Goal: Transaction & Acquisition: Purchase product/service

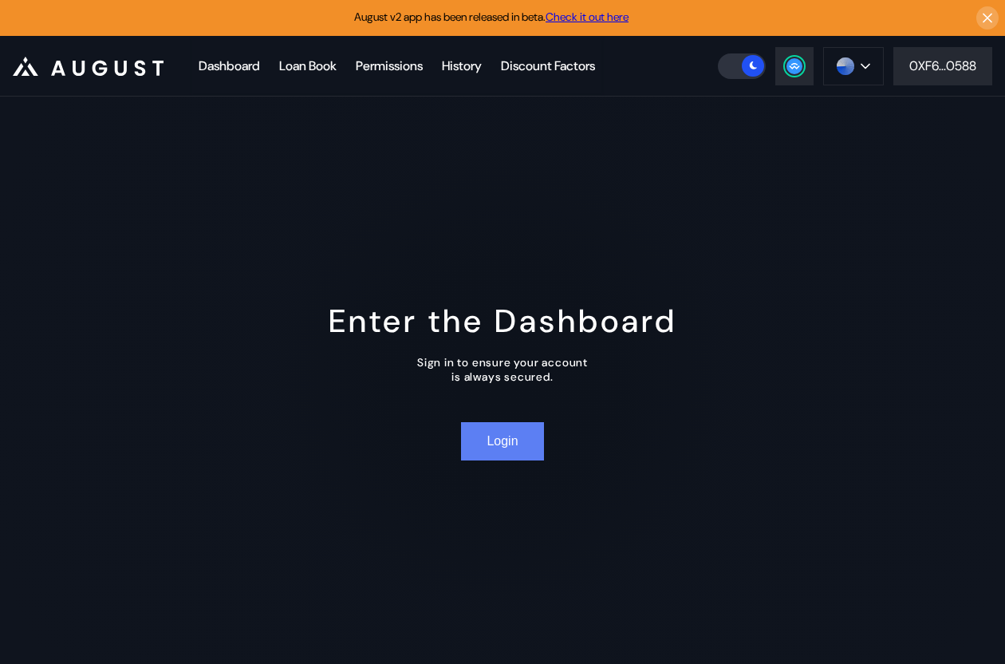
click at [507, 444] on button "Login" at bounding box center [502, 441] width 82 height 38
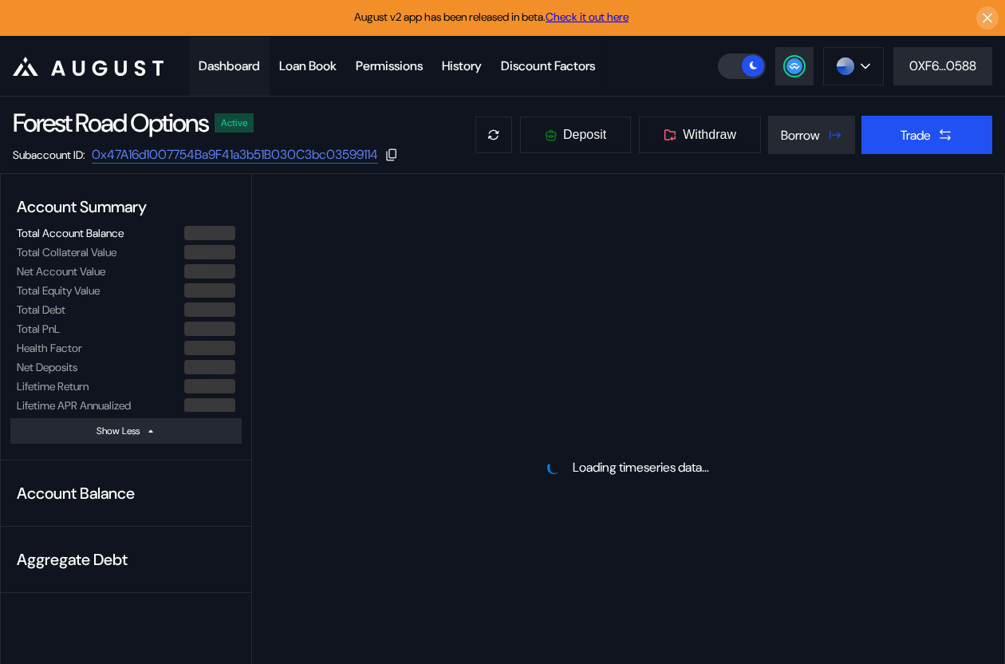
click at [243, 67] on div "Dashboard" at bounding box center [229, 65] width 61 height 17
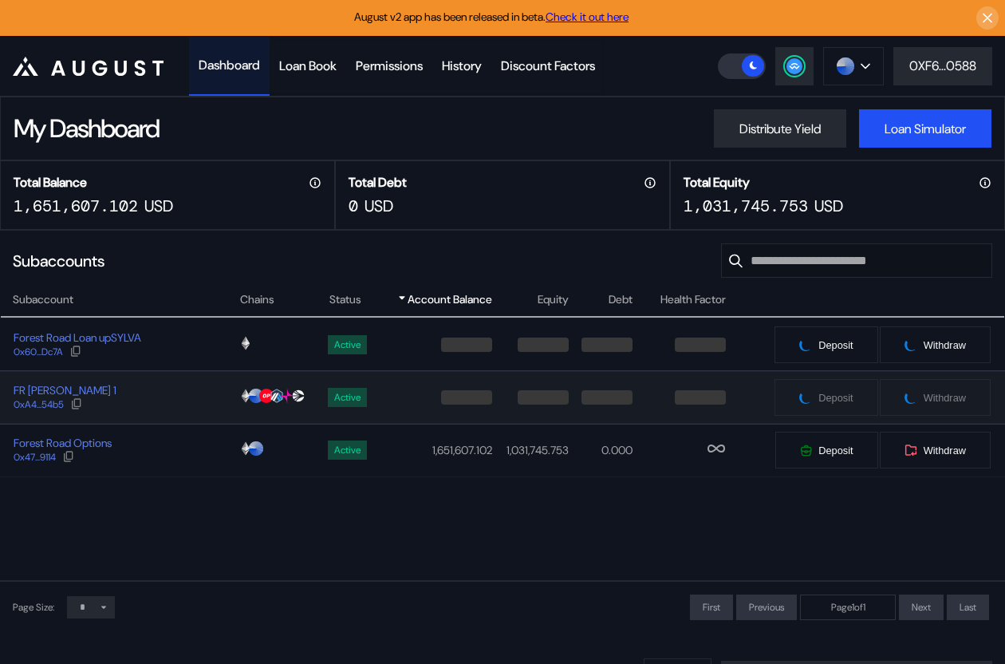
click at [189, 394] on div "FR [PERSON_NAME] 1 0xA4...54b5" at bounding box center [120, 397] width 238 height 29
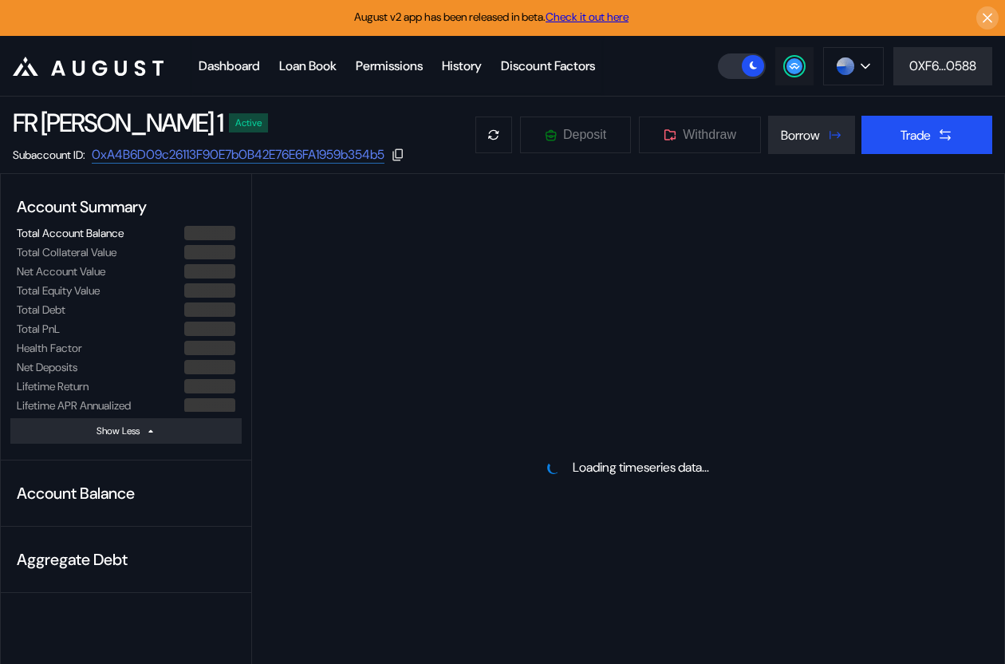
click at [794, 65] on icon at bounding box center [794, 65] width 10 height 6
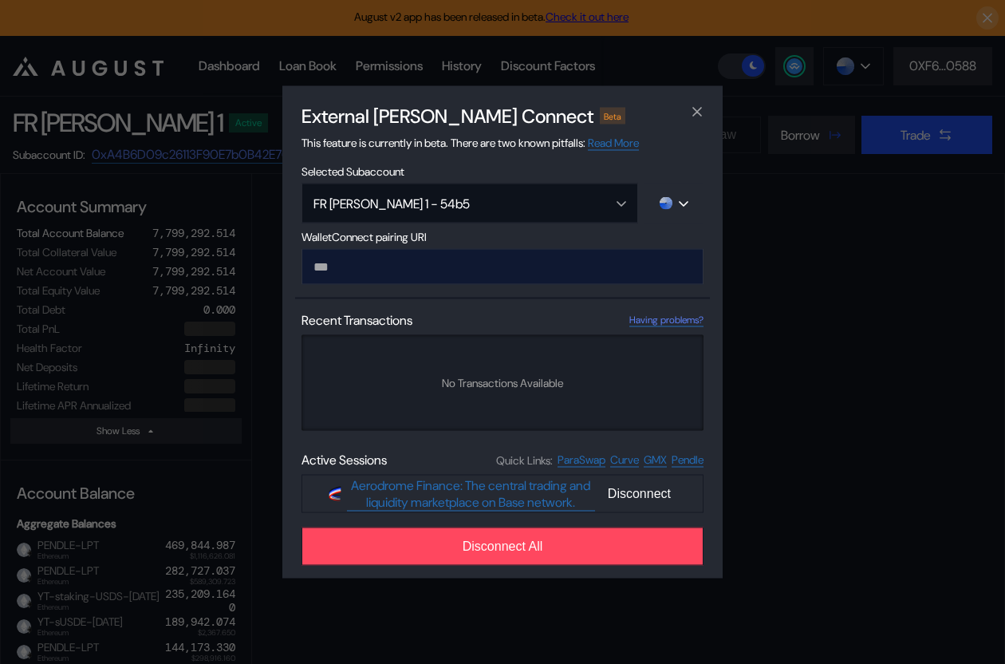
click at [474, 266] on input "modal" at bounding box center [503, 267] width 402 height 36
type input "**********"
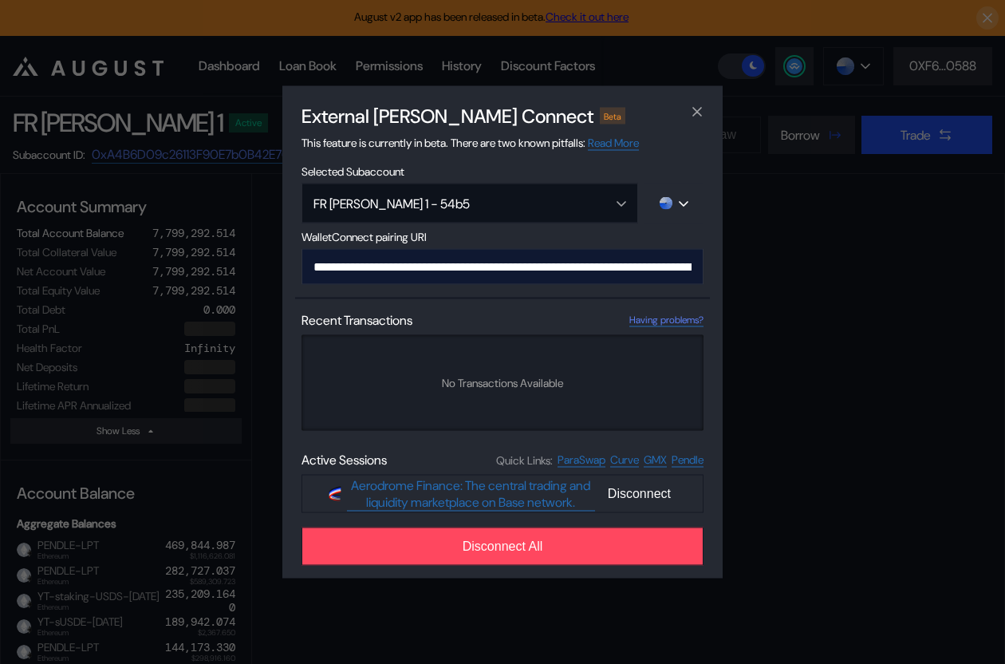
scroll to position [0, 979]
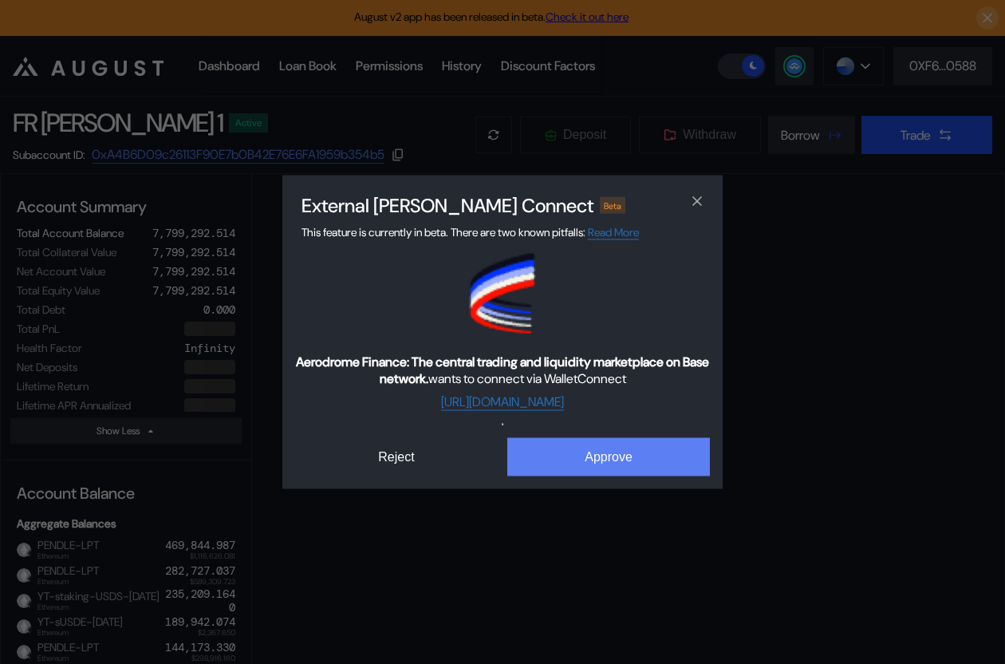
click at [590, 459] on button "Approve" at bounding box center [608, 457] width 203 height 38
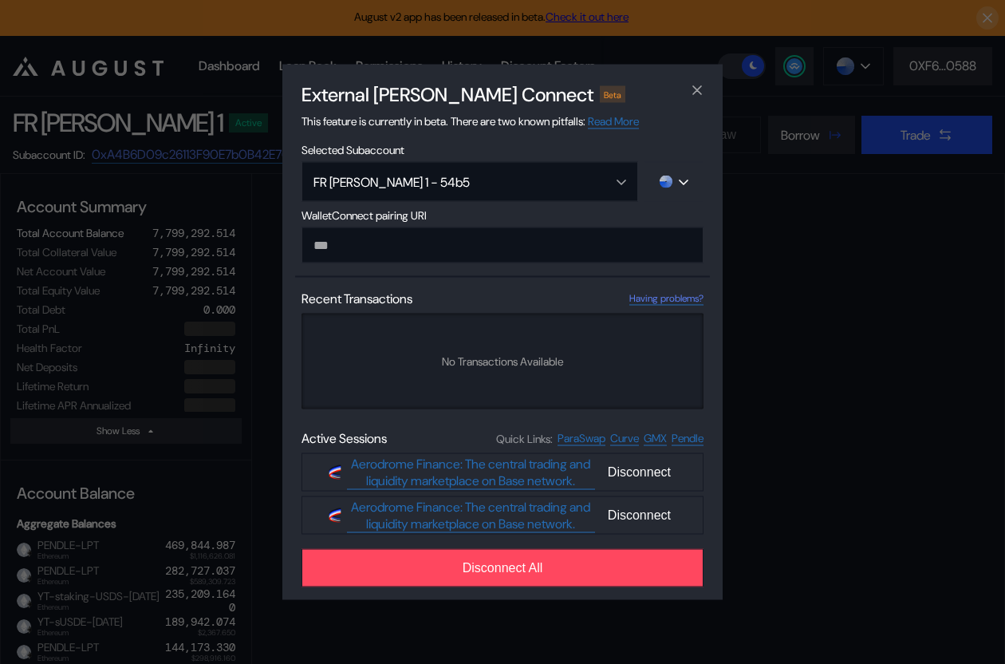
select select "*"
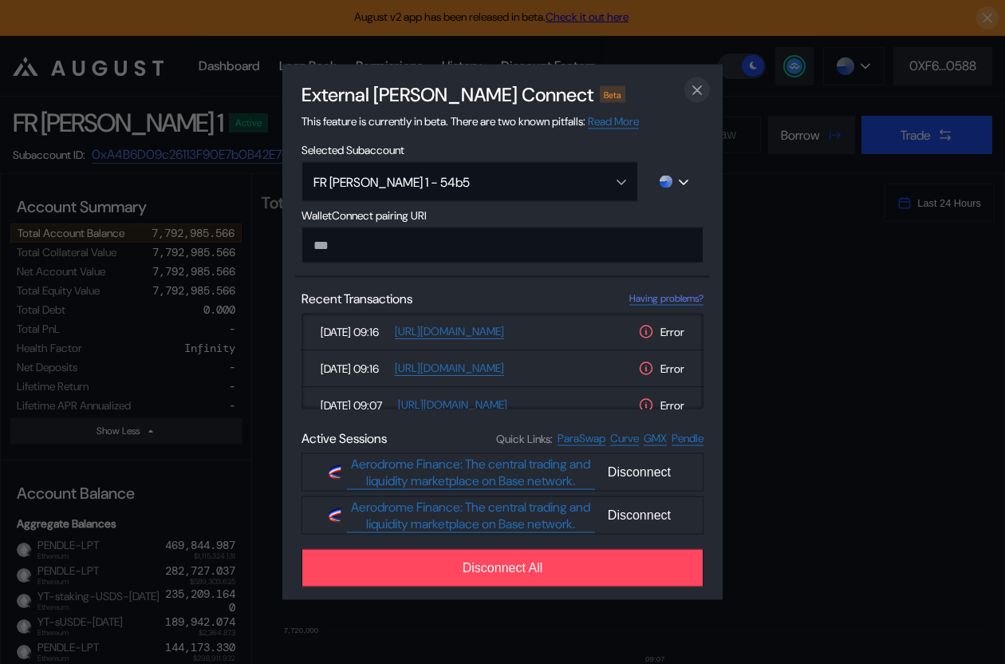
click at [695, 89] on icon "close modal" at bounding box center [697, 90] width 8 height 8
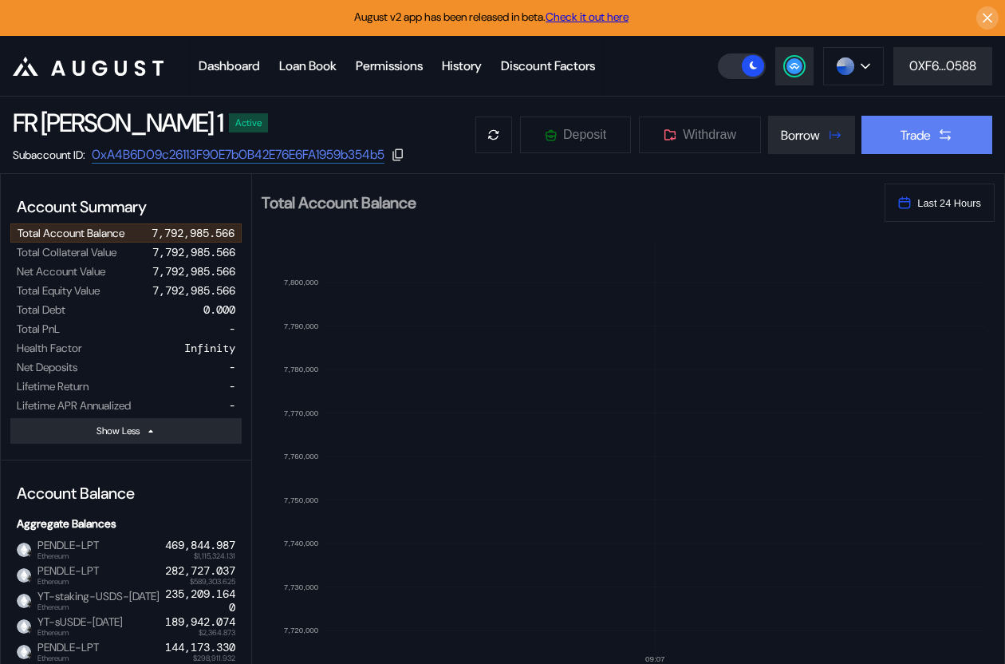
click at [907, 128] on div "Trade" at bounding box center [916, 135] width 30 height 17
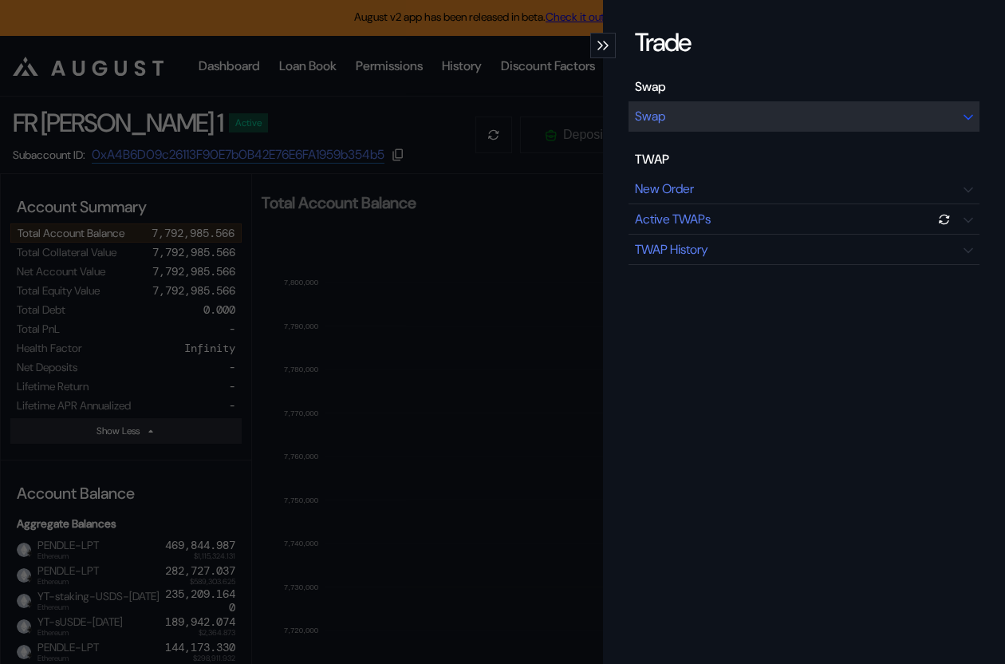
click at [781, 101] on div "Swap" at bounding box center [804, 116] width 351 height 30
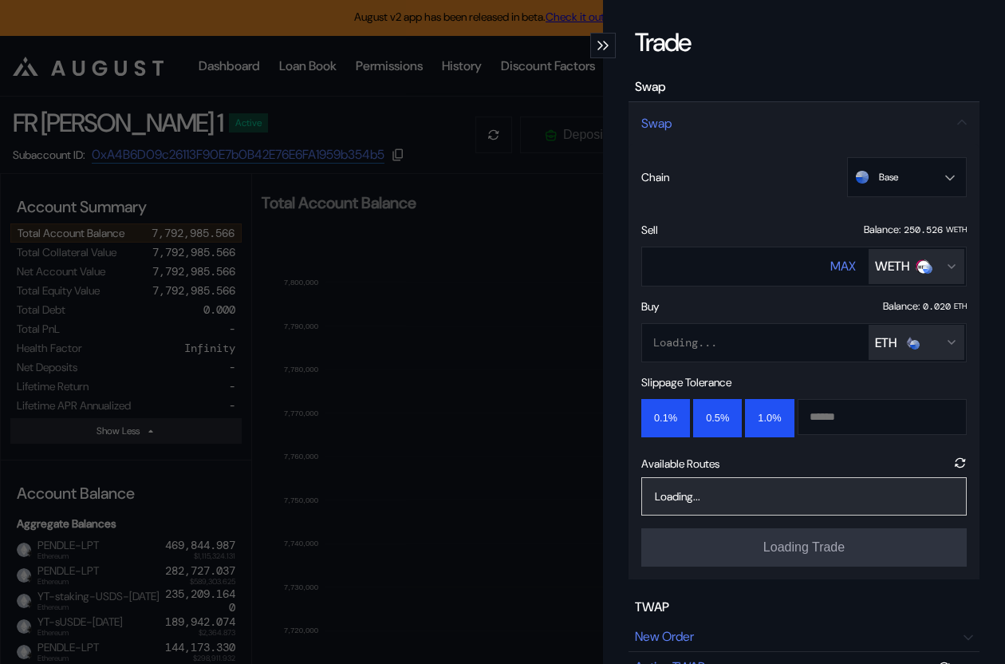
click at [875, 334] on div "ETH" at bounding box center [886, 342] width 22 height 17
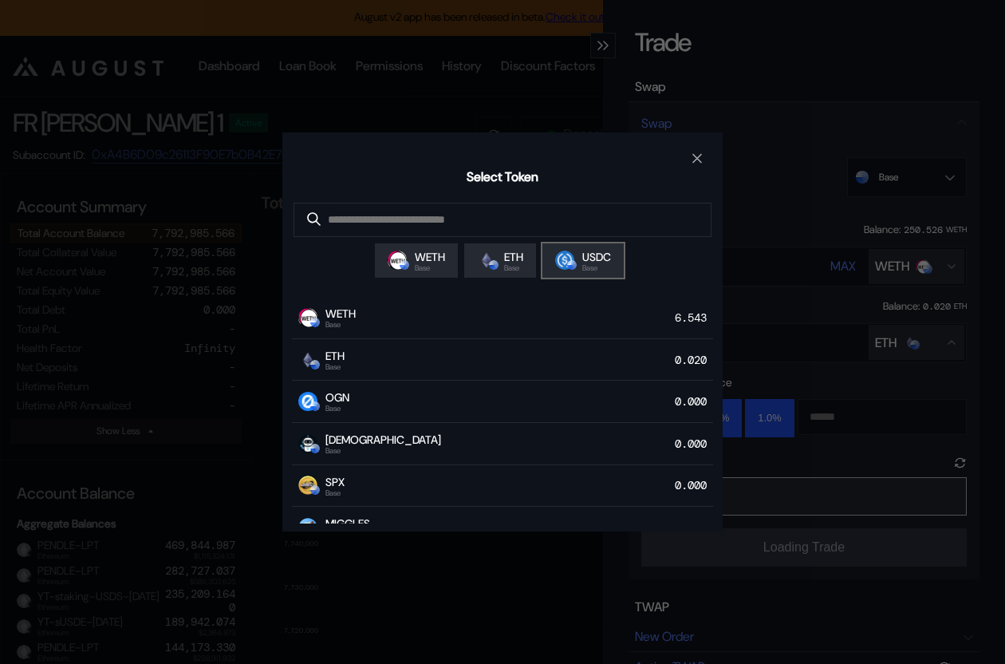
click at [591, 258] on span "USDC" at bounding box center [596, 257] width 29 height 14
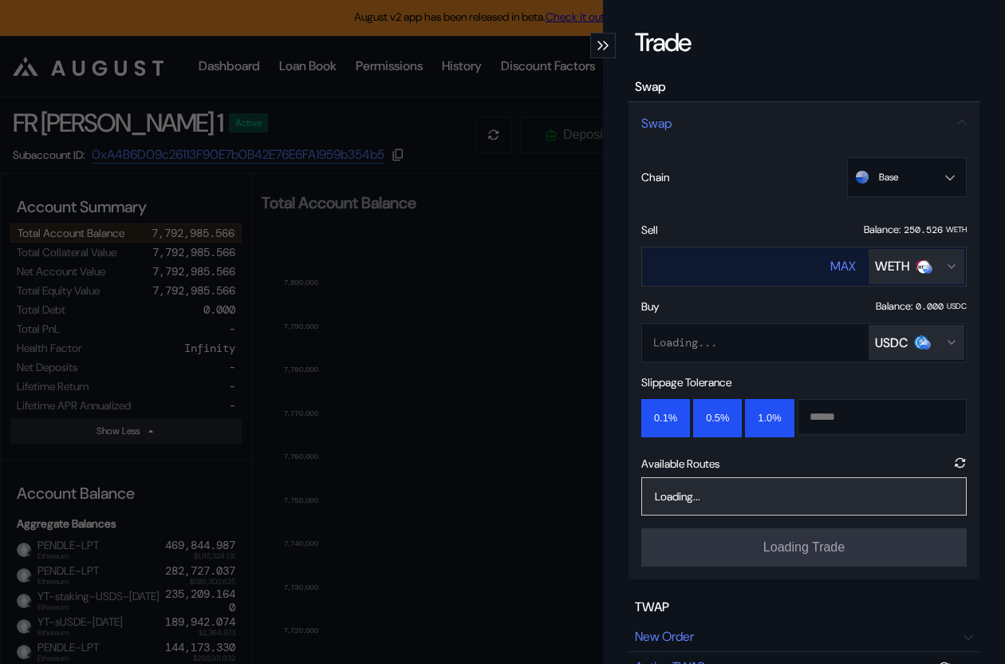
click at [706, 260] on input "****" at bounding box center [721, 266] width 158 height 33
type input "***"
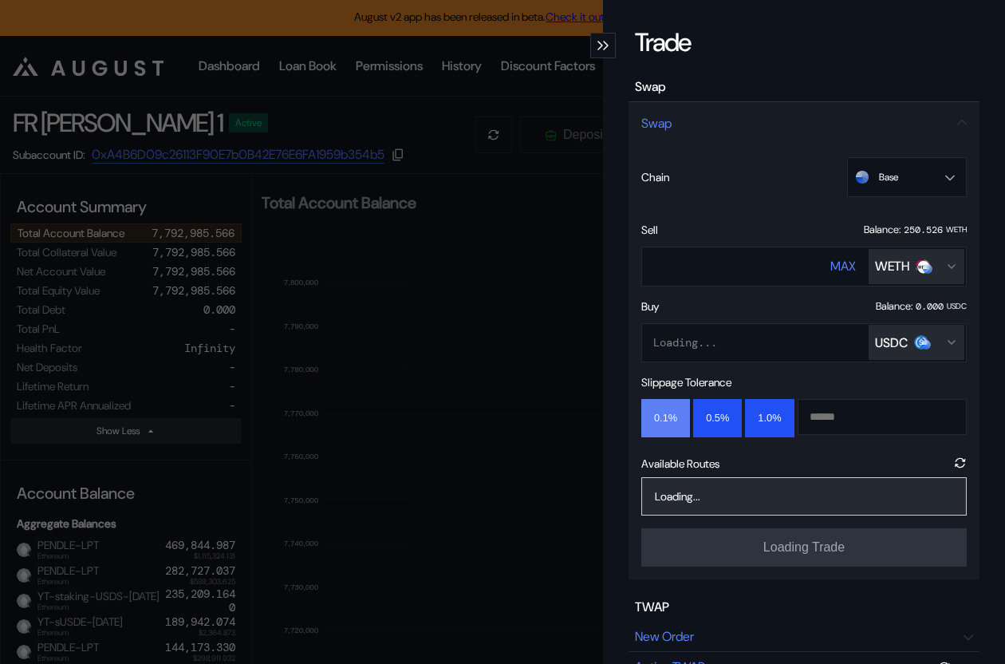
click at [667, 419] on button "0.1%" at bounding box center [665, 418] width 49 height 38
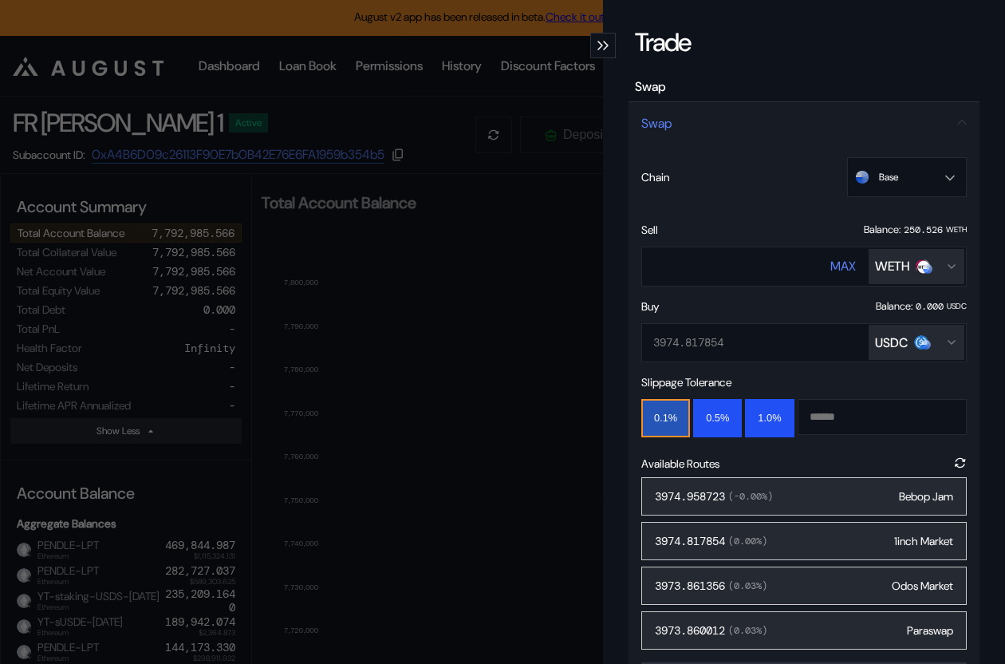
click at [836, 499] on div "3974.958723 ( -0.00 %) Bebop Jam" at bounding box center [803, 496] width 325 height 38
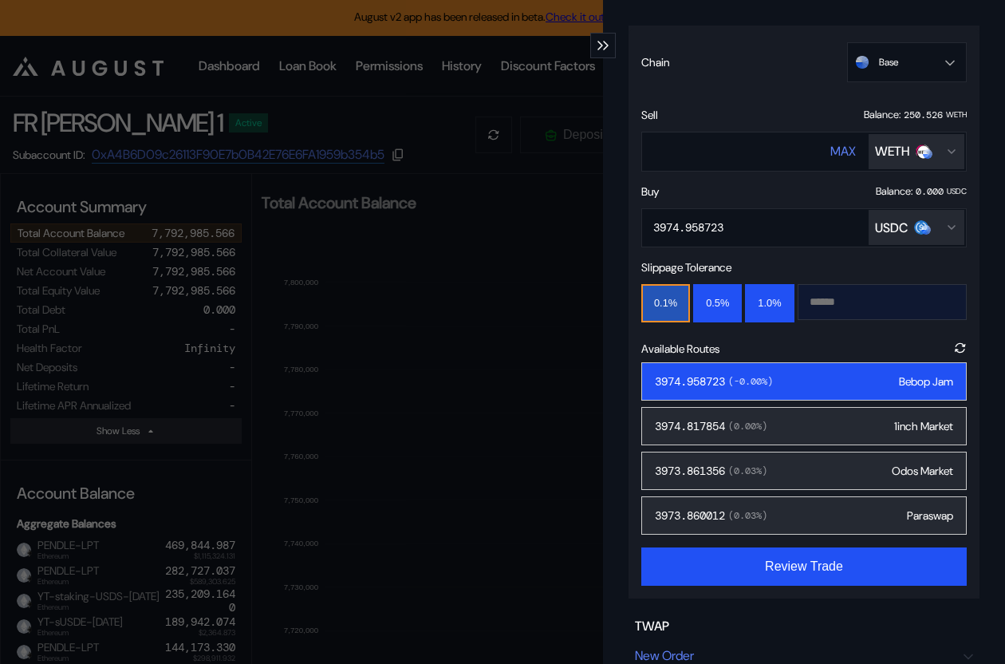
scroll to position [136, 0]
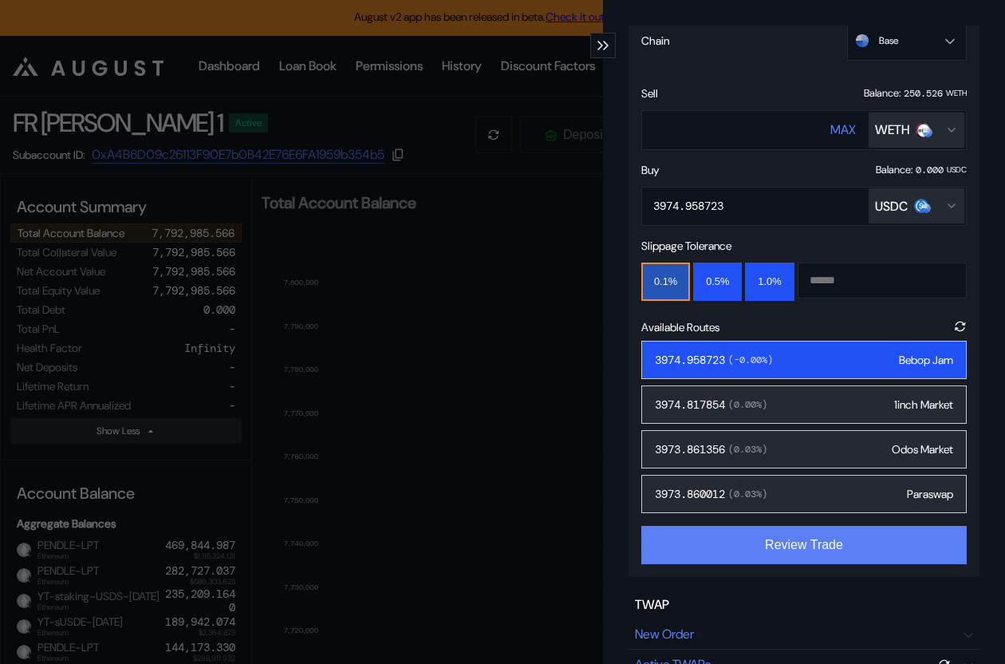
click at [814, 540] on button "Review Trade" at bounding box center [803, 545] width 325 height 38
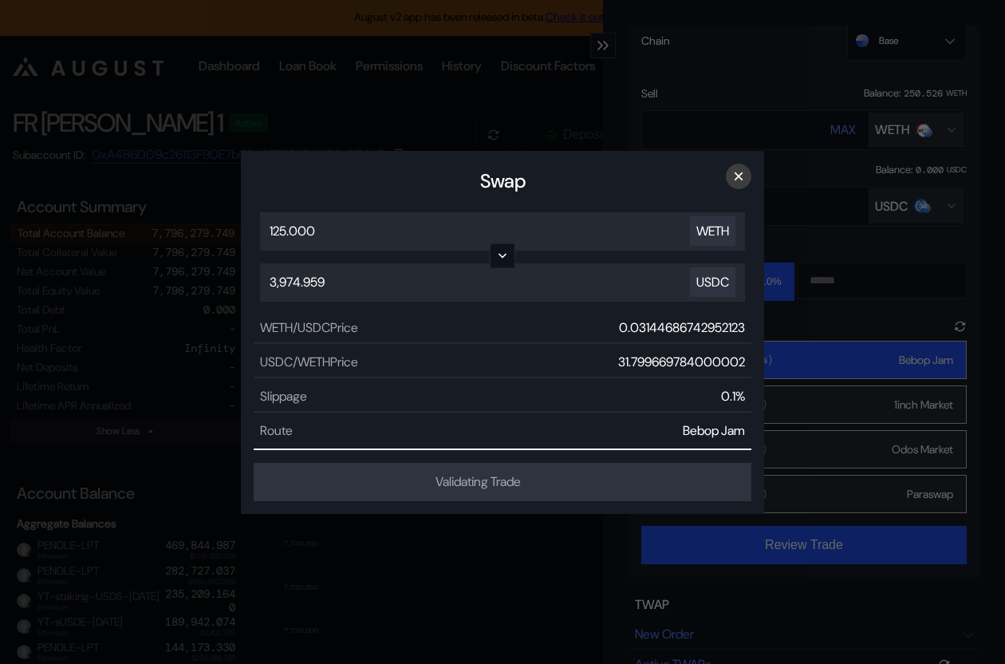
click at [738, 174] on button "×" at bounding box center [739, 177] width 26 height 26
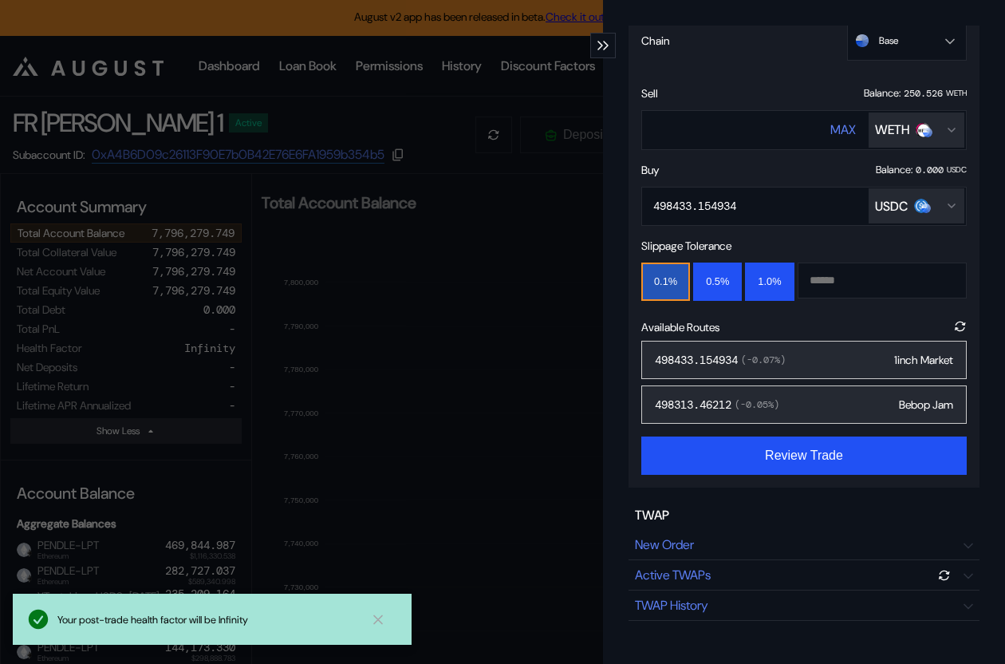
click at [828, 358] on div "498433.154934 ( -0.07 %) 1inch Market" at bounding box center [803, 360] width 325 height 38
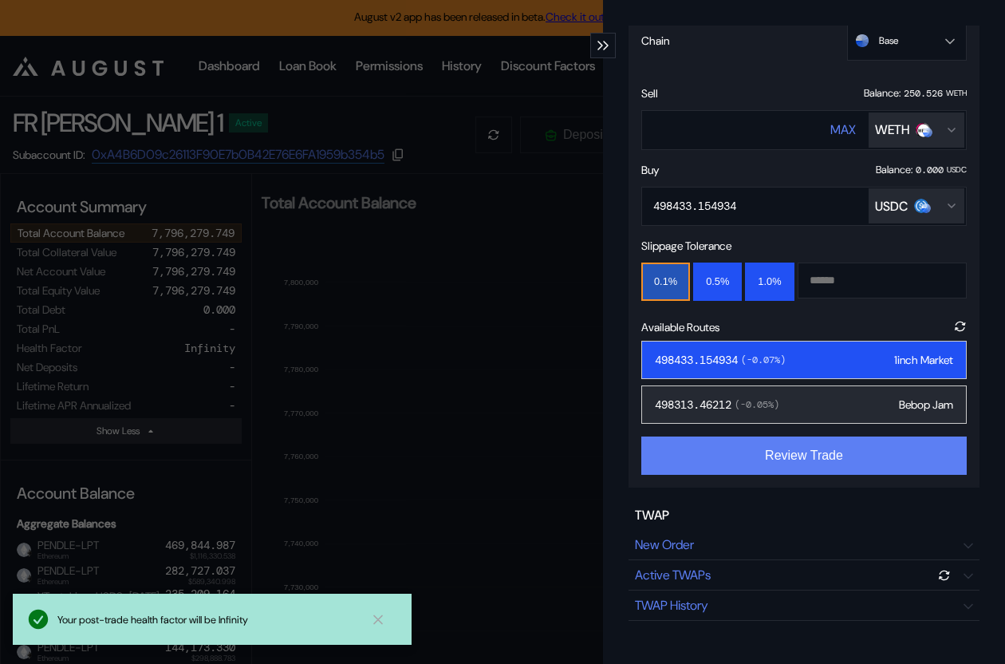
click at [817, 460] on button "Review Trade" at bounding box center [803, 455] width 325 height 38
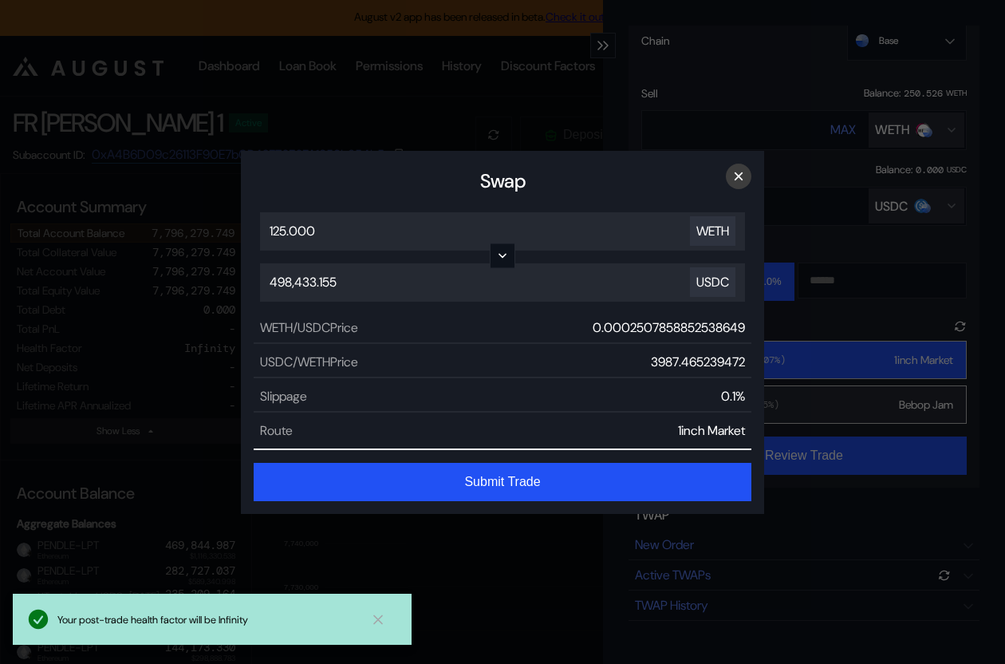
click at [738, 173] on button "×" at bounding box center [739, 177] width 26 height 26
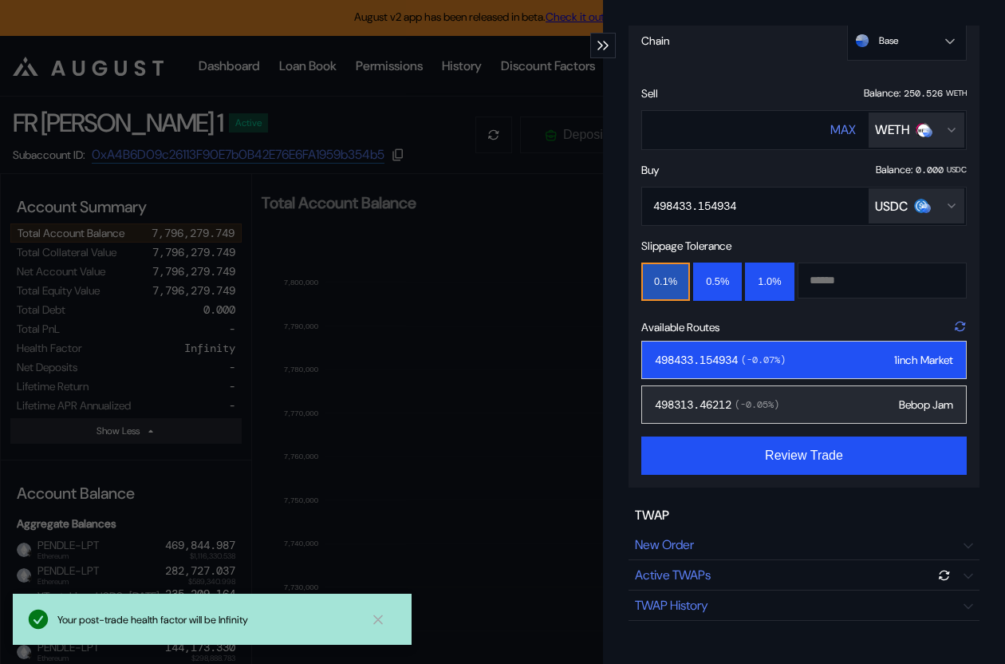
click at [960, 320] on icon "modal" at bounding box center [960, 326] width 13 height 13
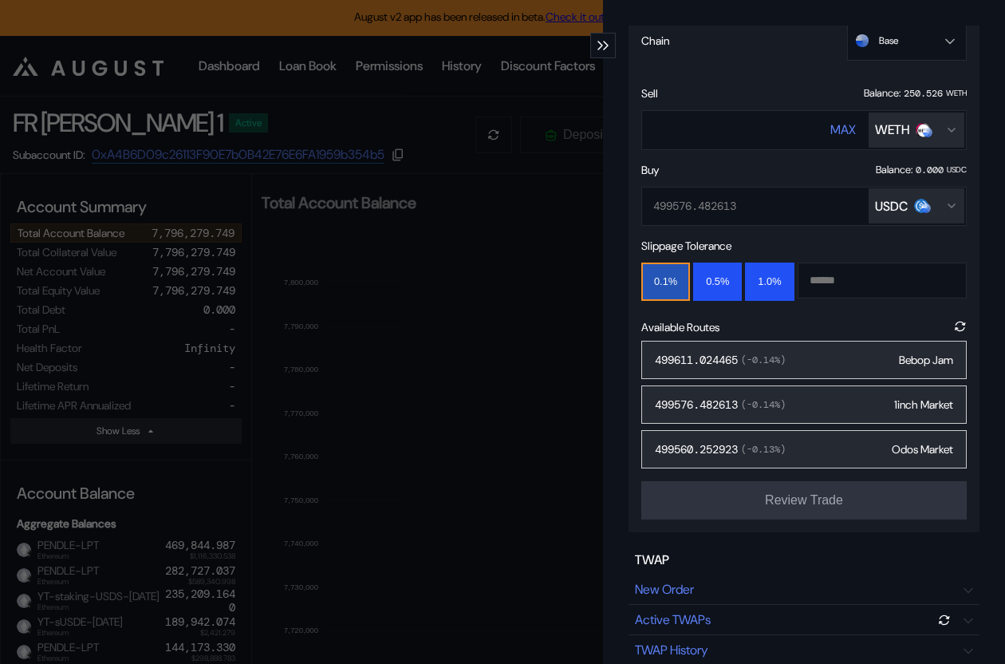
click at [861, 372] on div "499611.024465 ( -0.14 %) Bebop Jam" at bounding box center [803, 360] width 325 height 38
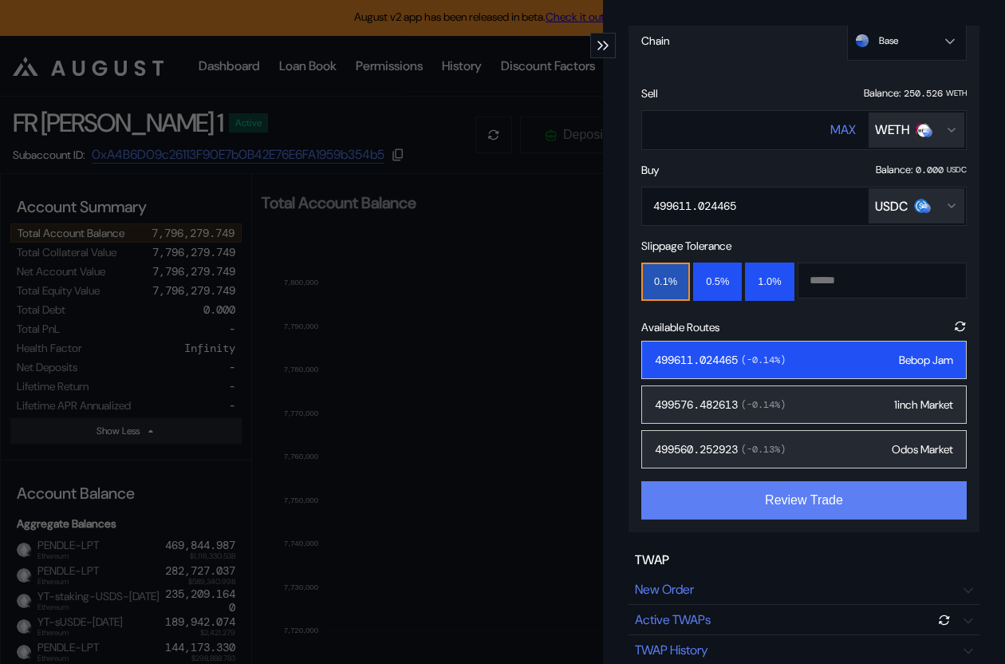
click at [790, 492] on button "Review Trade" at bounding box center [803, 500] width 325 height 38
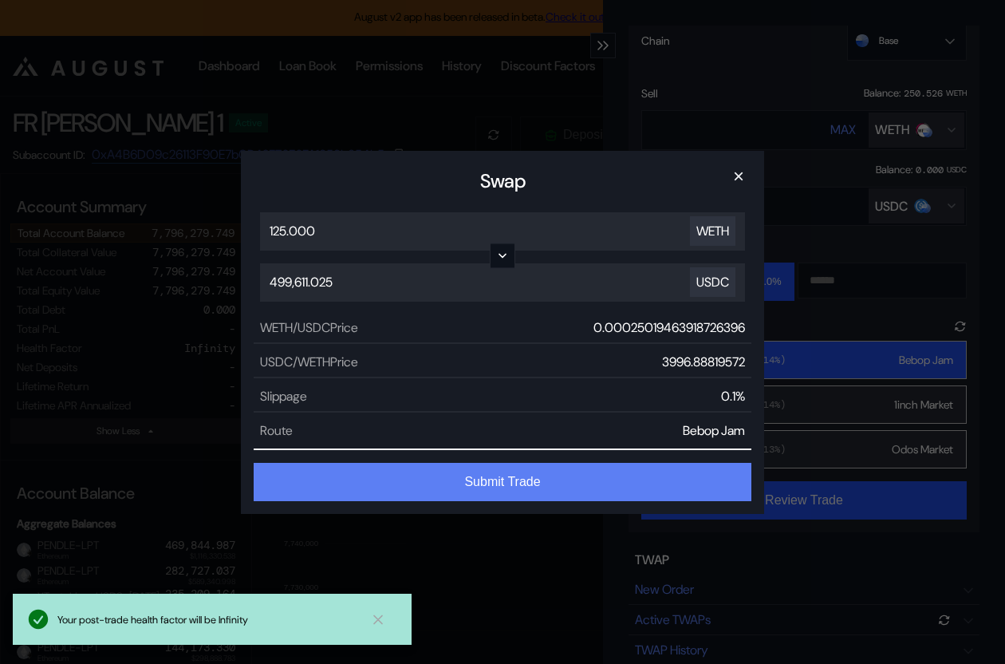
click at [581, 477] on button "Submit Trade" at bounding box center [503, 482] width 498 height 38
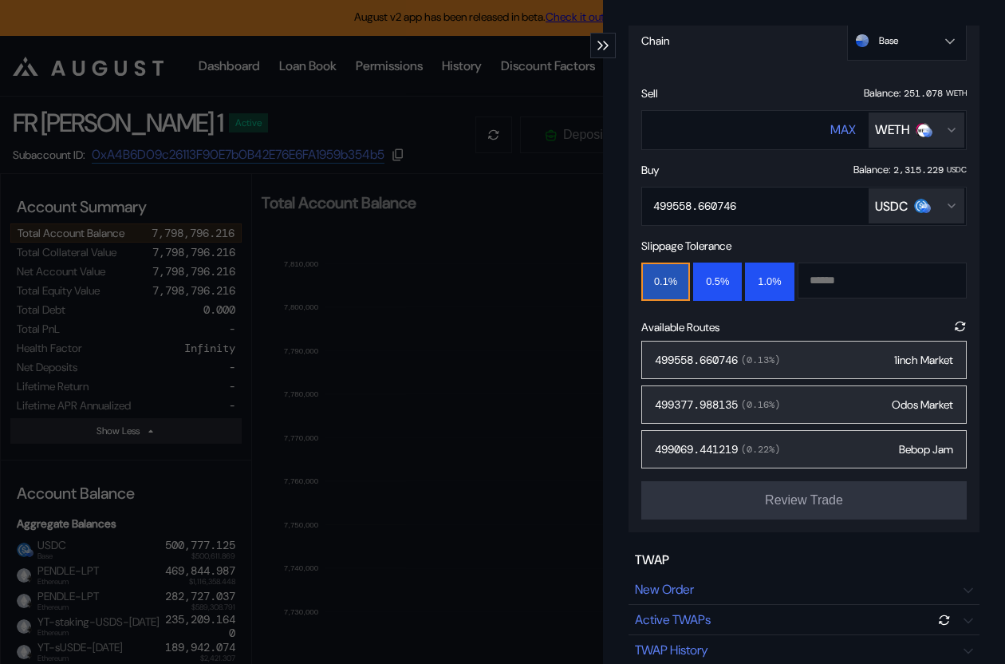
click at [408, 484] on div "Trade Swap Swap Chain Base Ethereum Base OP Mainnet Arbitrum One Unichain Sonic…" at bounding box center [502, 332] width 1005 height 664
click at [408, 484] on icon "09:18 7,730,000 7,740,000 7,750,000 7,760,000 7,770,000 7,780,000 7,790,000 7,8…" at bounding box center [628, 447] width 752 height 451
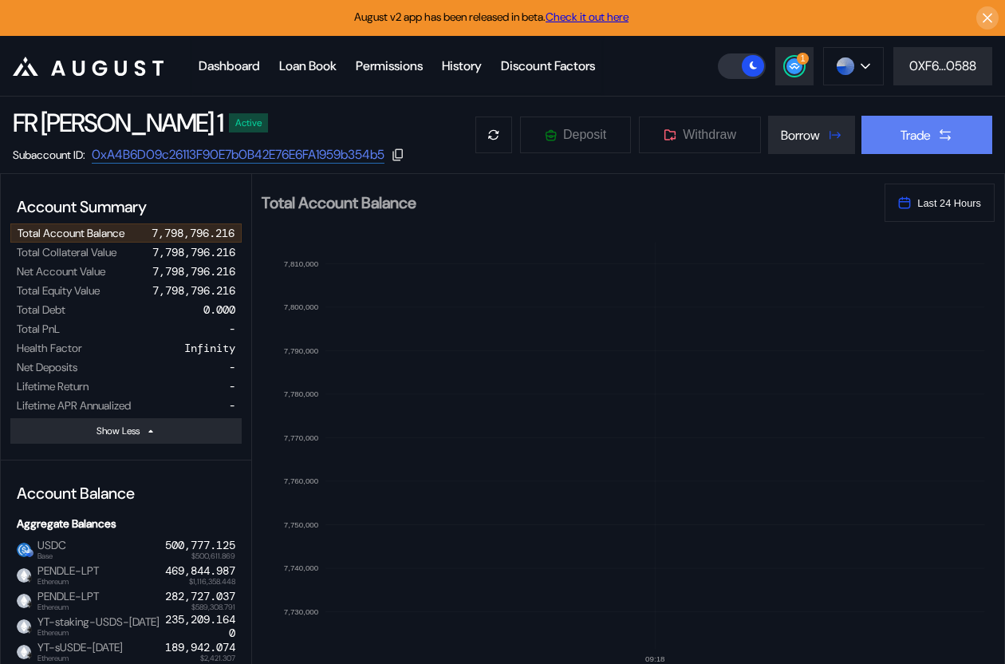
click at [874, 130] on button "Trade" at bounding box center [926, 135] width 131 height 38
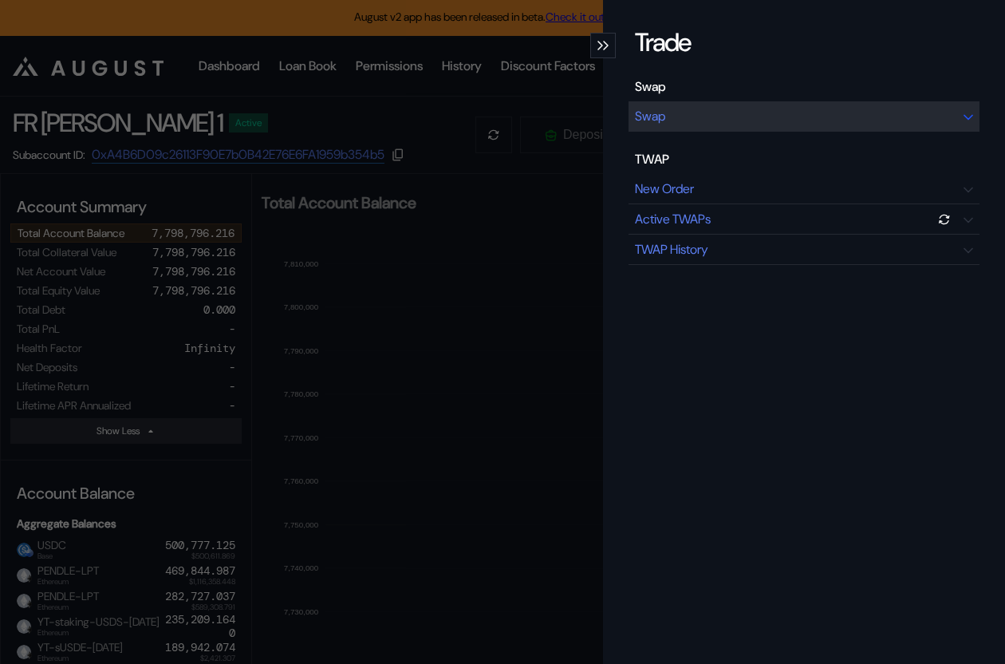
click at [830, 116] on div "Swap" at bounding box center [804, 116] width 351 height 30
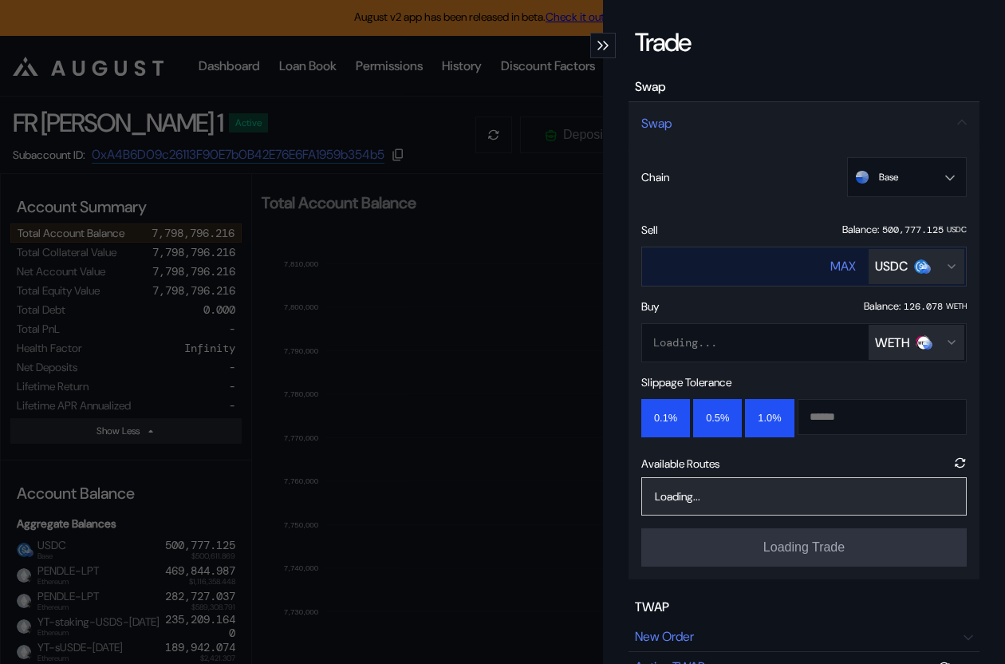
click at [893, 267] on div "USDC" at bounding box center [891, 266] width 33 height 17
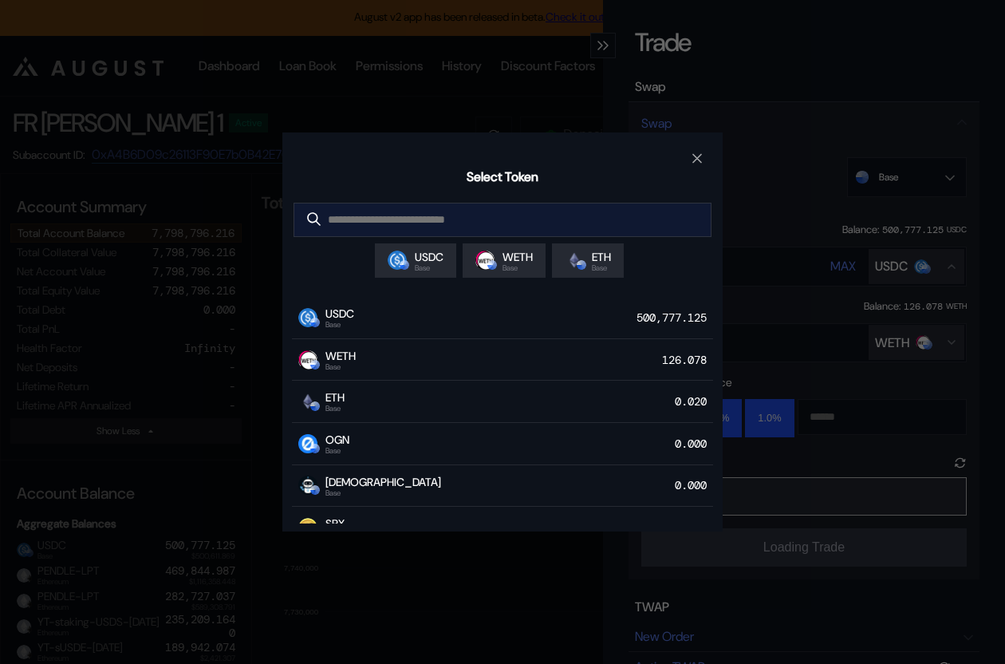
click at [495, 227] on input "modal" at bounding box center [490, 219] width 392 height 33
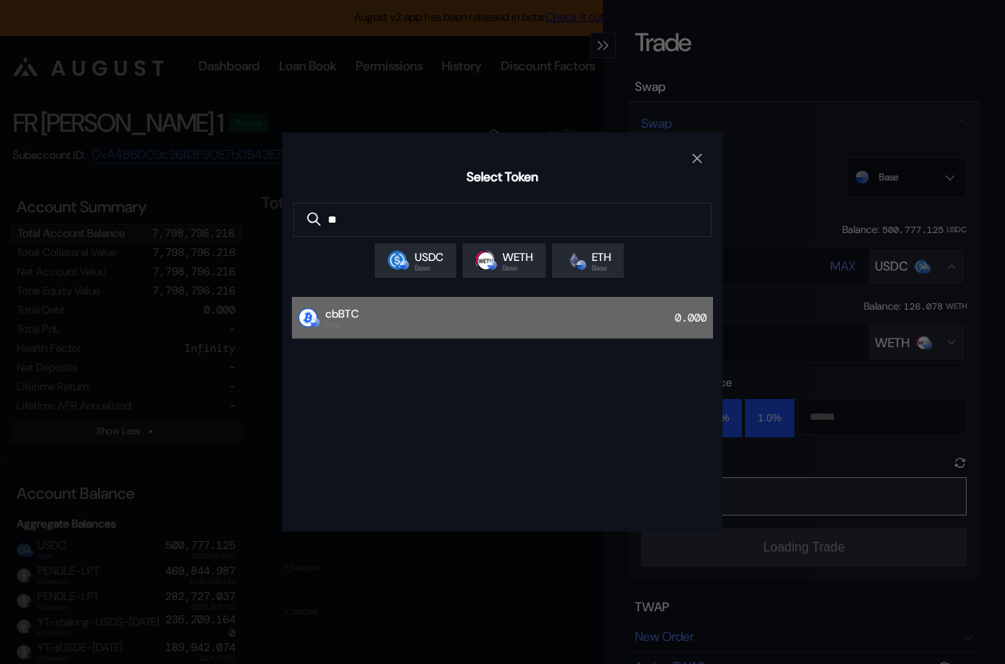
type input "**"
click at [451, 317] on div "cbBTC Base 0.000" at bounding box center [502, 318] width 421 height 42
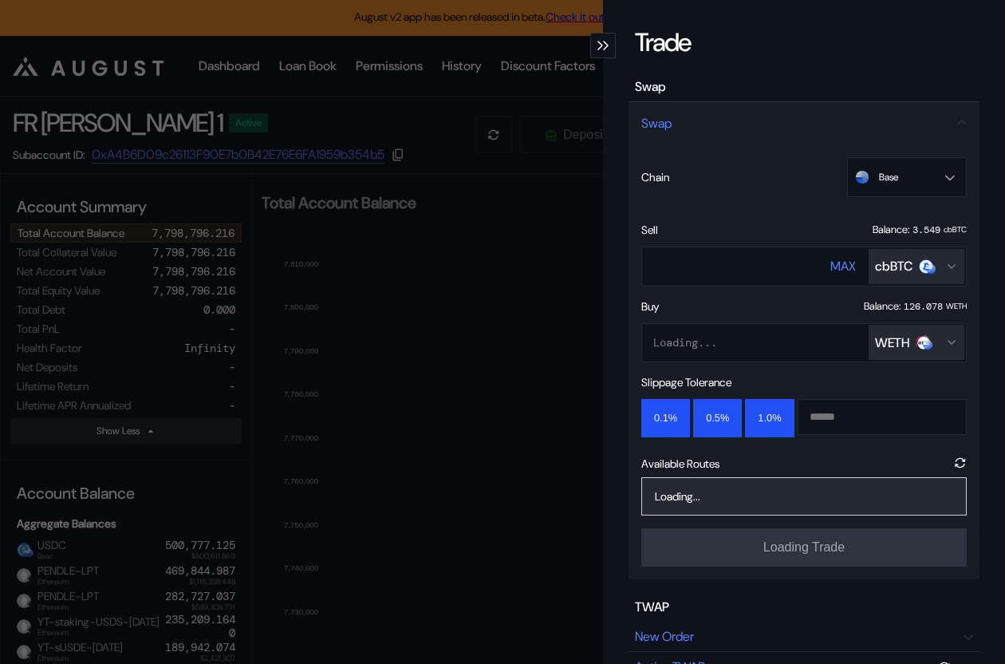
click at [890, 339] on div "WETH" at bounding box center [892, 342] width 34 height 17
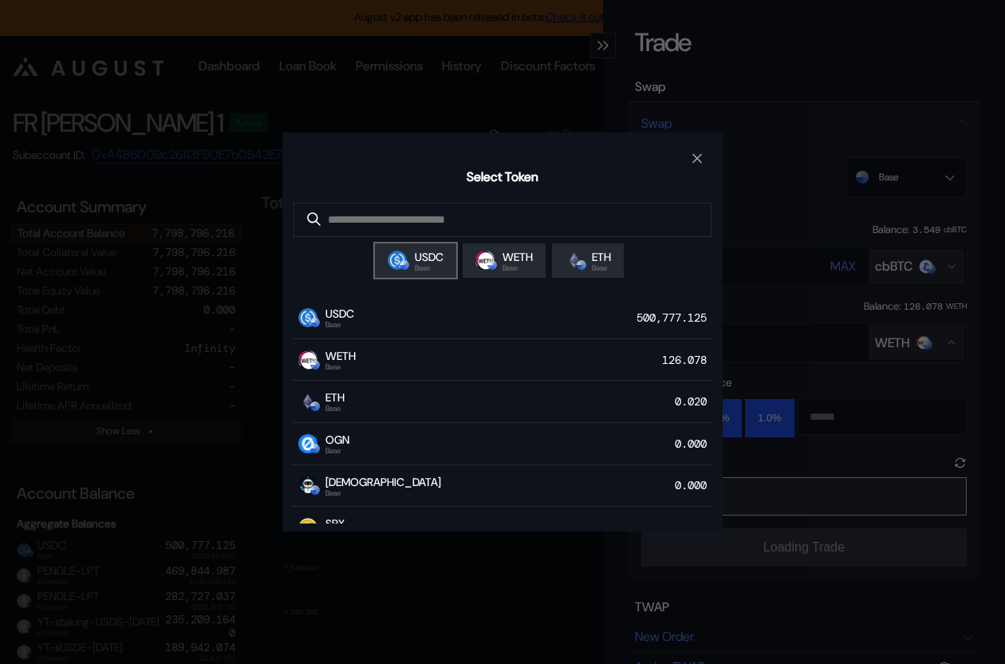
click at [415, 267] on span "Base" at bounding box center [429, 268] width 29 height 8
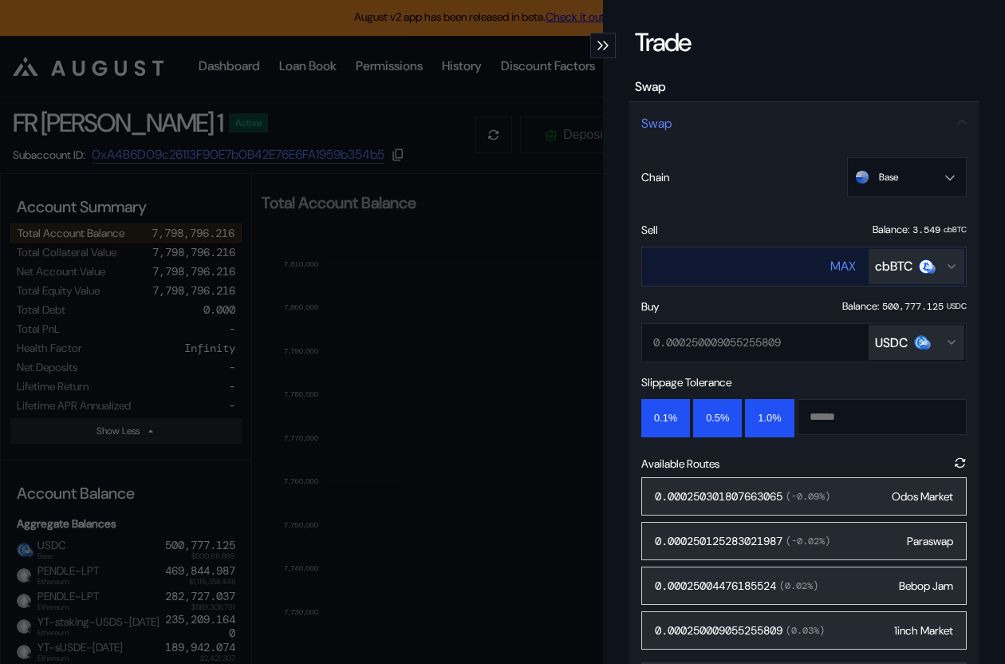
click at [723, 256] on input "****" at bounding box center [721, 266] width 158 height 33
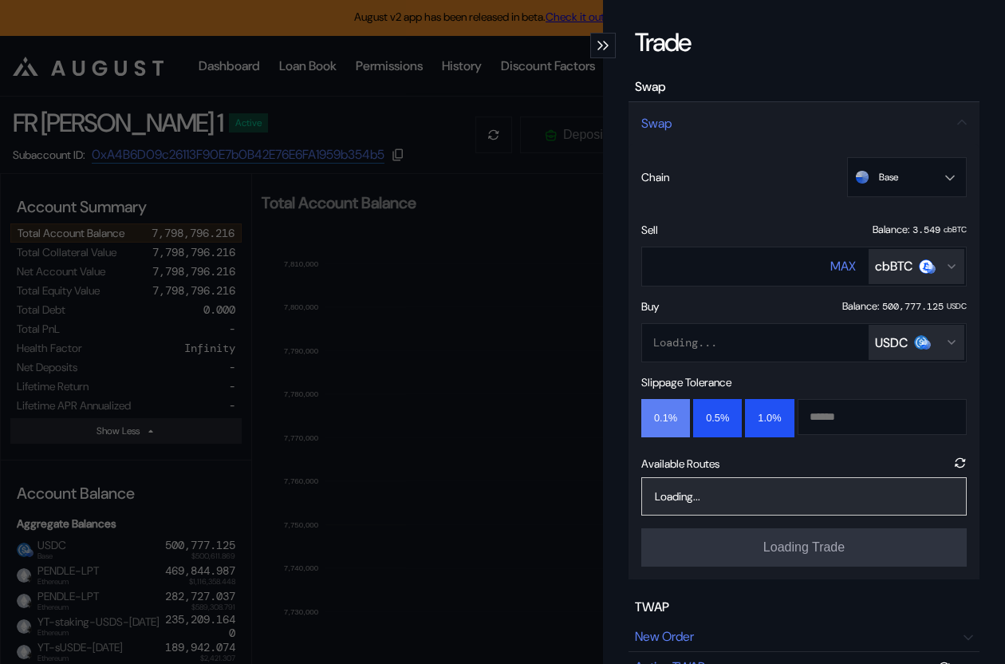
type input "****"
click at [658, 423] on button "0.1%" at bounding box center [665, 418] width 49 height 38
click at [811, 500] on span "( 0.01 %)" at bounding box center [791, 496] width 42 height 13
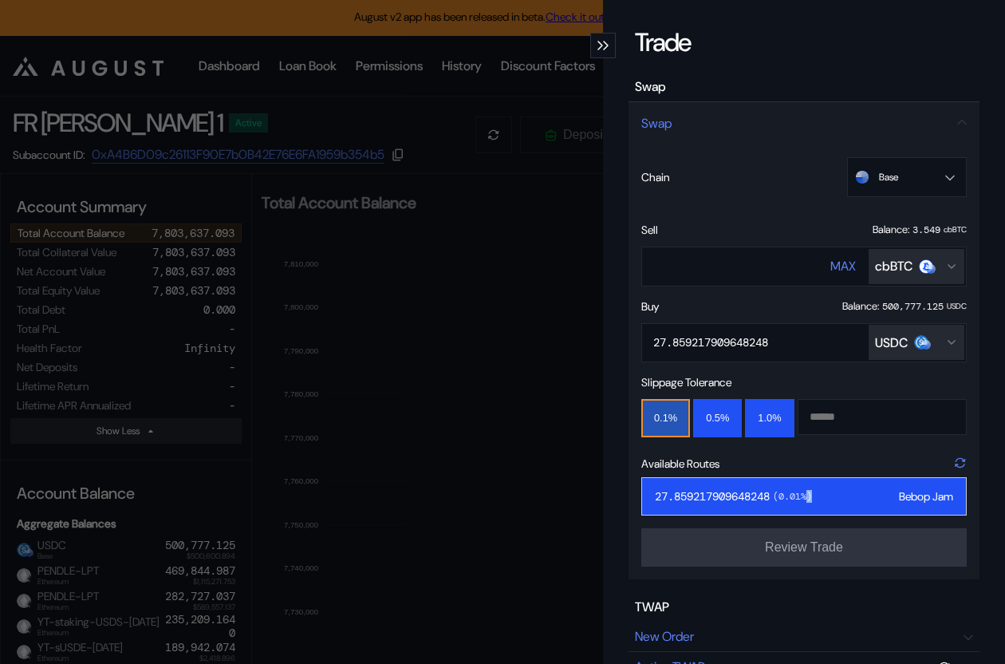
click at [962, 463] on icon "modal" at bounding box center [960, 462] width 15 height 15
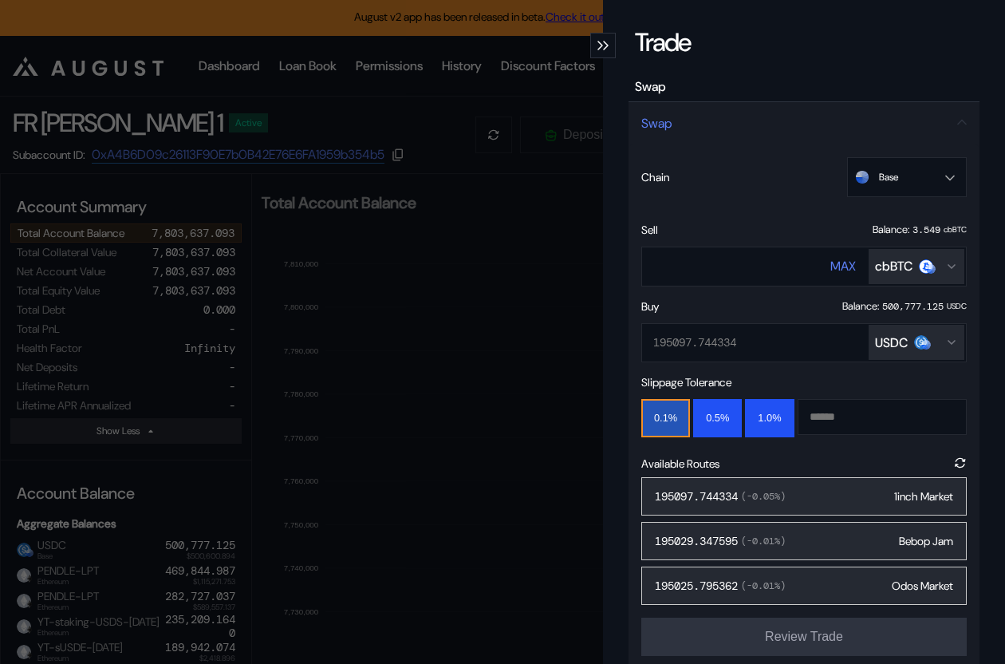
click at [767, 490] on span "( -0.05 %)" at bounding box center [762, 496] width 48 height 13
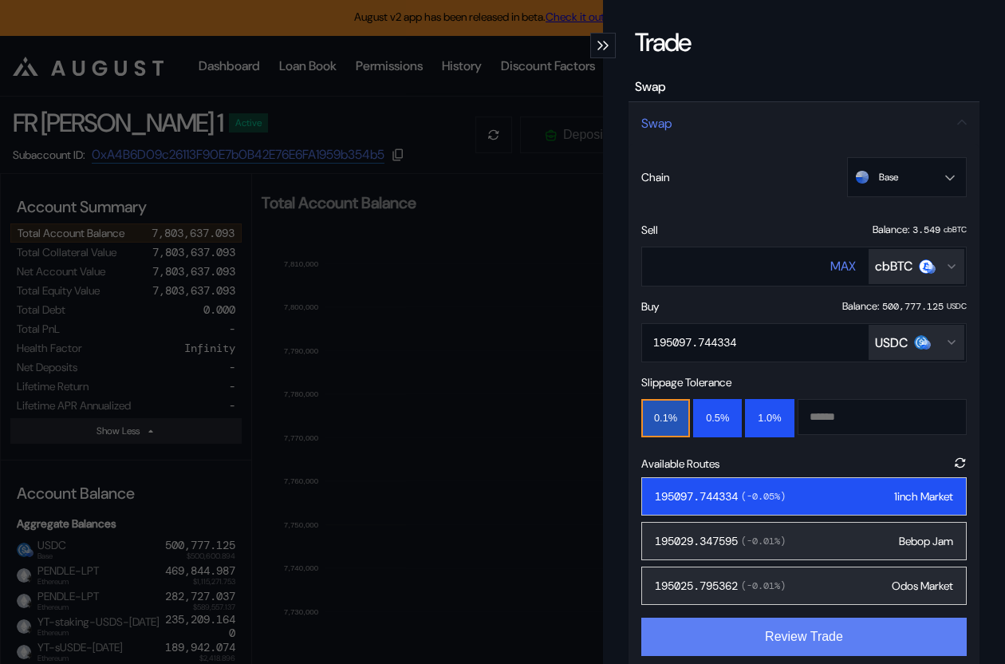
click at [799, 639] on button "Review Trade" at bounding box center [803, 636] width 325 height 38
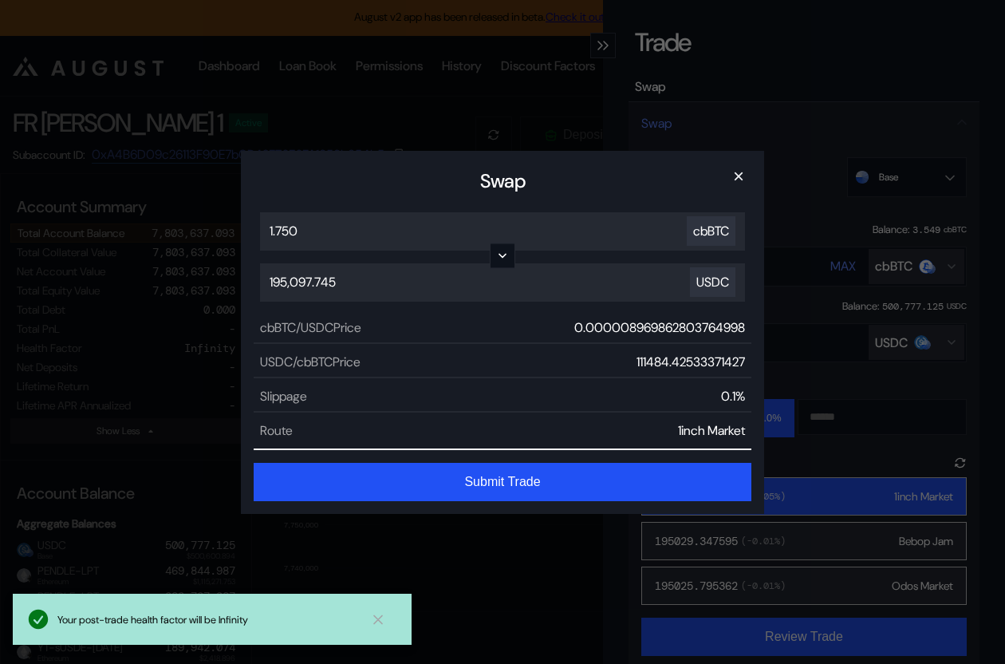
click at [543, 476] on button "Submit Trade" at bounding box center [503, 482] width 498 height 38
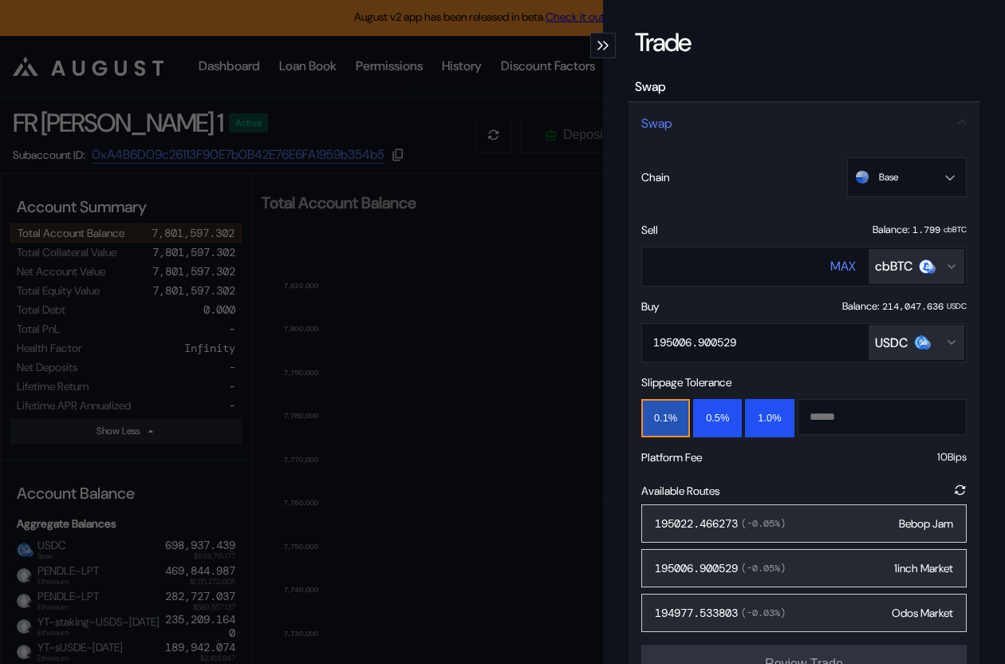
click at [484, 203] on div "Trade Swap Swap Chain Base Ethereum Base OP Mainnet Arbitrum One Unichain Sonic…" at bounding box center [502, 332] width 1005 height 664
click at [484, 203] on h2 "Total Account Balance" at bounding box center [567, 203] width 610 height 16
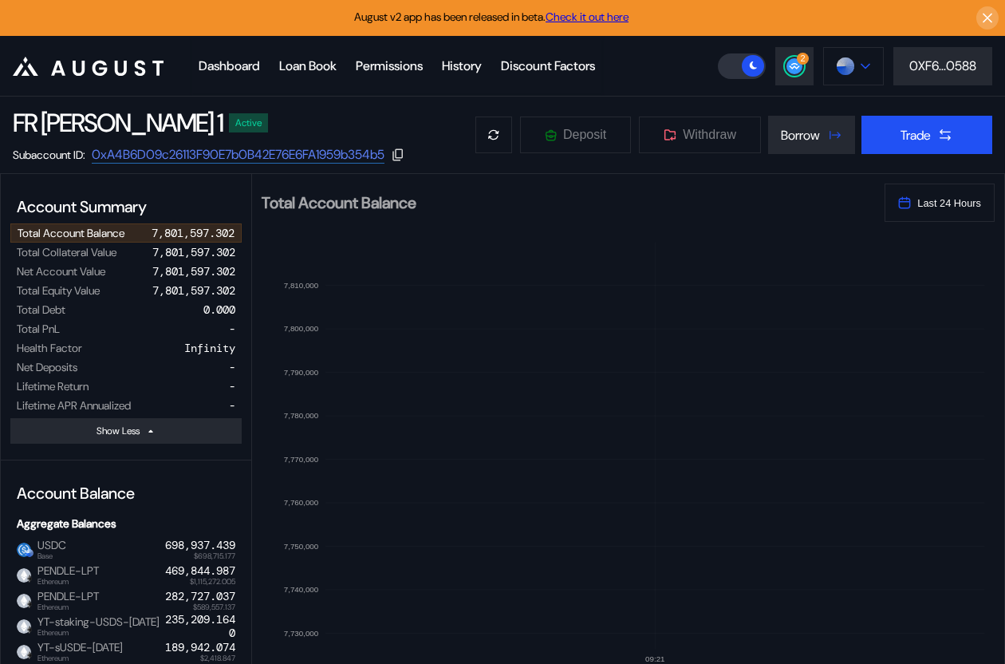
click at [837, 69] on img at bounding box center [846, 66] width 18 height 18
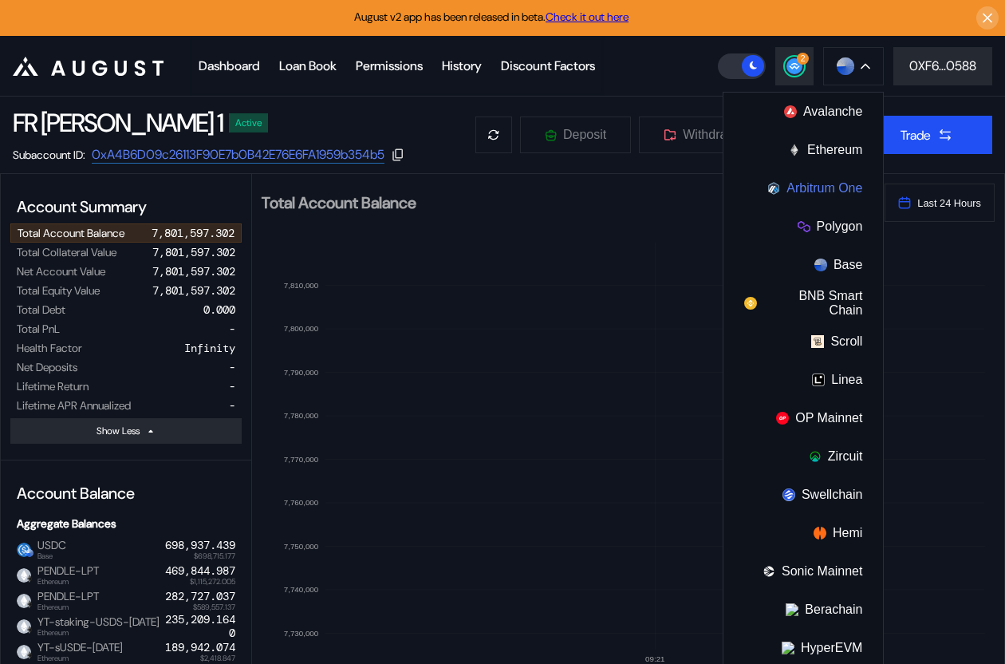
click at [836, 186] on button "Arbitrum One" at bounding box center [803, 188] width 160 height 38
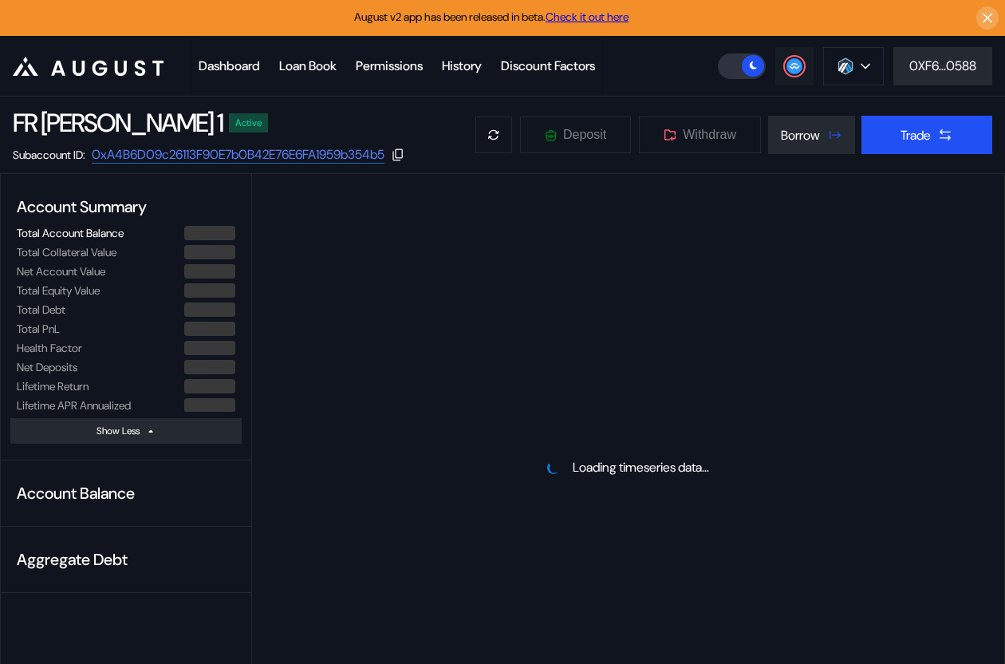
click at [793, 62] on icon at bounding box center [794, 65] width 10 height 6
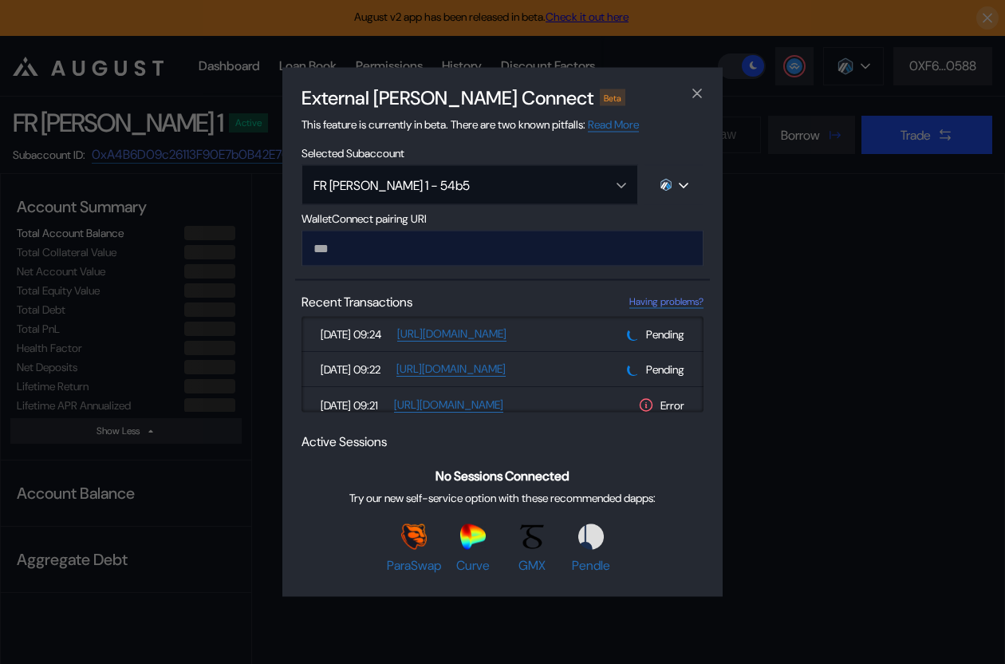
click at [416, 246] on input "modal" at bounding box center [503, 249] width 402 height 36
type input "**********"
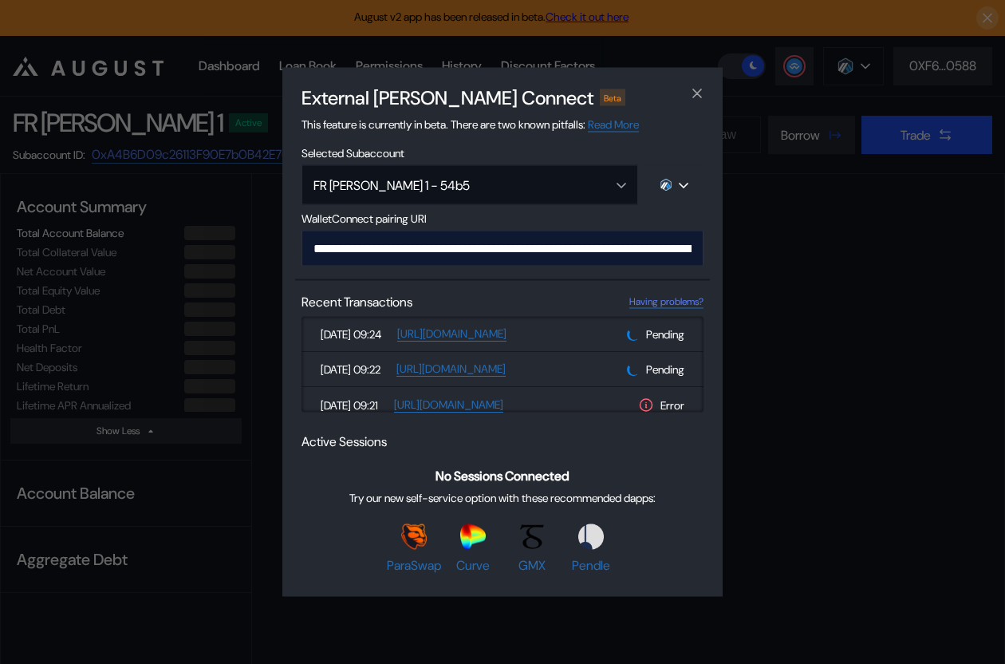
scroll to position [0, 964]
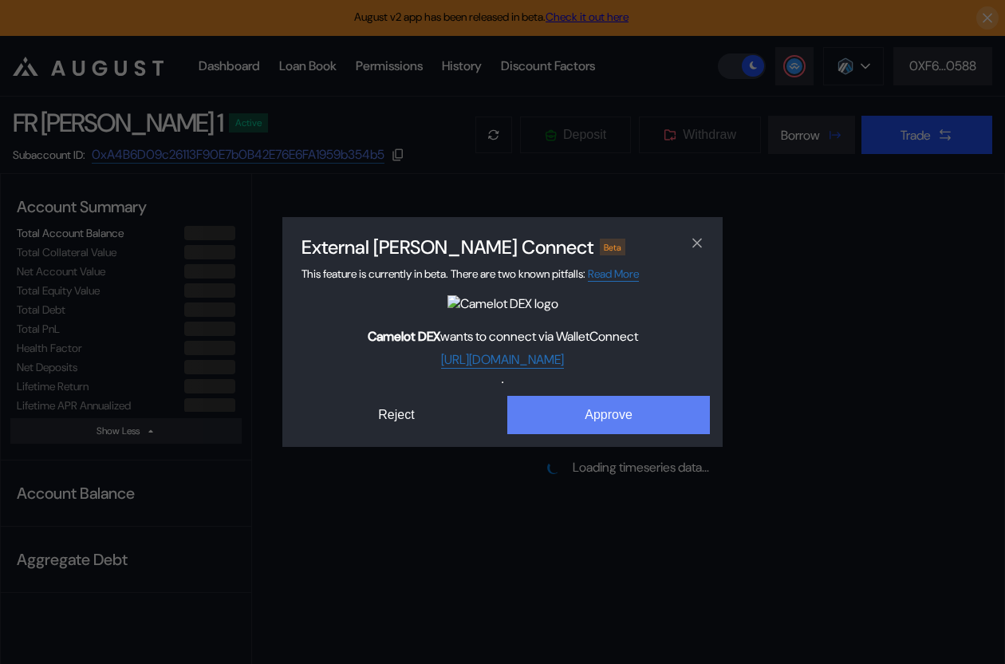
click at [604, 420] on button "Approve" at bounding box center [608, 415] width 203 height 38
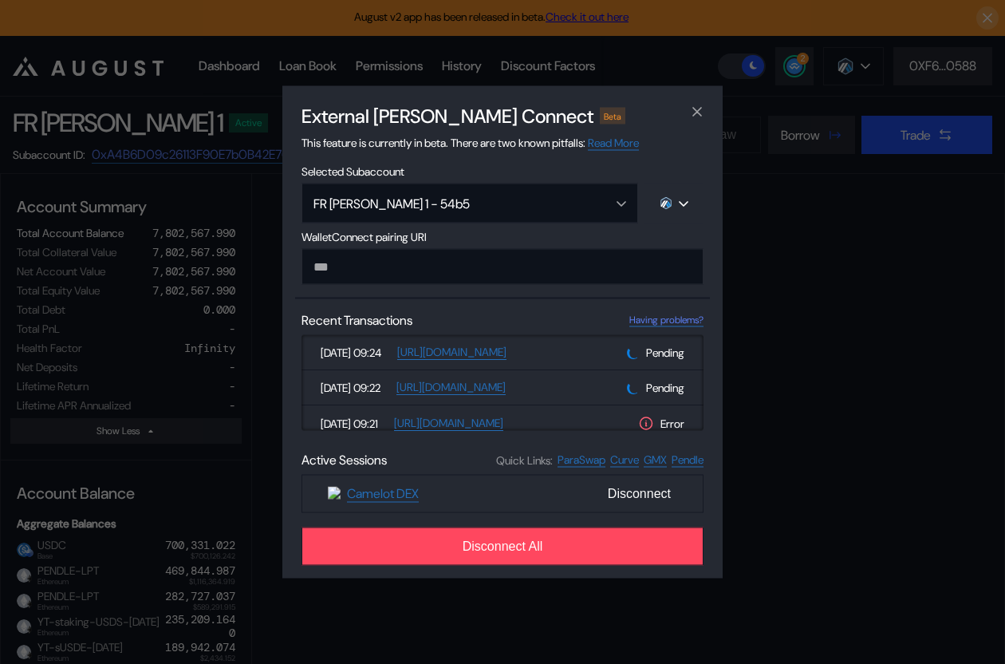
select select "*"
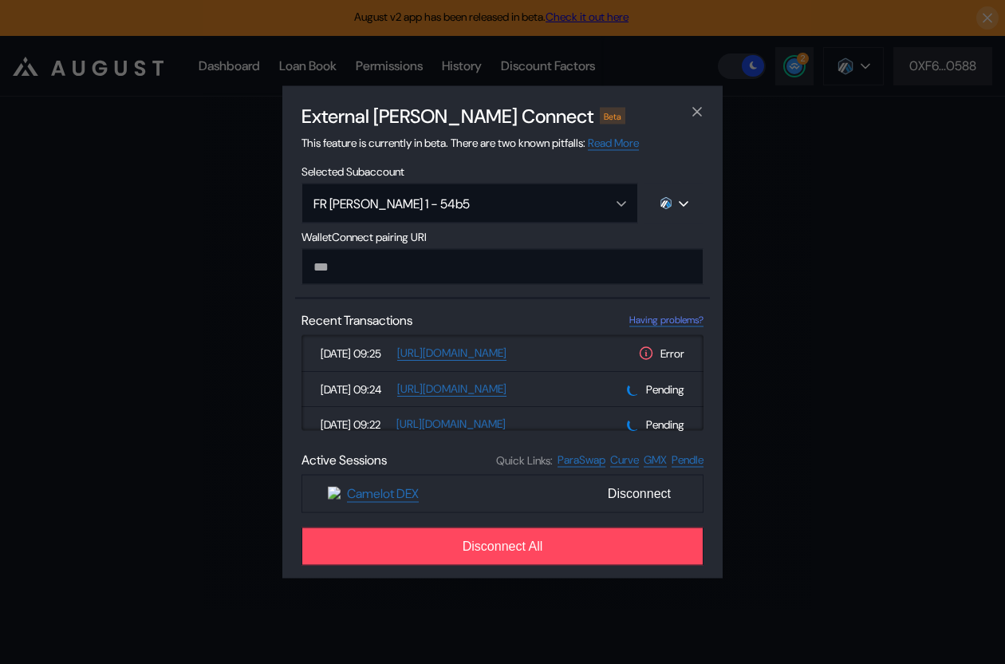
click at [240, 349] on div "External dApp Connect Beta This feature is currently in beta. There are two kno…" at bounding box center [502, 332] width 1005 height 664
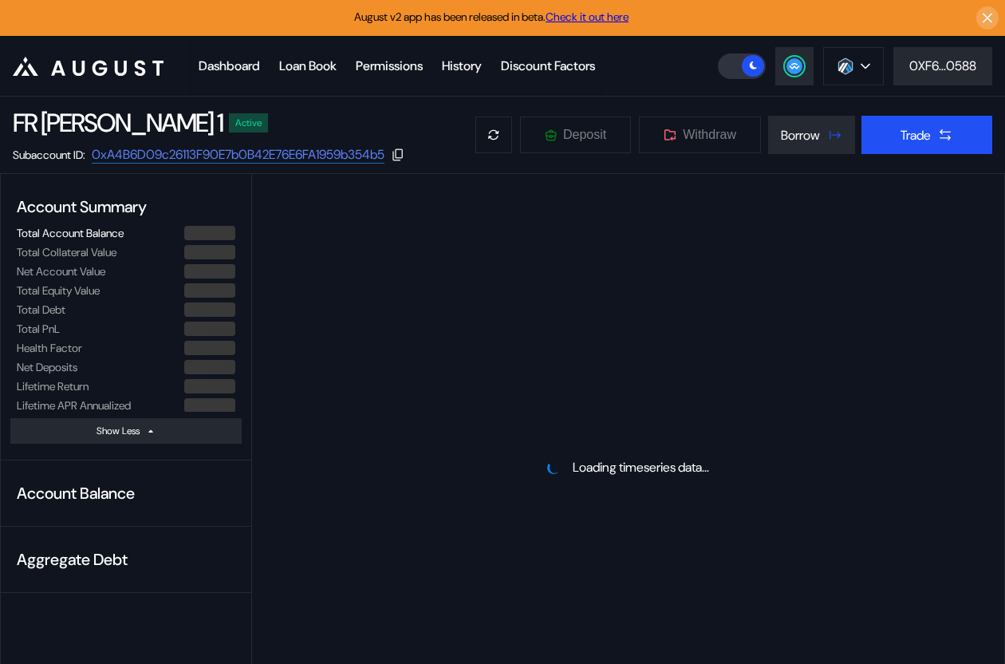
select select "*"
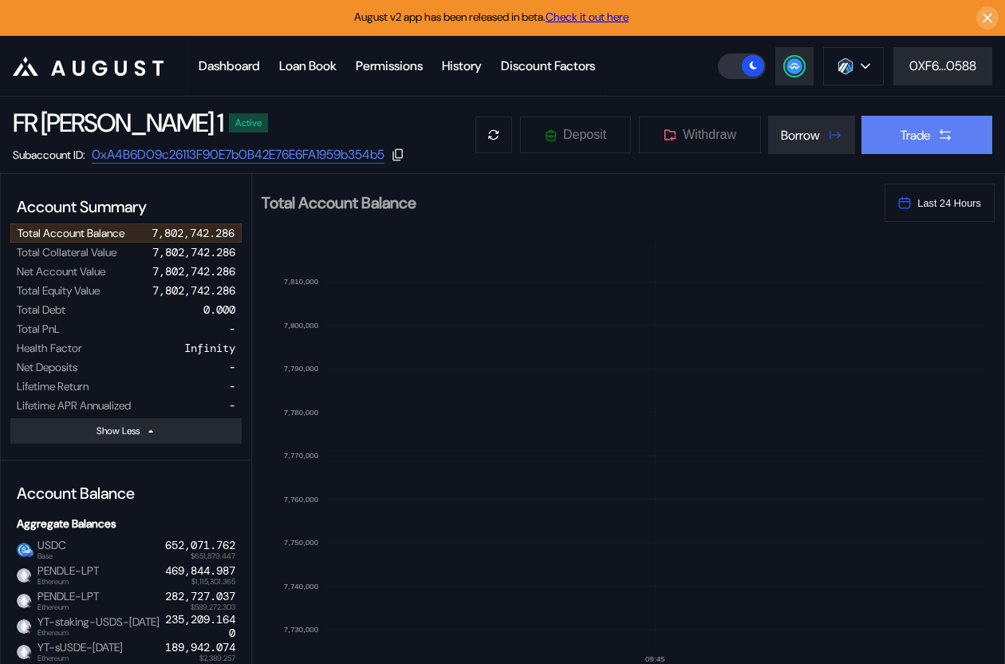
click at [934, 134] on button "Trade" at bounding box center [926, 135] width 131 height 38
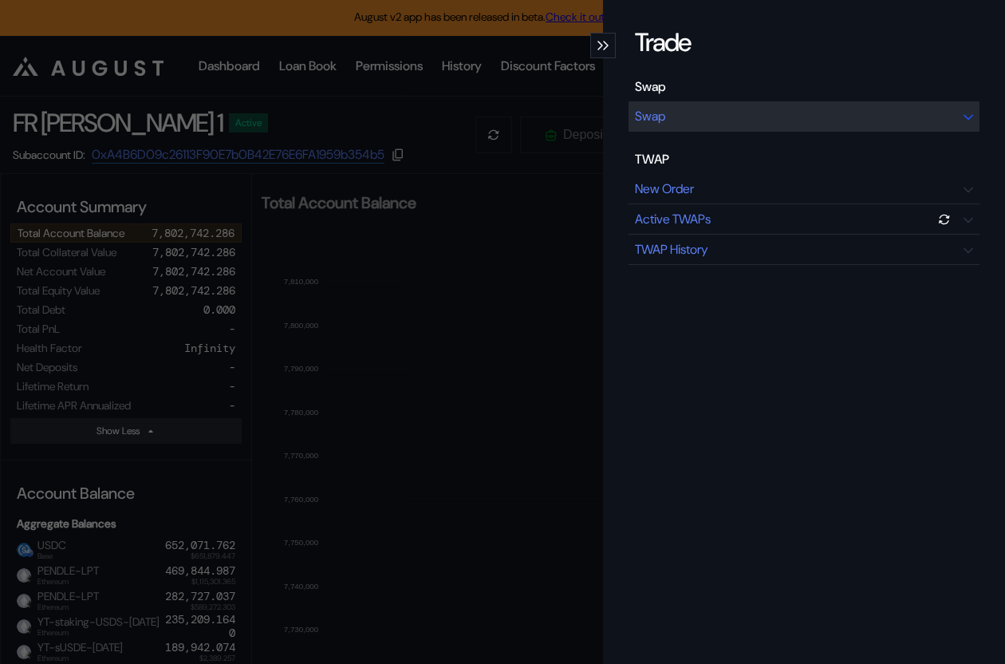
click at [794, 110] on div "Swap" at bounding box center [804, 116] width 351 height 30
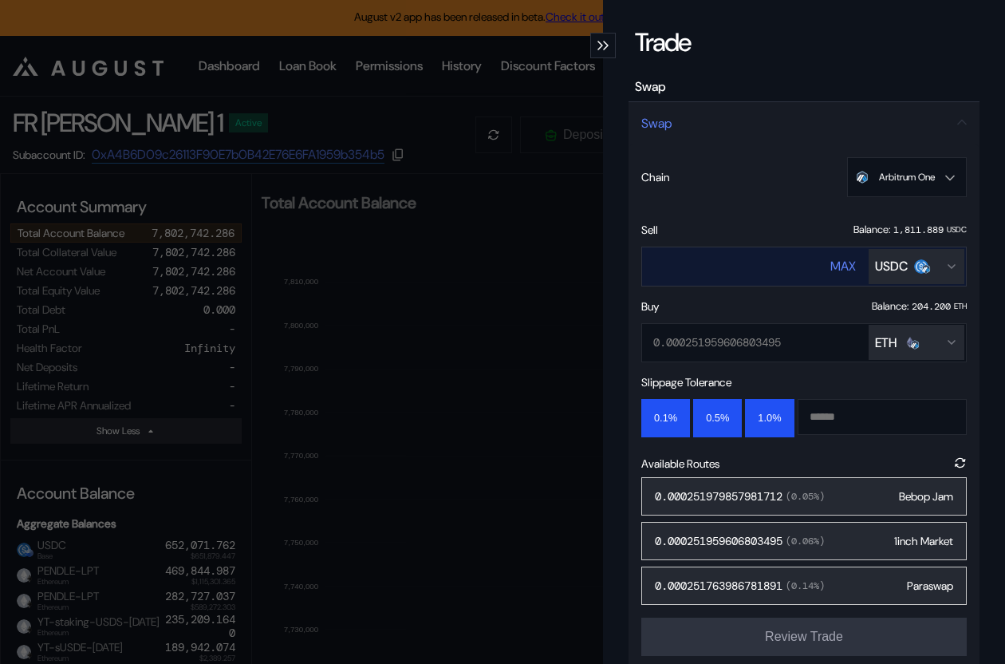
click at [898, 270] on div "USDC" at bounding box center [891, 266] width 33 height 17
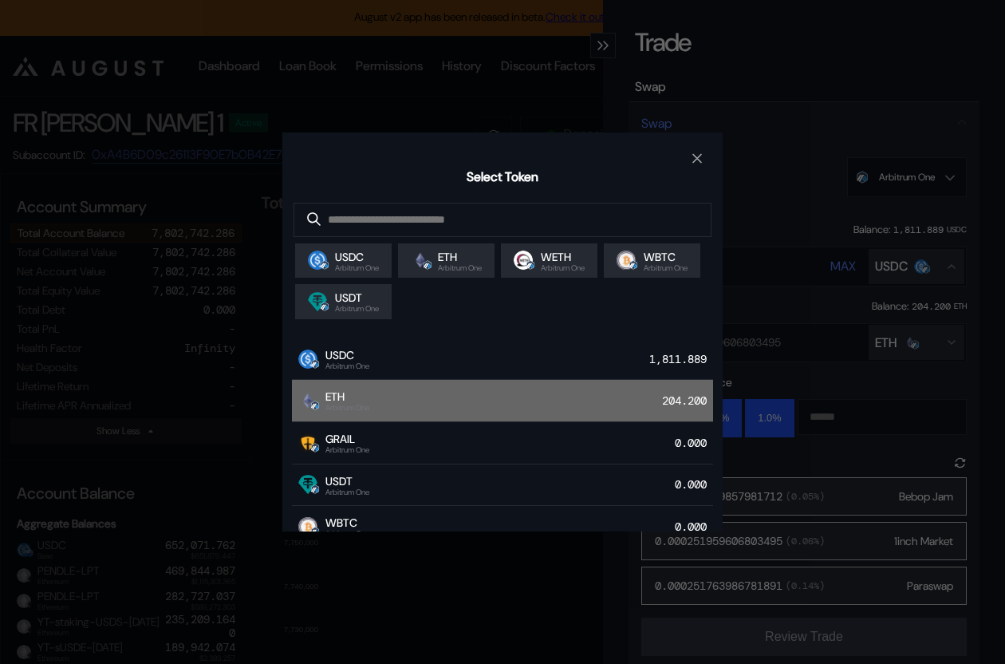
click at [499, 401] on div "ETH Arbitrum One 204.200" at bounding box center [502, 401] width 421 height 42
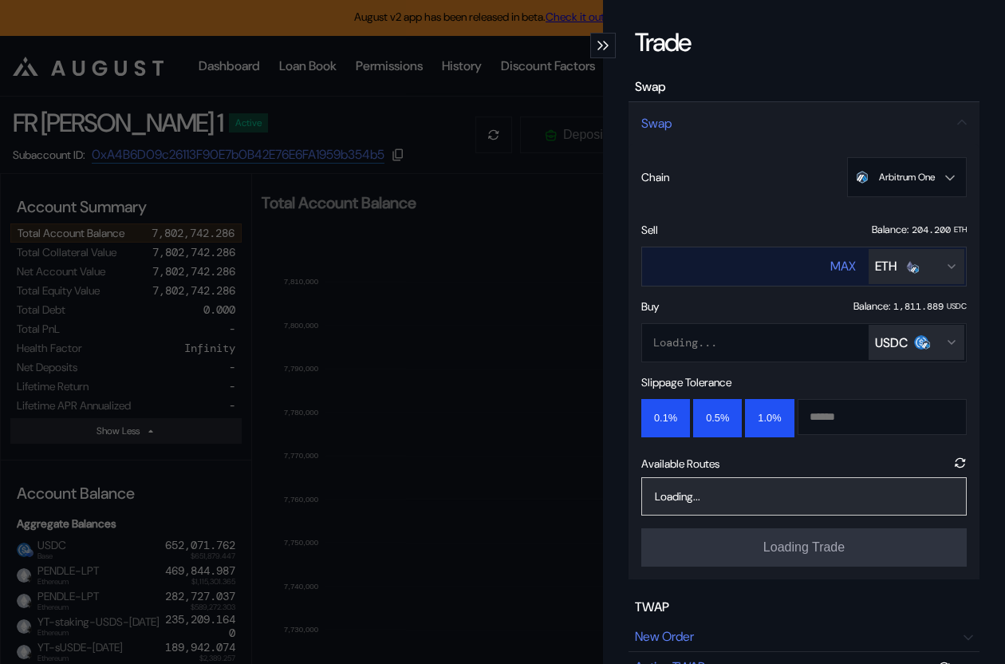
click at [730, 262] on input "****" at bounding box center [721, 266] width 158 height 33
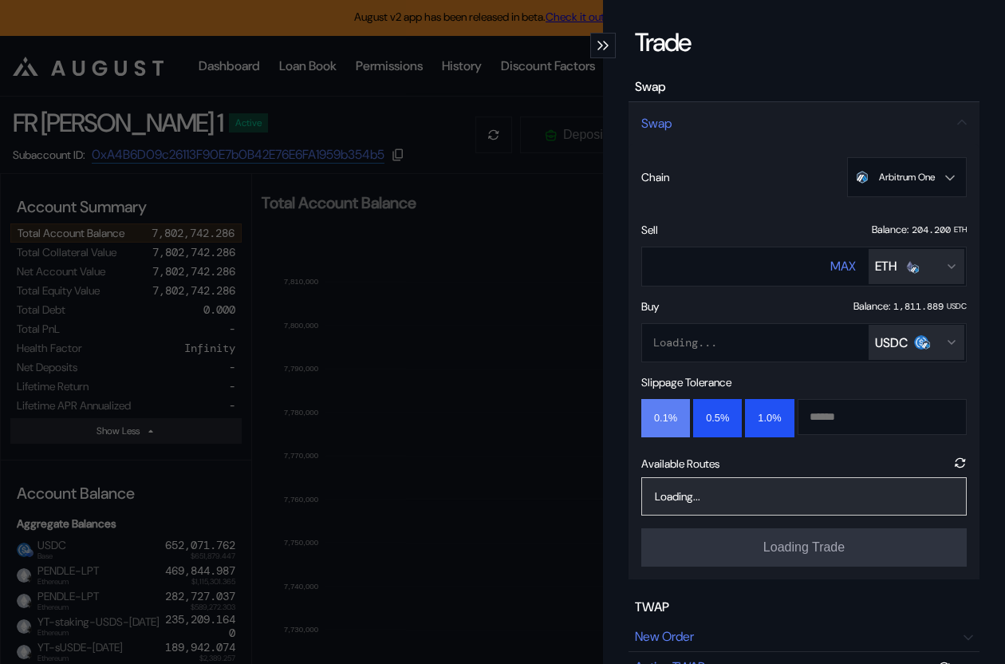
type input "***"
click at [664, 414] on button "0.1%" at bounding box center [665, 418] width 49 height 38
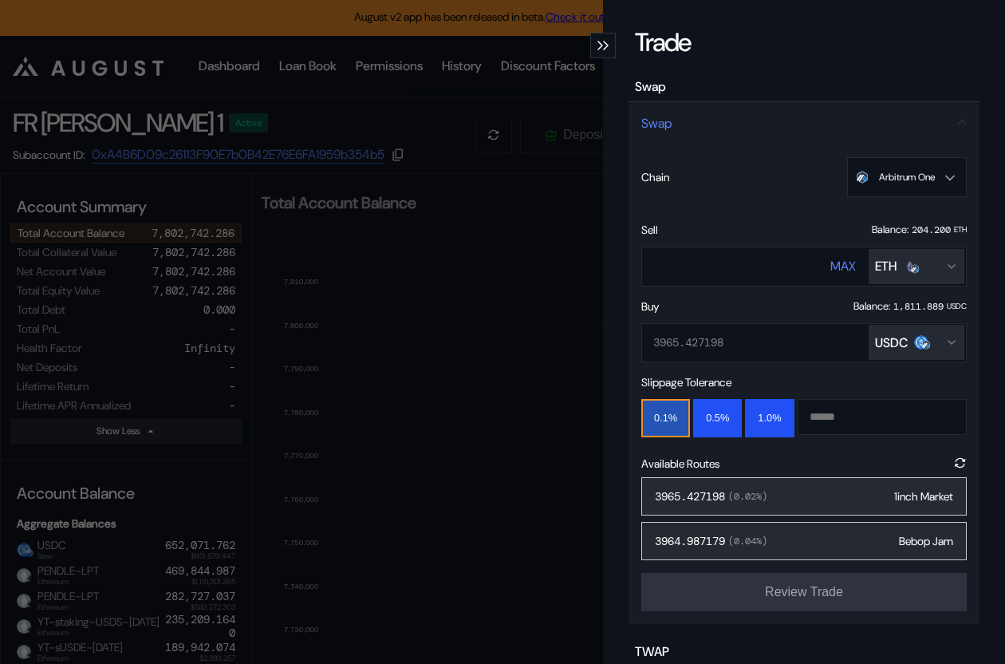
click at [814, 490] on div "3965.427198 ( 0.02 %) 1inch Market" at bounding box center [803, 496] width 325 height 38
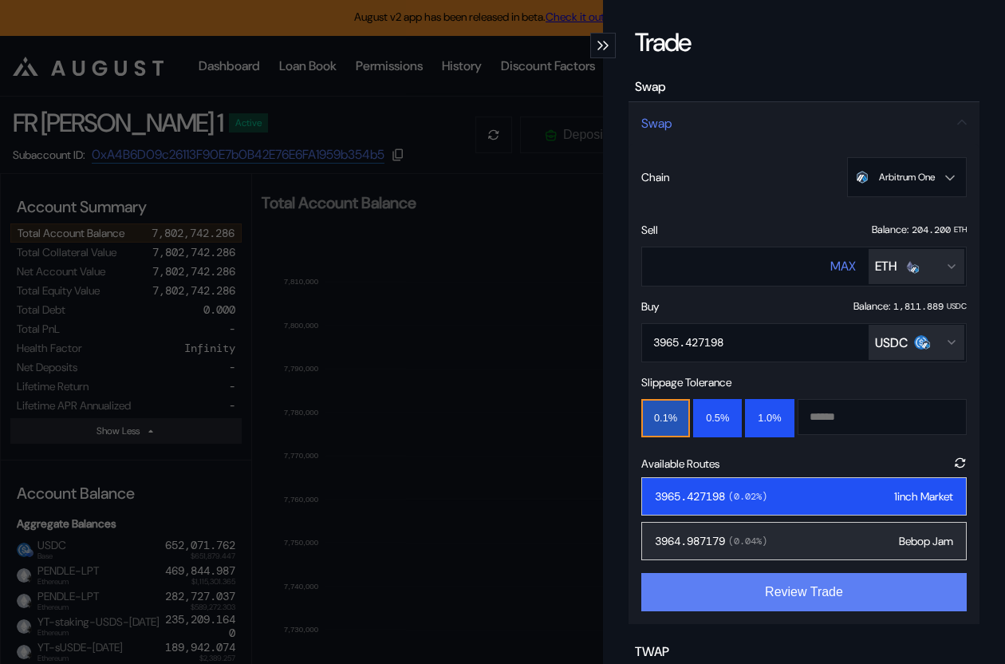
click at [834, 591] on button "Review Trade" at bounding box center [803, 592] width 325 height 38
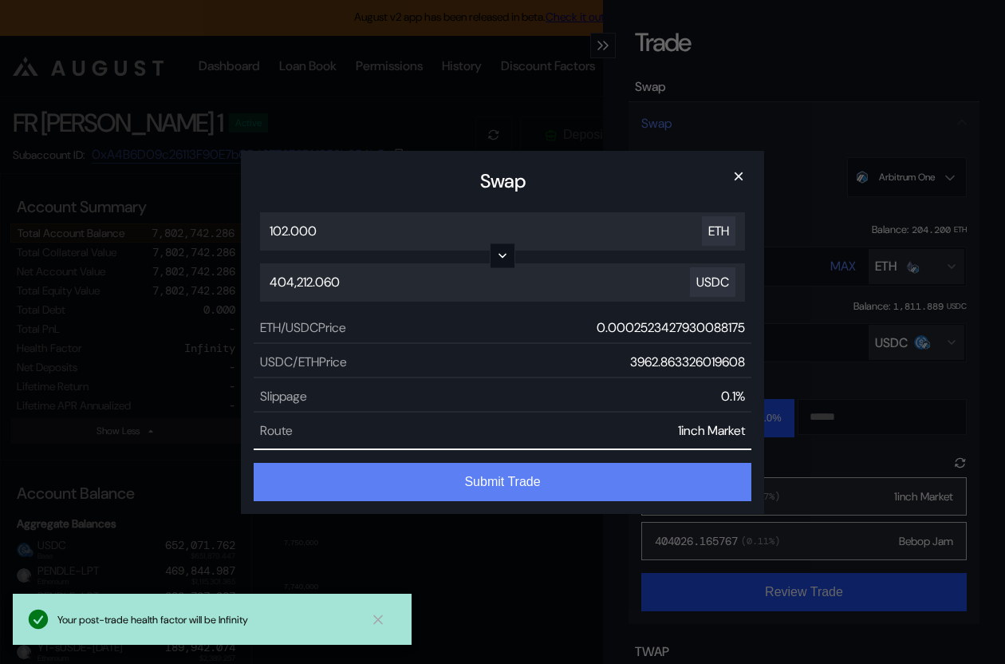
click at [585, 479] on button "Submit Trade" at bounding box center [503, 482] width 498 height 38
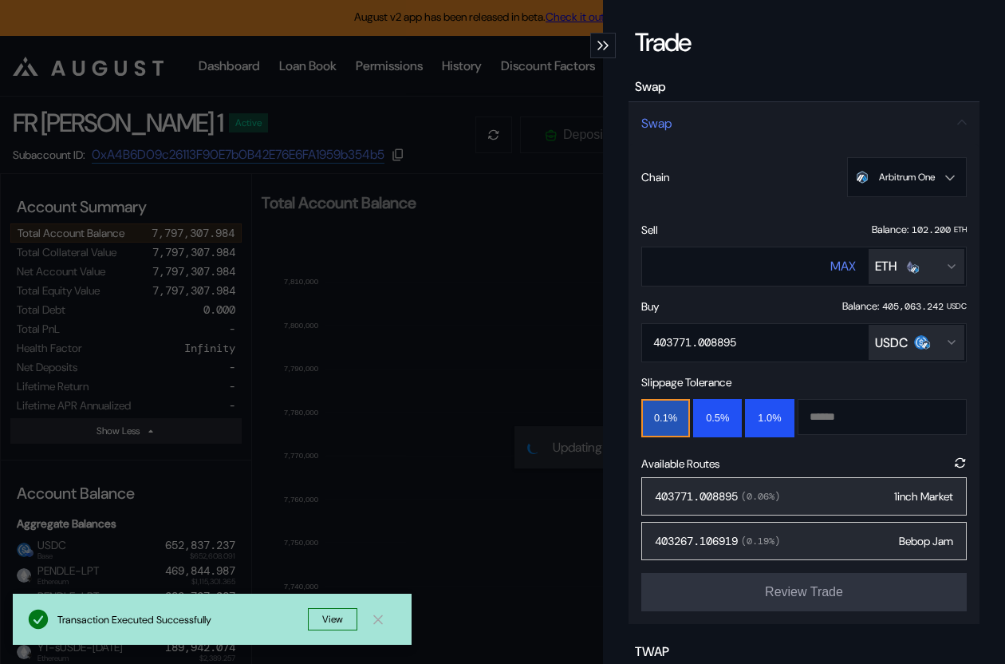
click at [319, 350] on div "Trade Swap Swap Chain Arbitrum One Ethereum Base OP Mainnet Arbitrum One Unicha…" at bounding box center [502, 332] width 1005 height 664
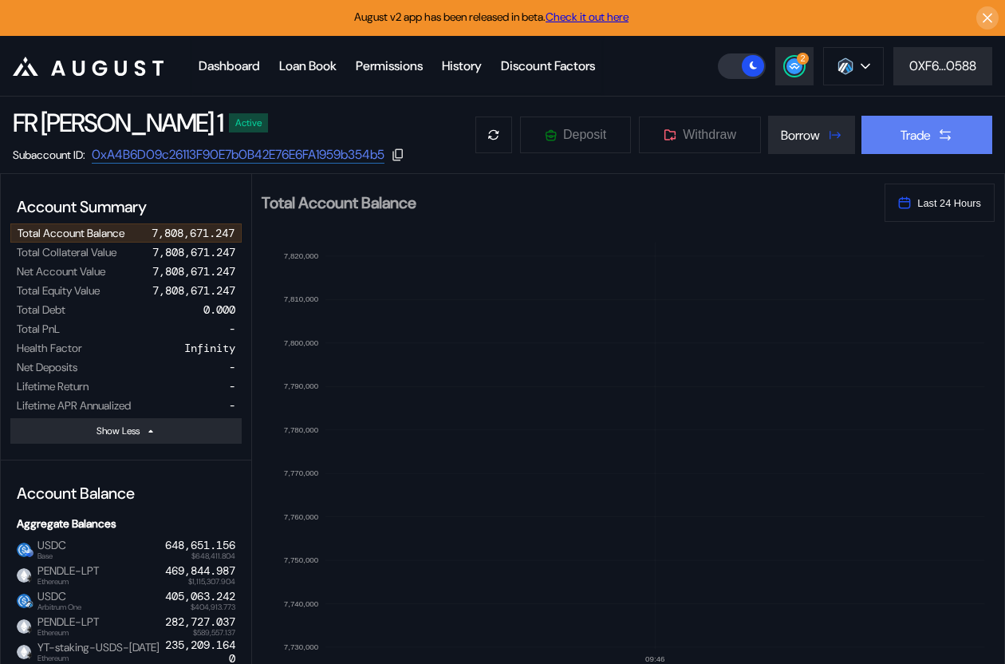
click at [880, 121] on button "Trade" at bounding box center [926, 135] width 131 height 38
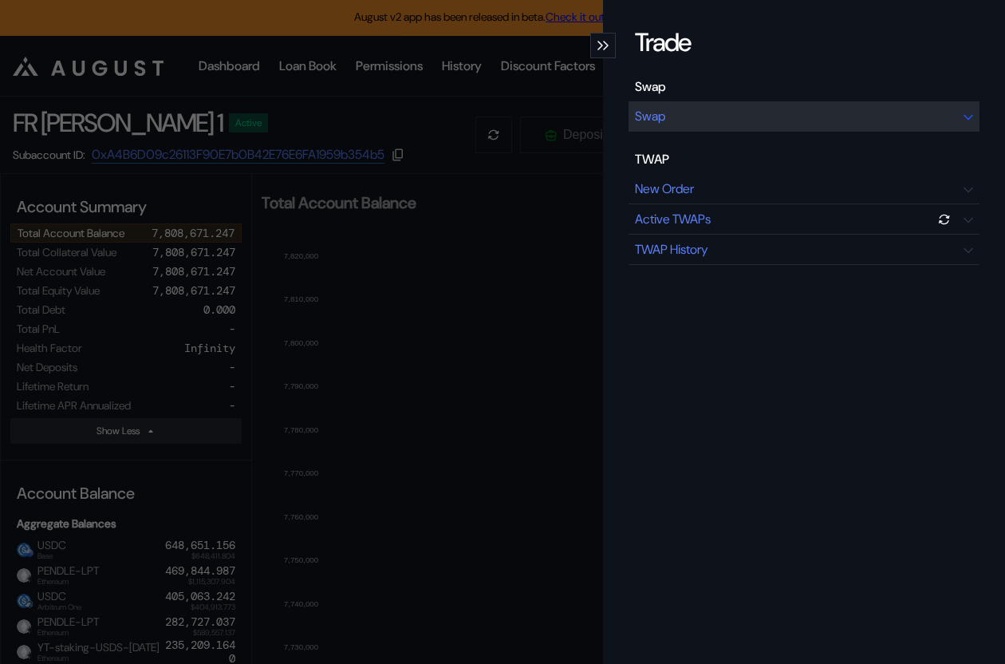
click at [757, 119] on div "Swap" at bounding box center [804, 116] width 351 height 30
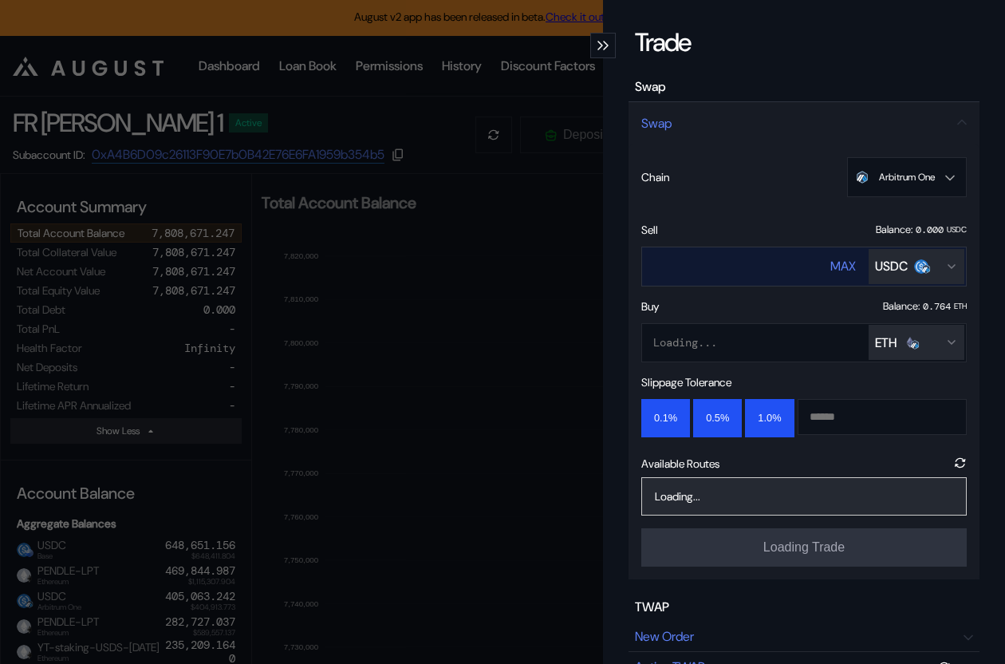
click at [884, 260] on div "USDC" at bounding box center [891, 266] width 33 height 17
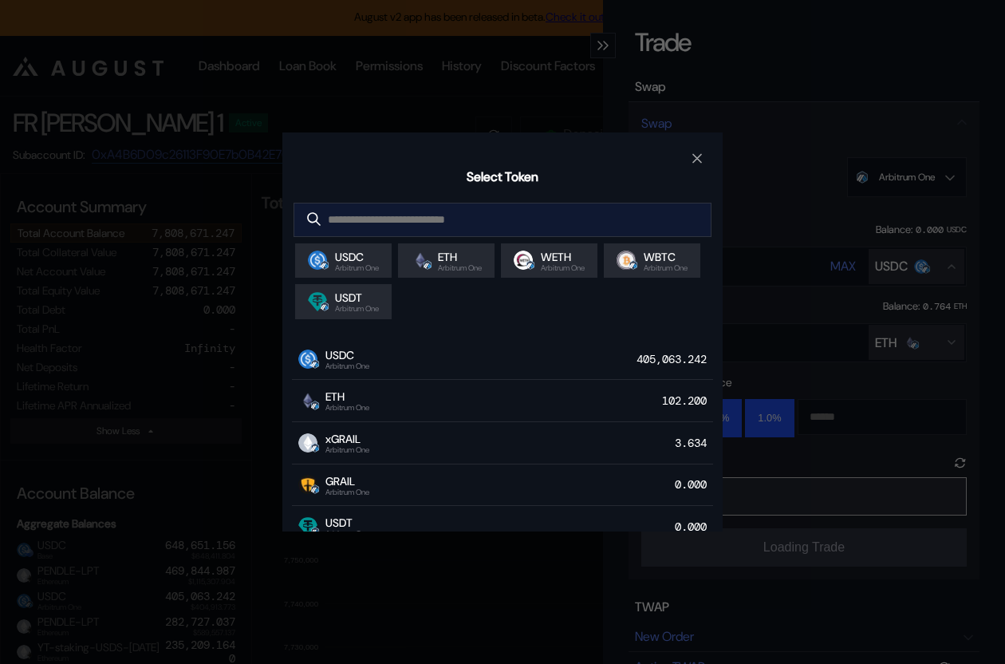
click at [498, 228] on input "modal" at bounding box center [490, 219] width 392 height 33
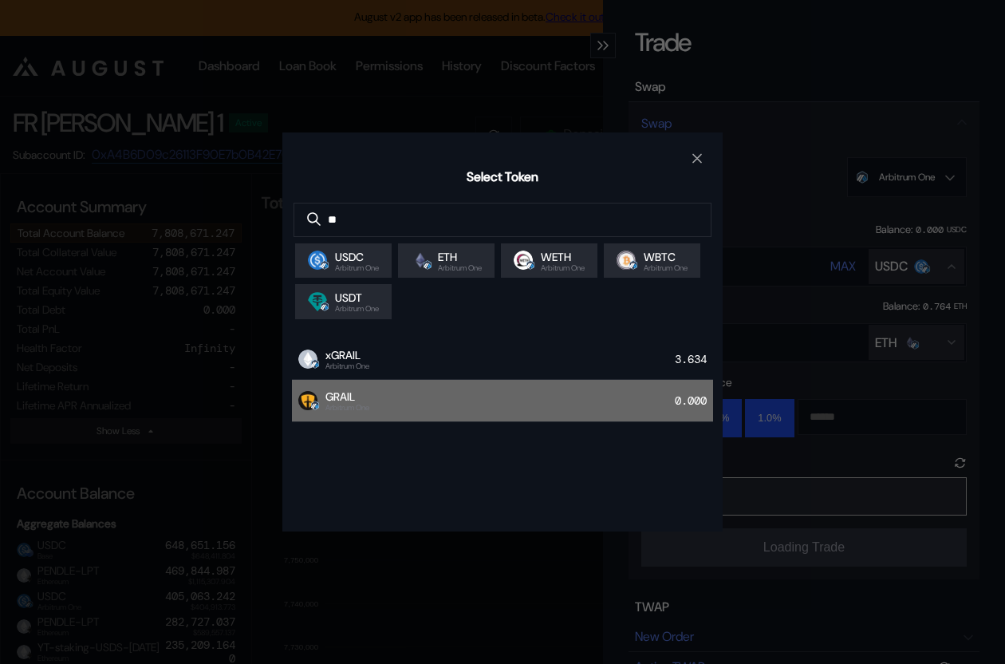
type input "**"
click at [483, 400] on div "GRAIL Arbitrum One 0.000" at bounding box center [502, 401] width 421 height 42
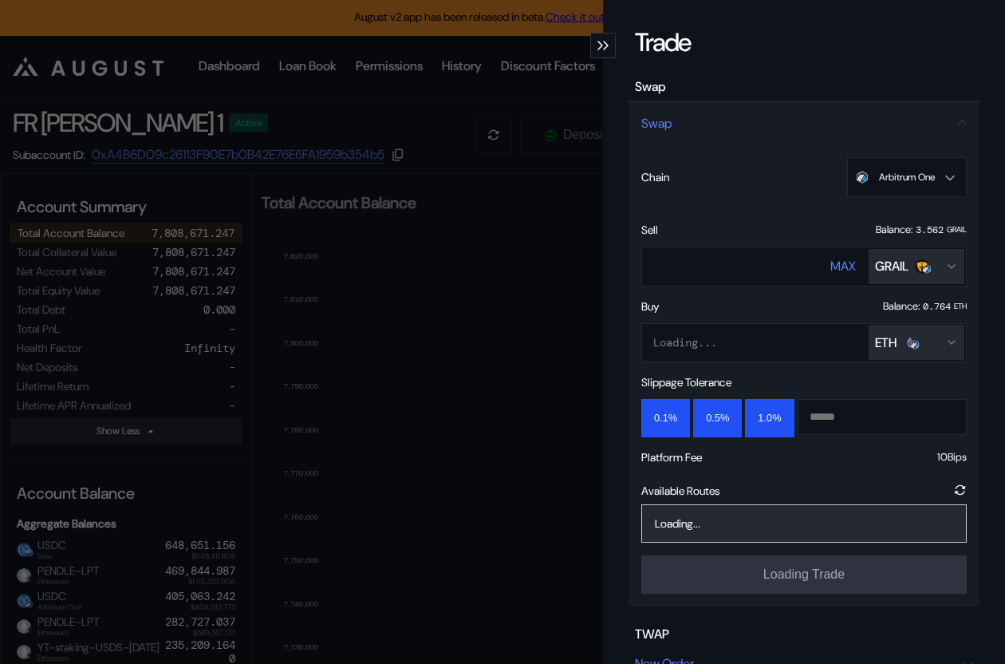
click at [897, 342] on div "ETH" at bounding box center [886, 342] width 22 height 17
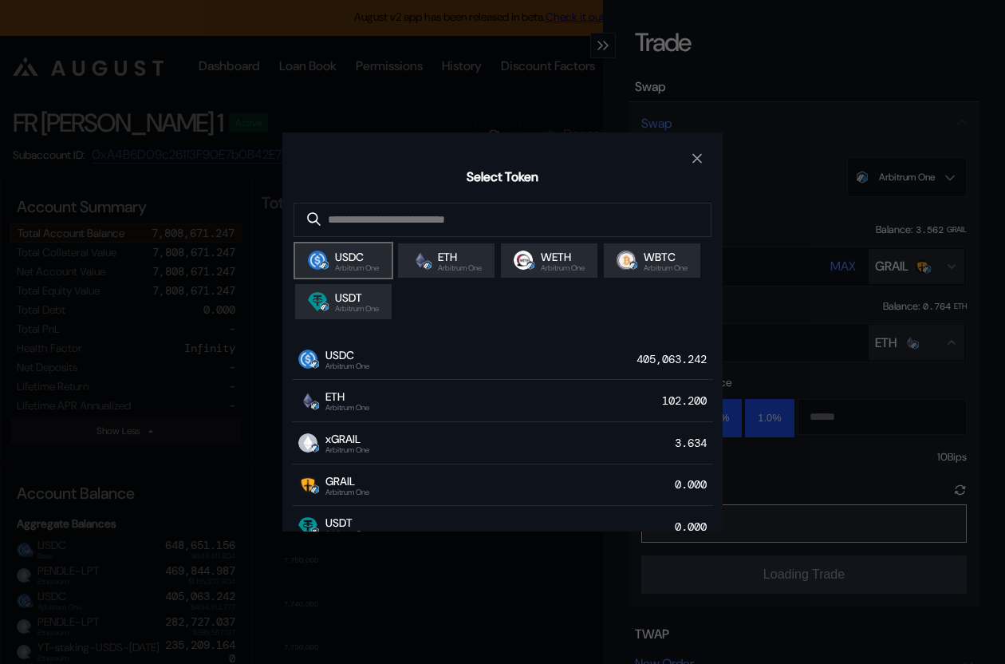
click at [363, 262] on span "USDC" at bounding box center [357, 257] width 44 height 14
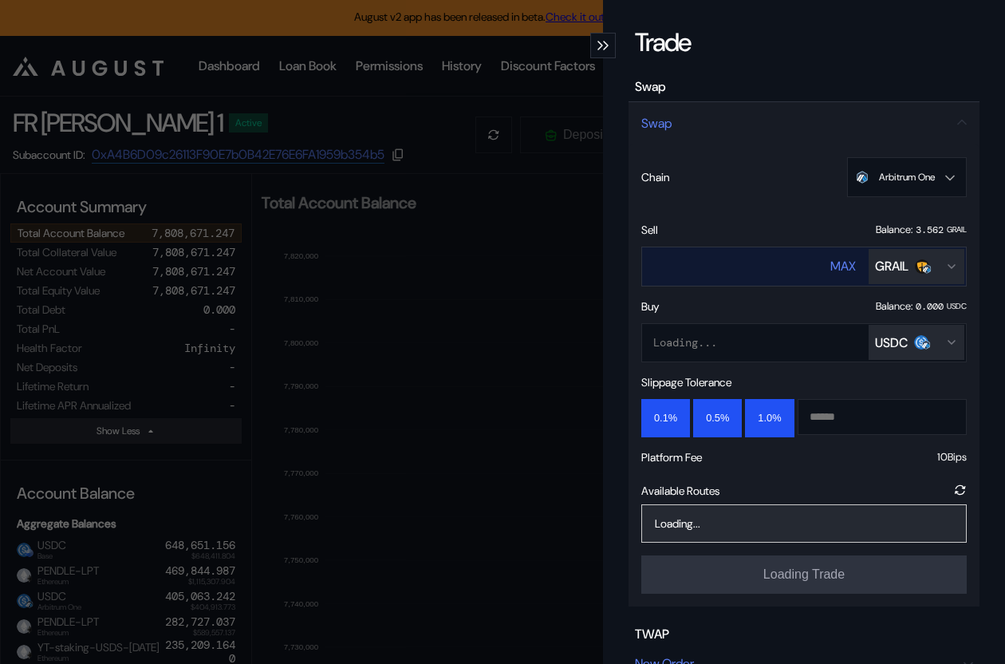
click at [849, 266] on div "MAX" at bounding box center [843, 266] width 26 height 17
type input "**********"
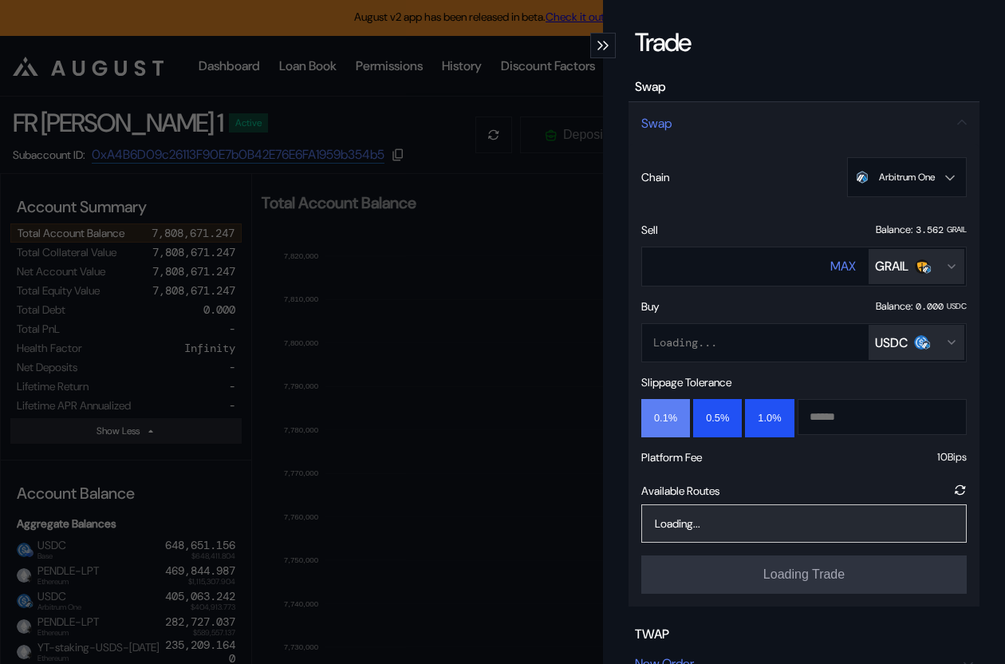
click at [675, 412] on button "0.1%" at bounding box center [665, 418] width 49 height 38
click at [755, 409] on button "1.0%" at bounding box center [769, 418] width 49 height 38
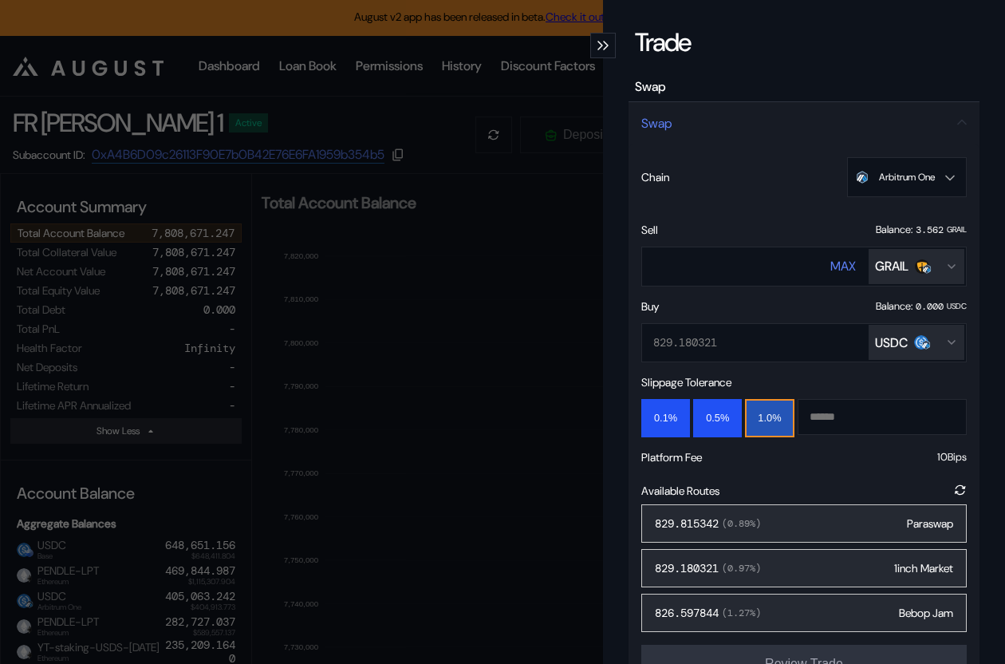
click at [758, 510] on div "829.815342 ( 0.89 %) Paraswap" at bounding box center [803, 523] width 325 height 38
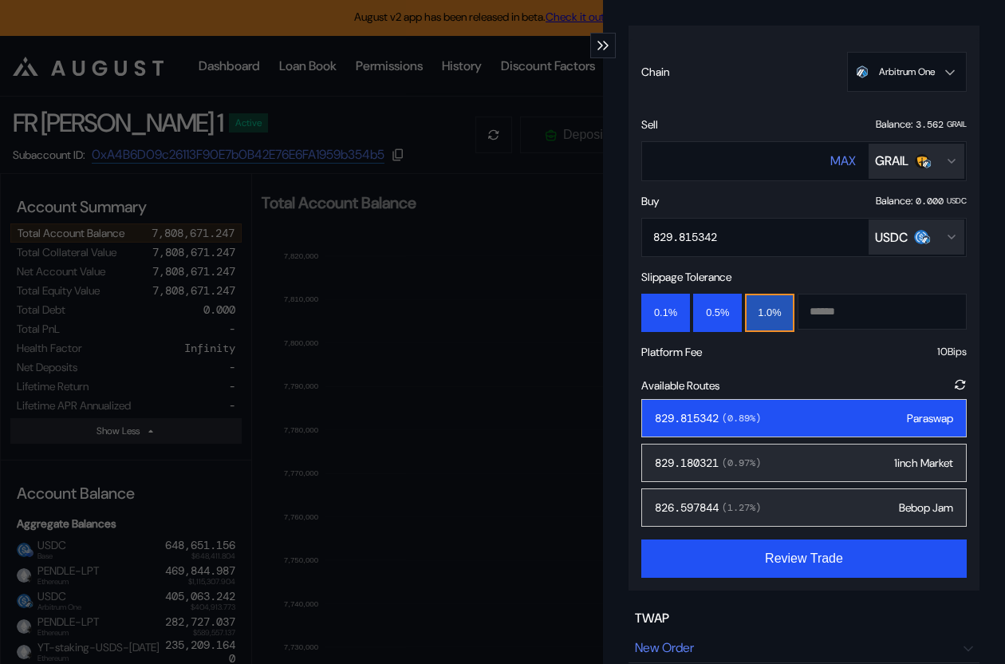
scroll to position [144, 0]
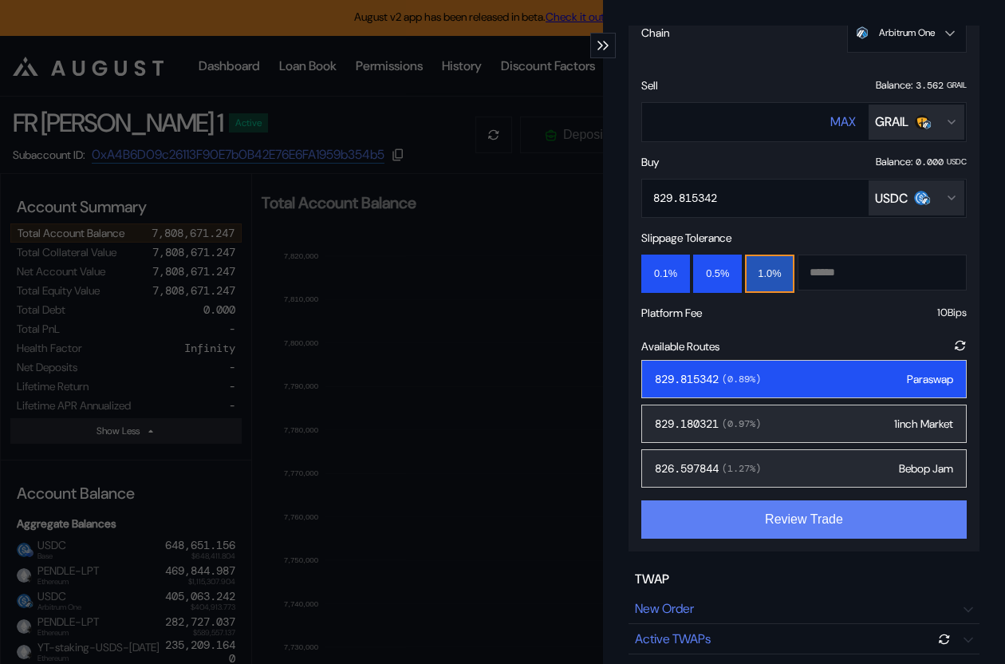
click at [776, 538] on button "Review Trade" at bounding box center [803, 519] width 325 height 38
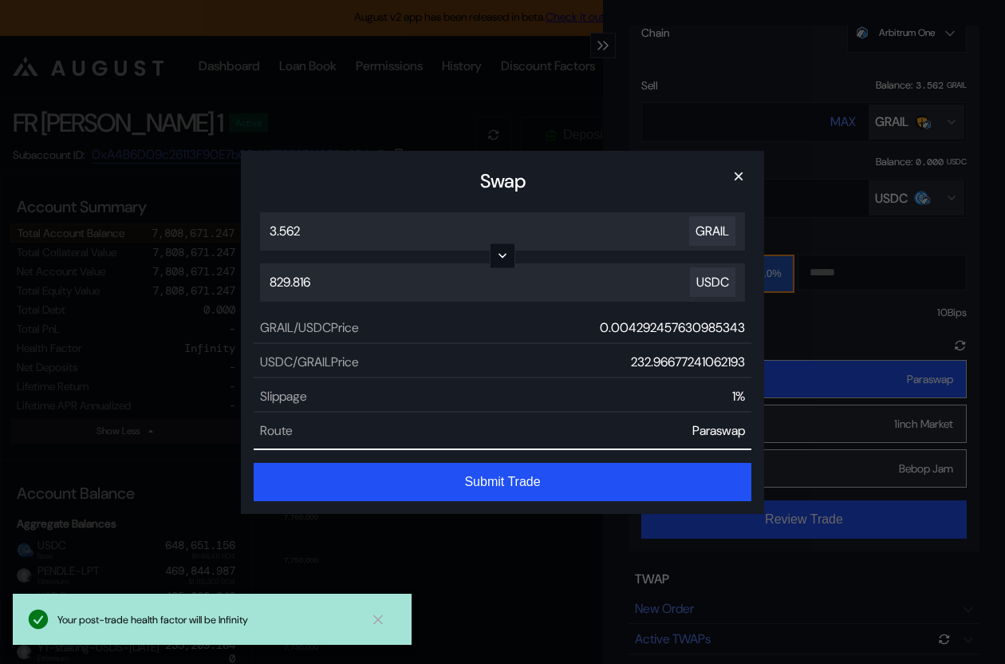
click at [554, 483] on button "Submit Trade" at bounding box center [503, 482] width 498 height 38
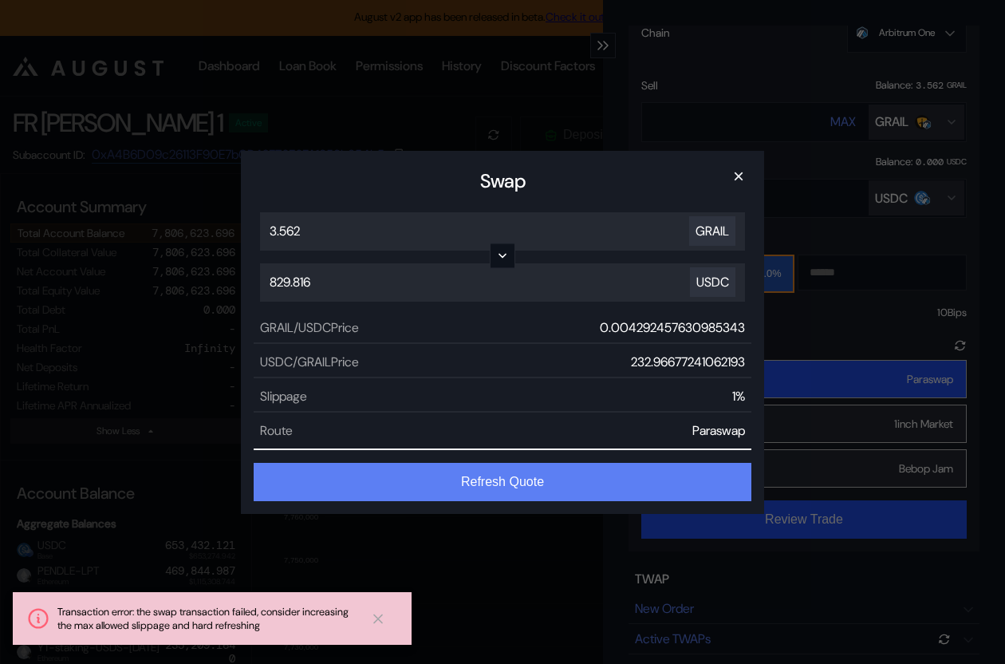
click at [533, 471] on button "Refresh Quote" at bounding box center [503, 482] width 498 height 38
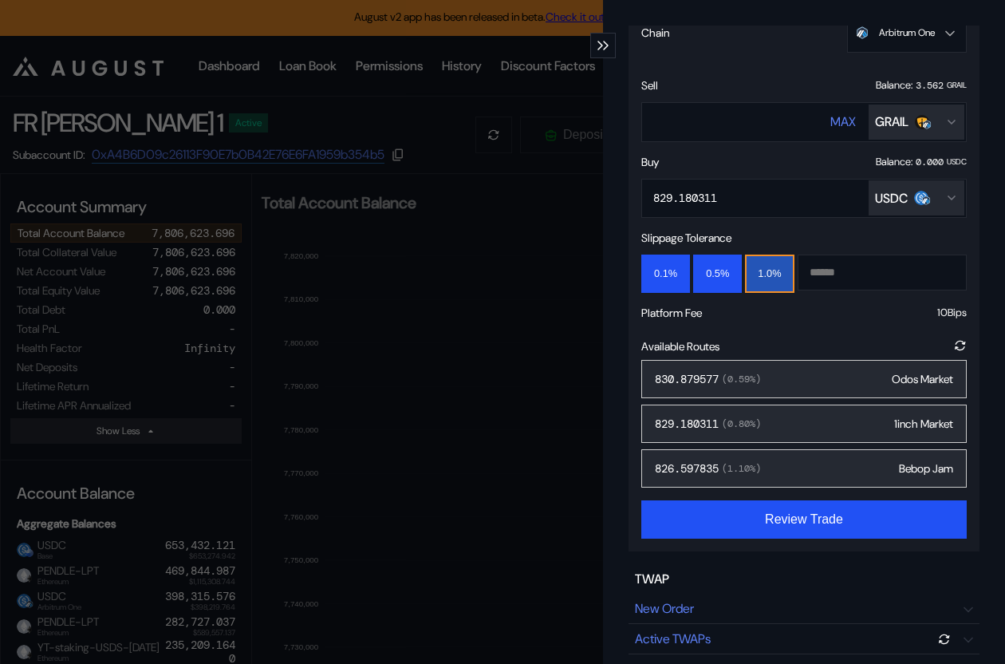
click at [843, 389] on div "830.879577 ( 0.59 %) Odos Market" at bounding box center [803, 379] width 325 height 38
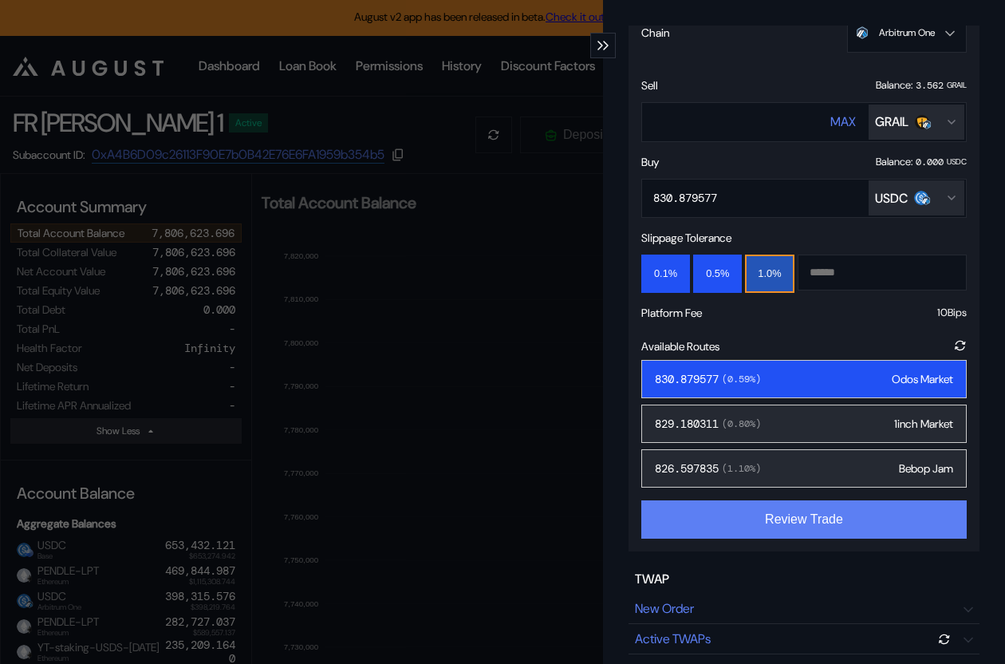
click at [785, 517] on button "Review Trade" at bounding box center [803, 519] width 325 height 38
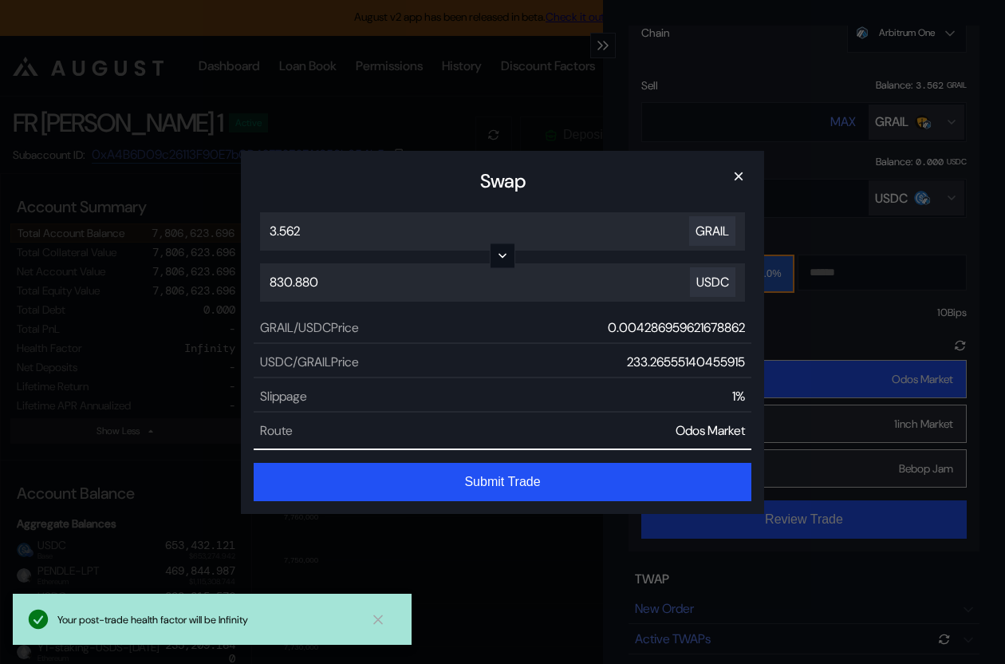
click at [535, 480] on button "Submit Trade" at bounding box center [503, 482] width 498 height 38
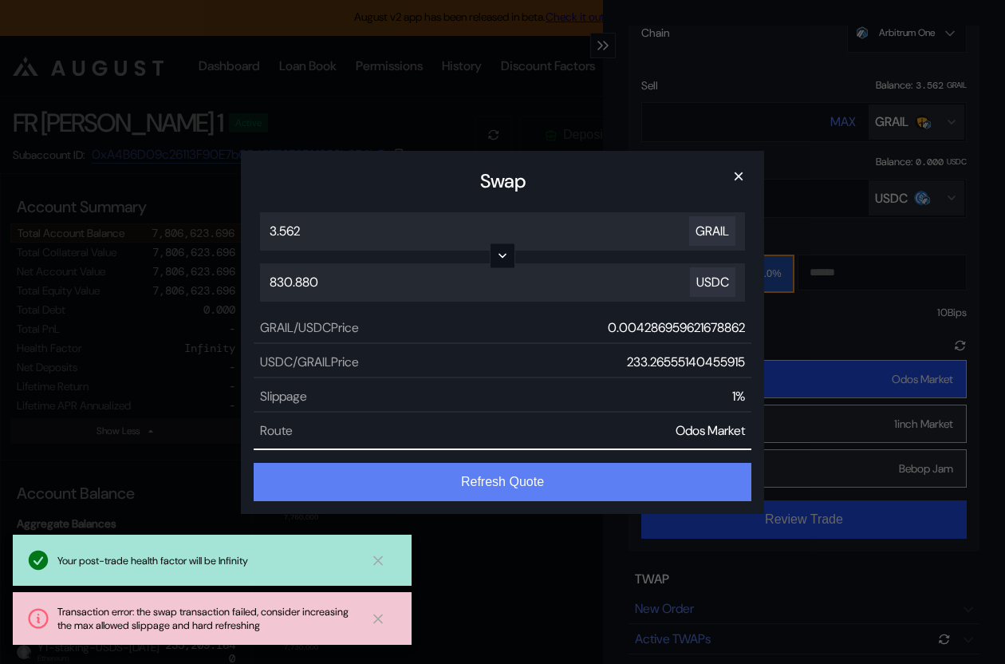
click at [443, 474] on button "Refresh Quote" at bounding box center [503, 482] width 498 height 38
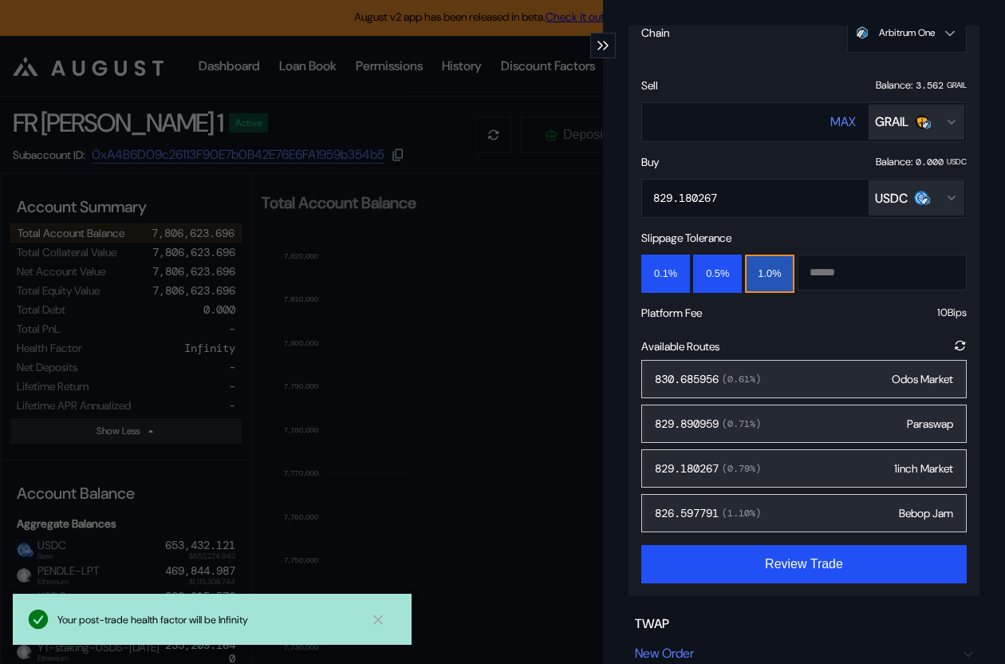
click at [757, 374] on span "( 0.61 %)" at bounding box center [740, 378] width 42 height 13
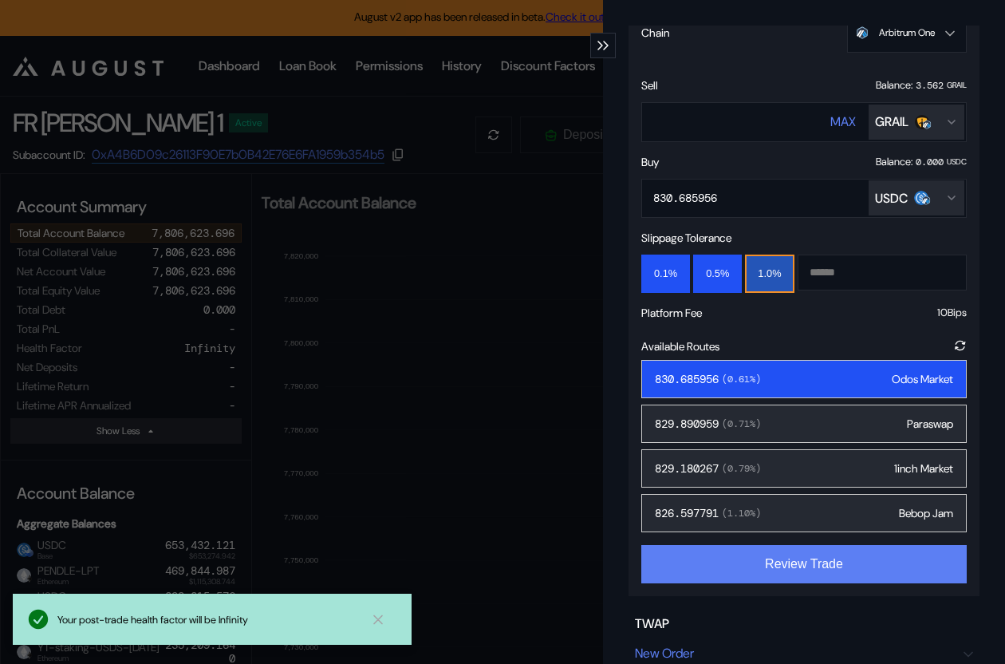
click at [742, 564] on button "Review Trade" at bounding box center [803, 564] width 325 height 38
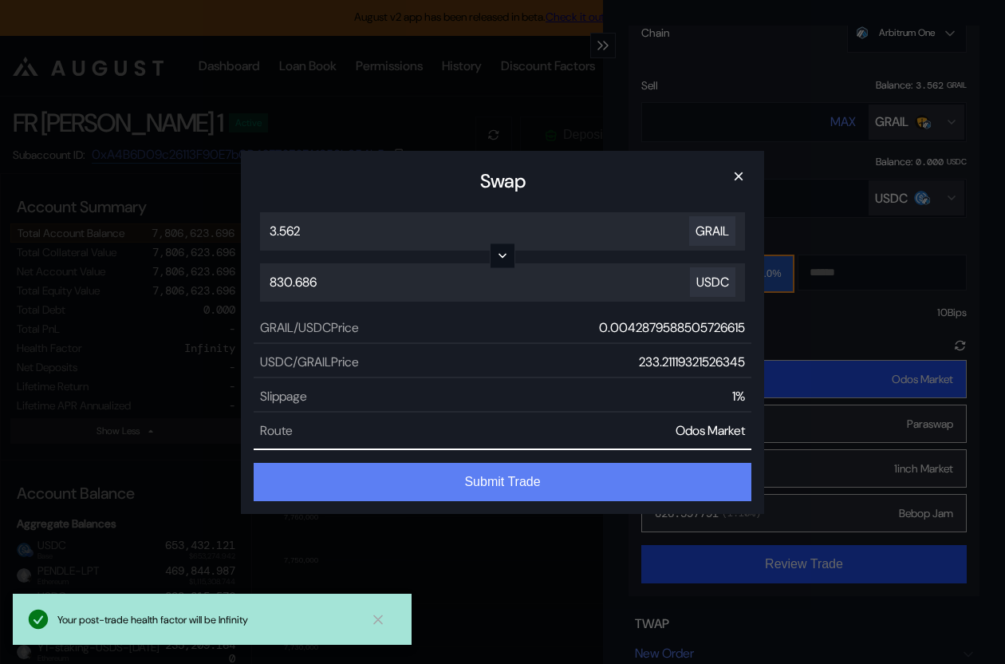
click at [526, 477] on button "Submit Trade" at bounding box center [503, 482] width 498 height 38
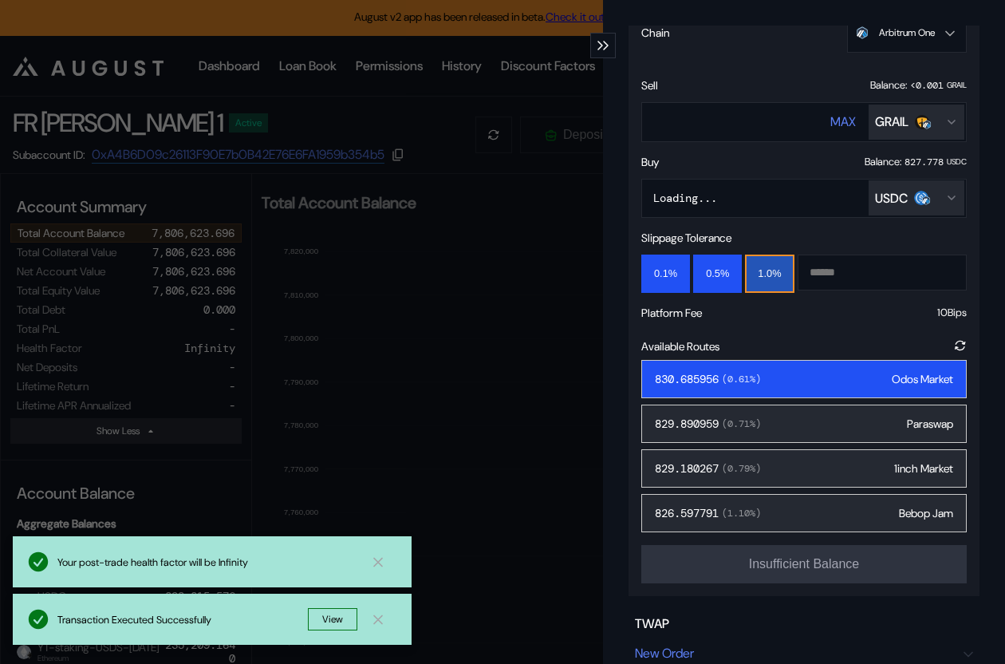
click at [494, 140] on div "**********" at bounding box center [502, 332] width 1005 height 664
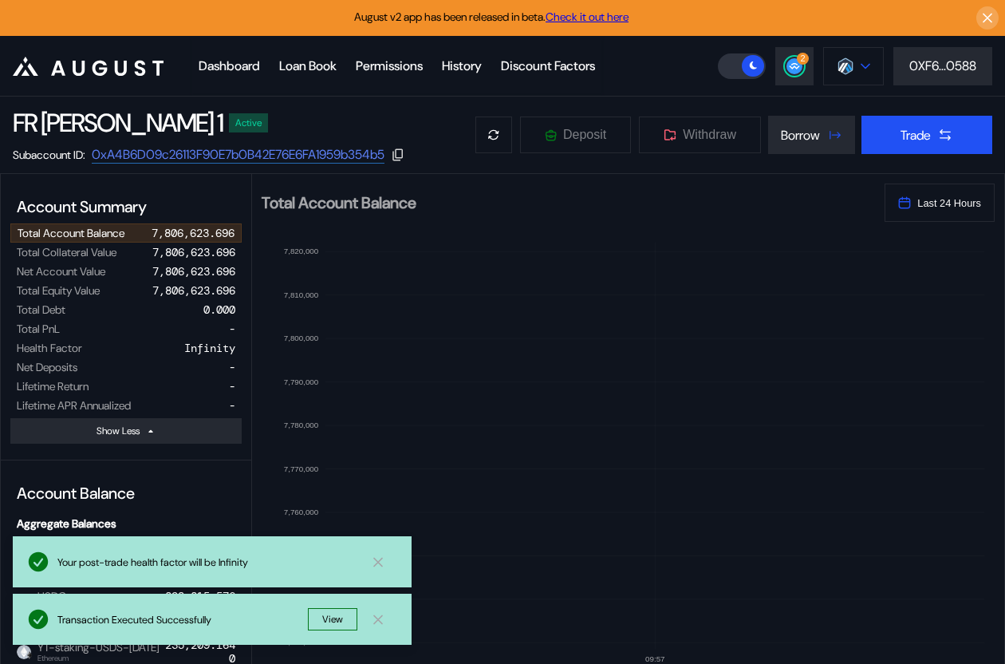
click at [861, 63] on icon at bounding box center [866, 66] width 10 height 6
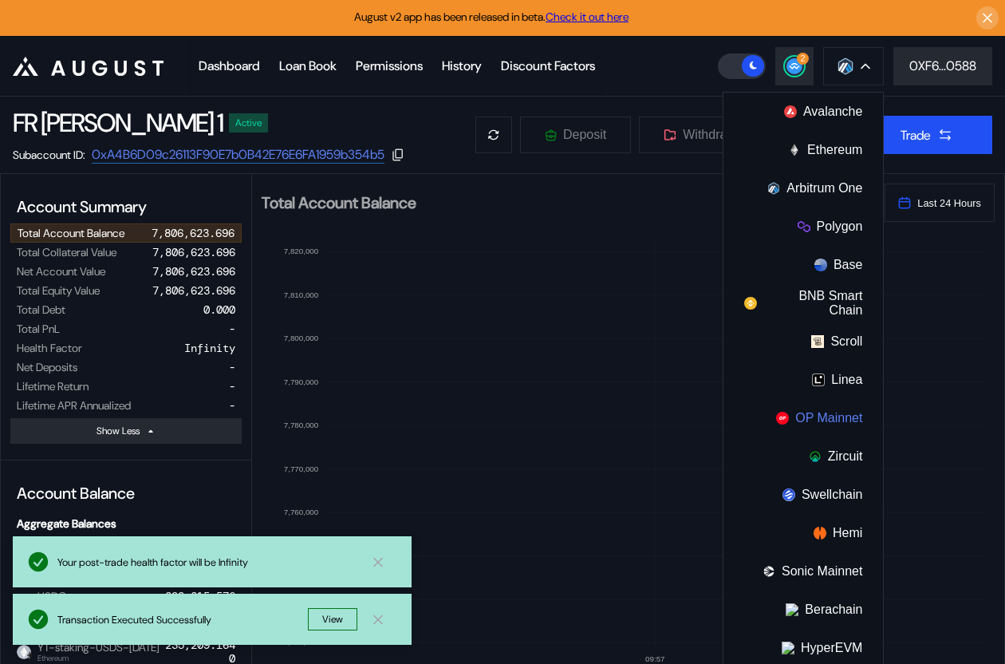
click at [817, 415] on button "OP Mainnet" at bounding box center [803, 418] width 160 height 38
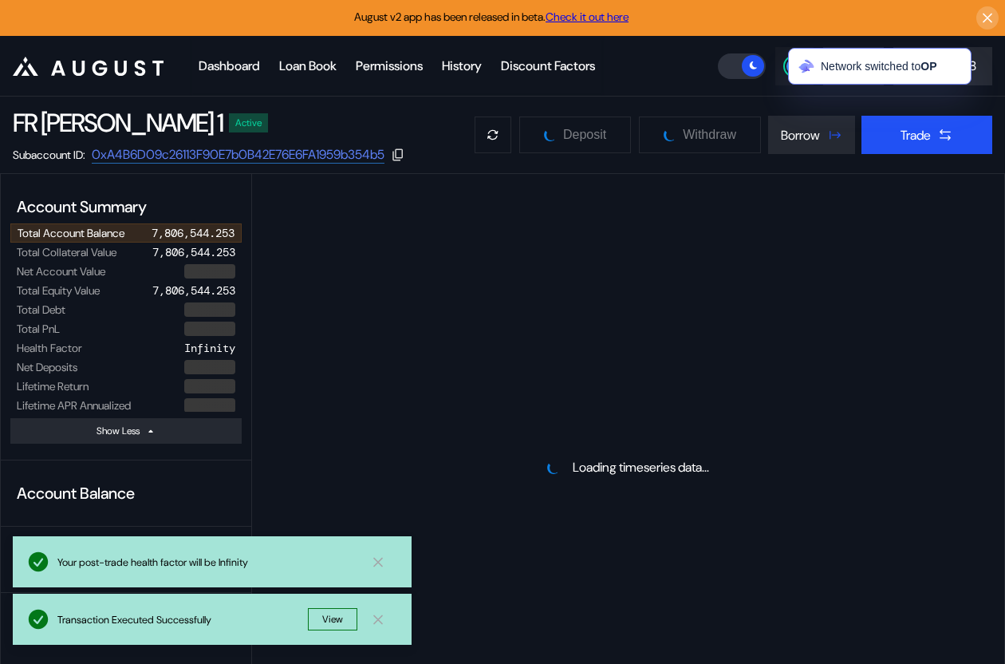
select select "*"
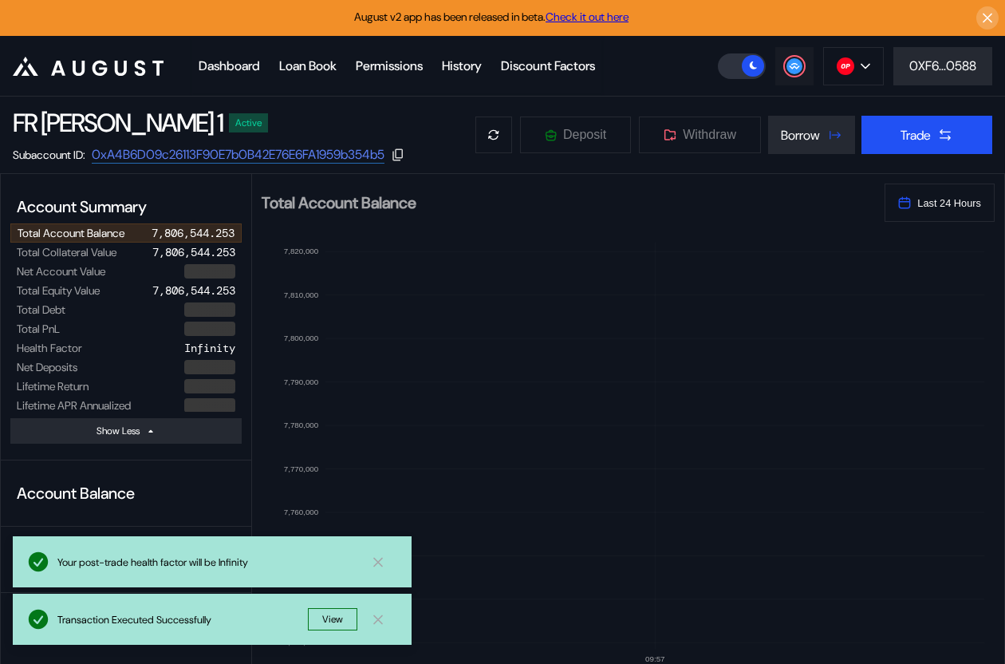
click at [786, 67] on circle at bounding box center [794, 66] width 16 height 16
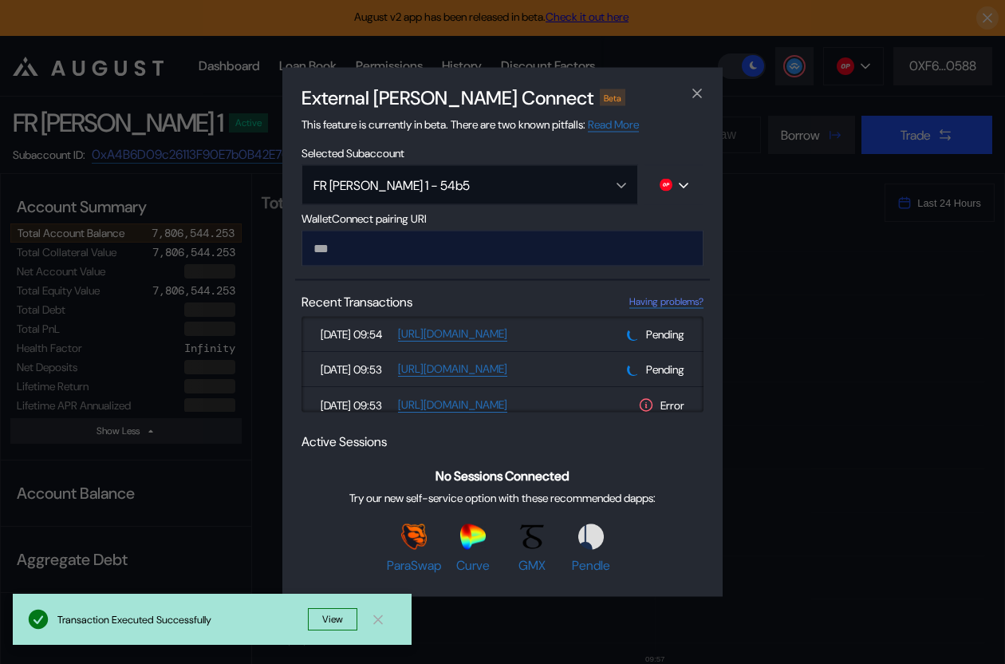
type input "**********"
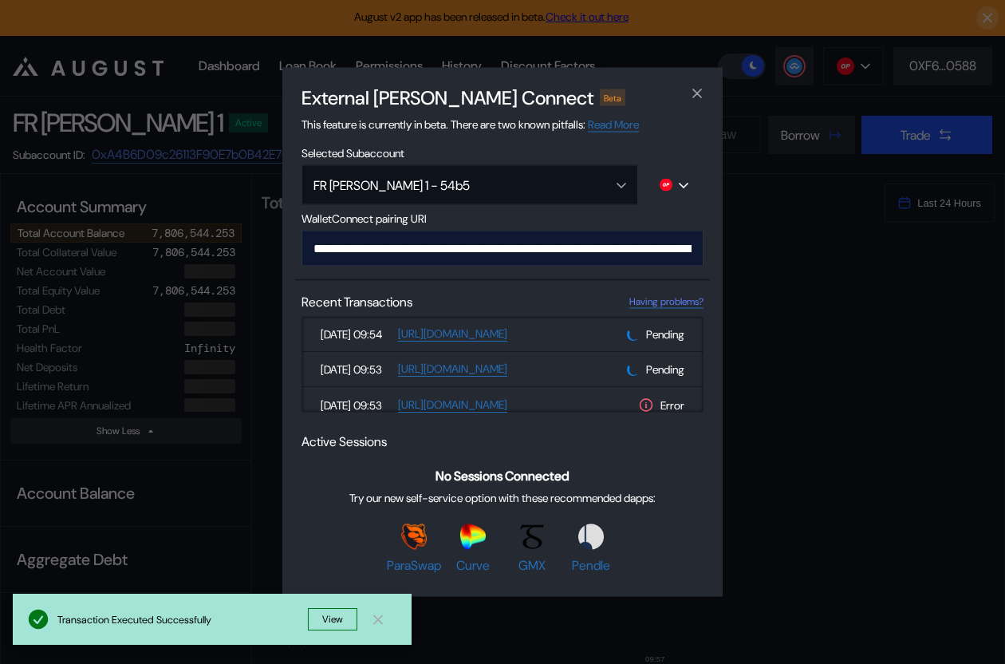
scroll to position [0, 952]
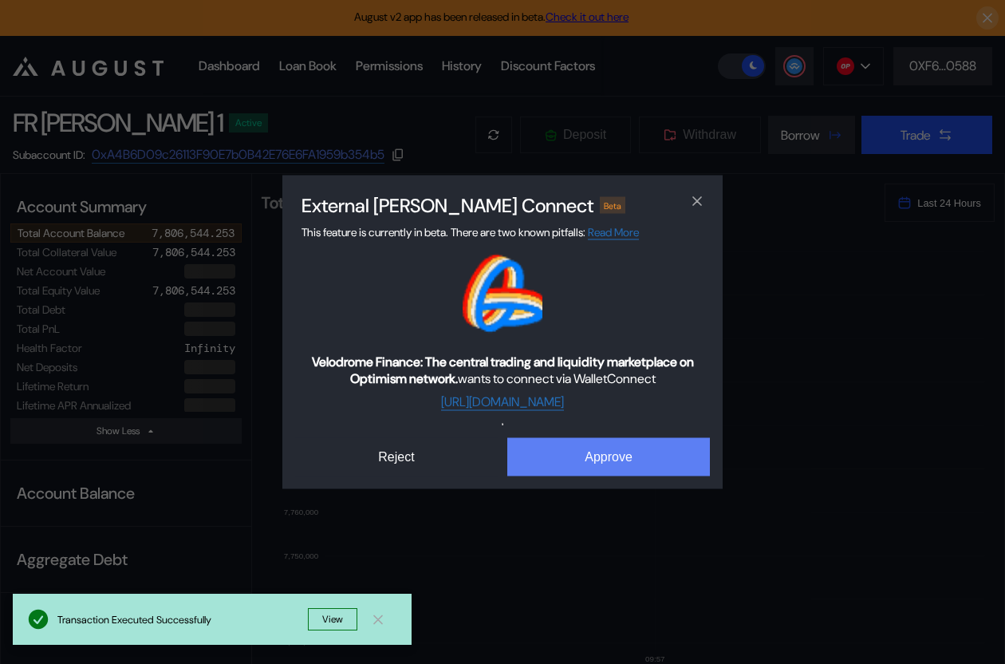
click at [583, 456] on button "Approve" at bounding box center [608, 457] width 203 height 38
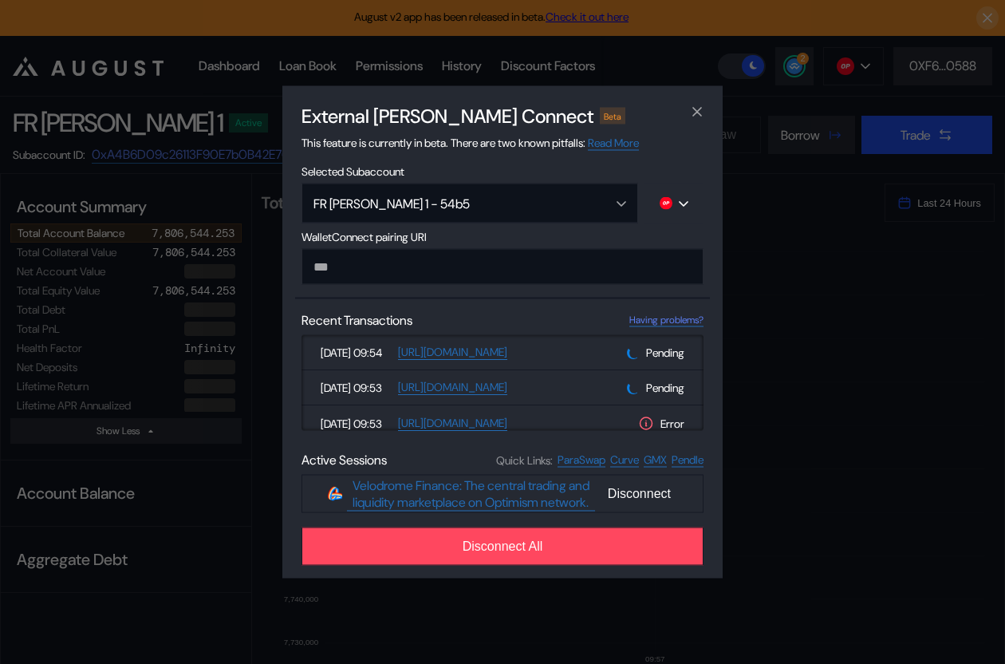
click at [179, 427] on div "External dApp Connect Beta This feature is currently in beta. There are two kno…" at bounding box center [502, 332] width 1005 height 664
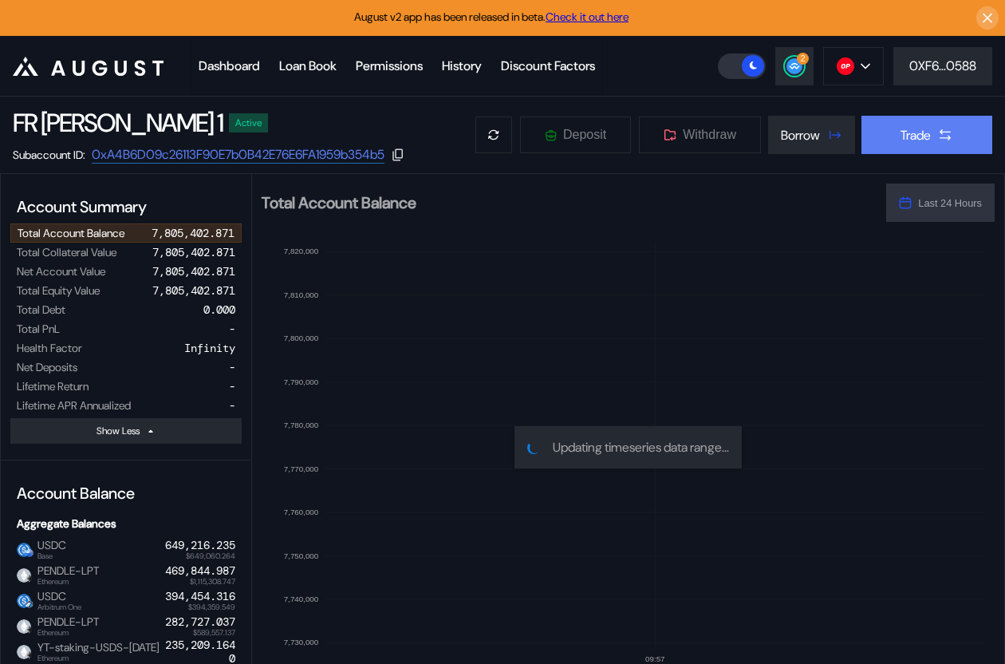
click at [901, 128] on div "Trade" at bounding box center [916, 135] width 30 height 17
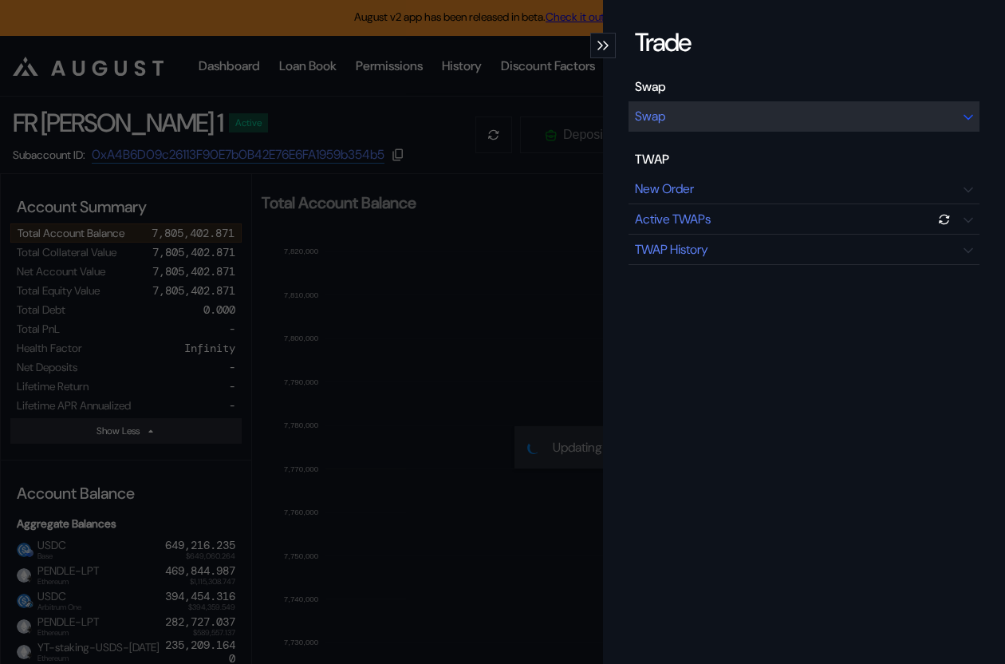
click at [763, 108] on div "Swap" at bounding box center [804, 116] width 351 height 30
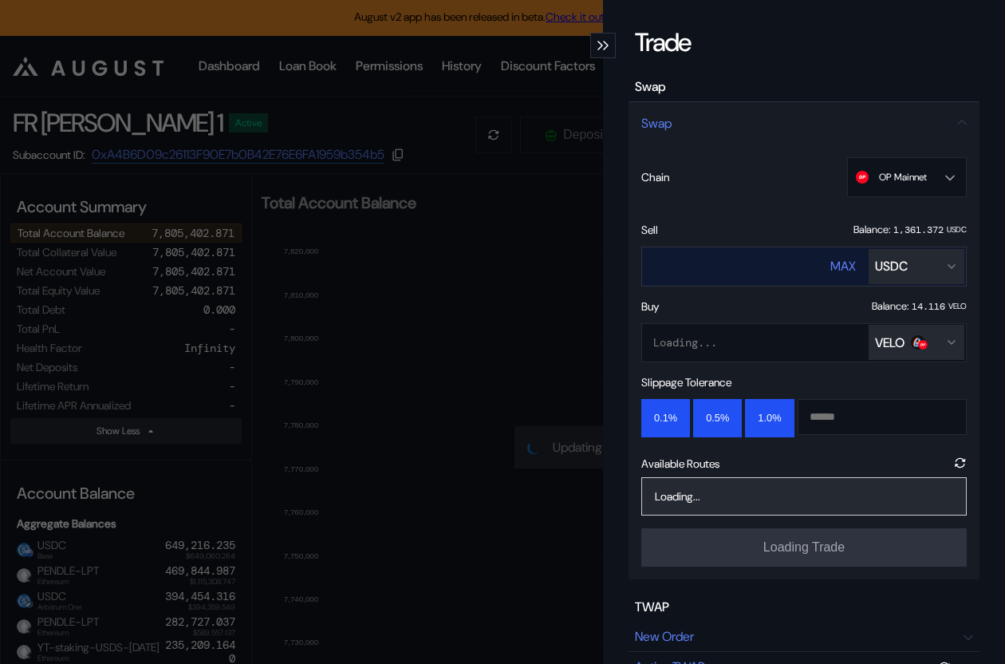
click at [881, 262] on div "USDC" at bounding box center [891, 266] width 33 height 17
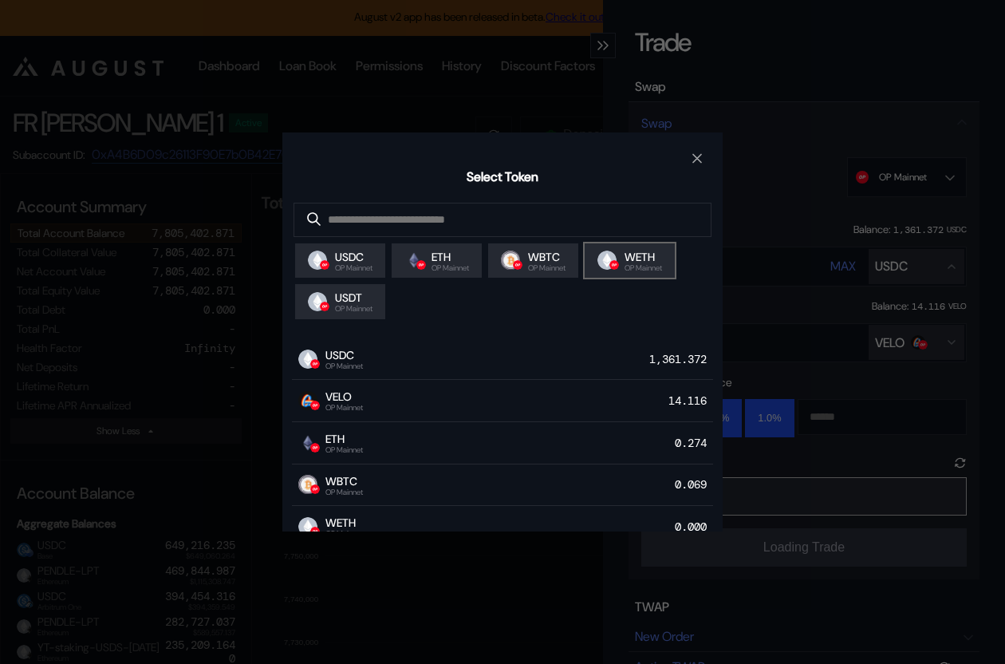
click at [634, 256] on span "WETH" at bounding box center [643, 257] width 37 height 14
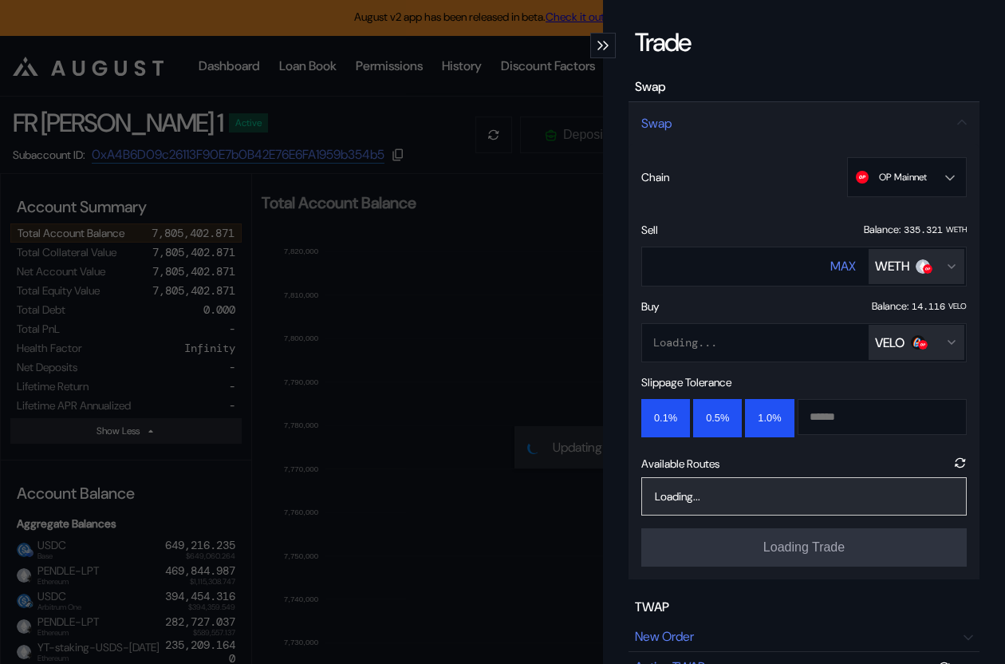
click at [892, 333] on button "VELO" at bounding box center [917, 342] width 96 height 35
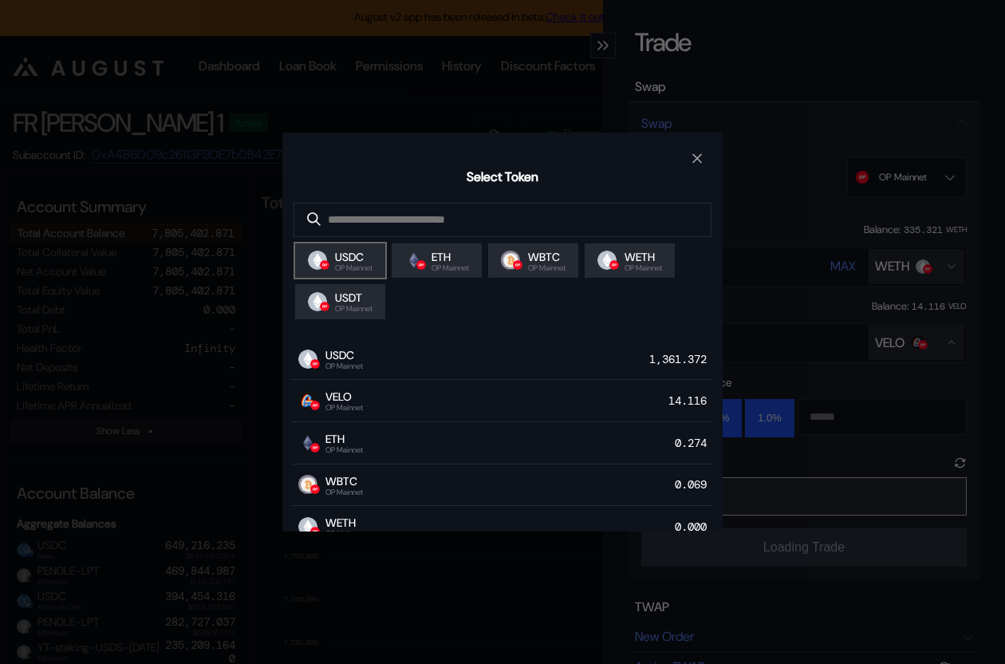
click at [346, 268] on span "OP Mainnet" at bounding box center [353, 268] width 37 height 8
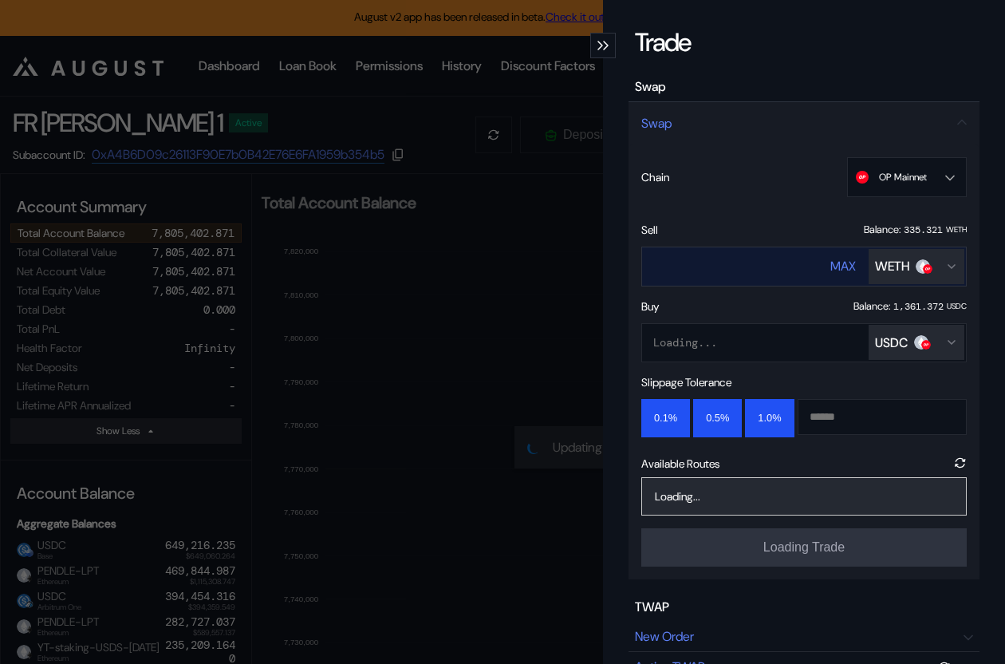
click at [689, 259] on input "****" at bounding box center [721, 266] width 158 height 33
type input "*"
type input "***"
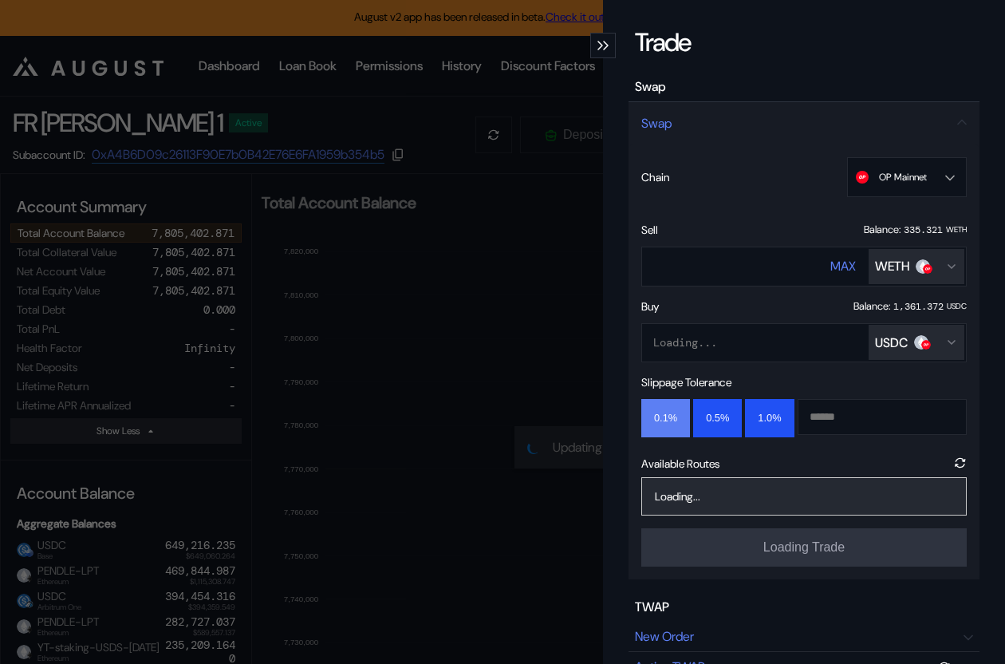
click at [664, 409] on button "0.1%" at bounding box center [665, 418] width 49 height 38
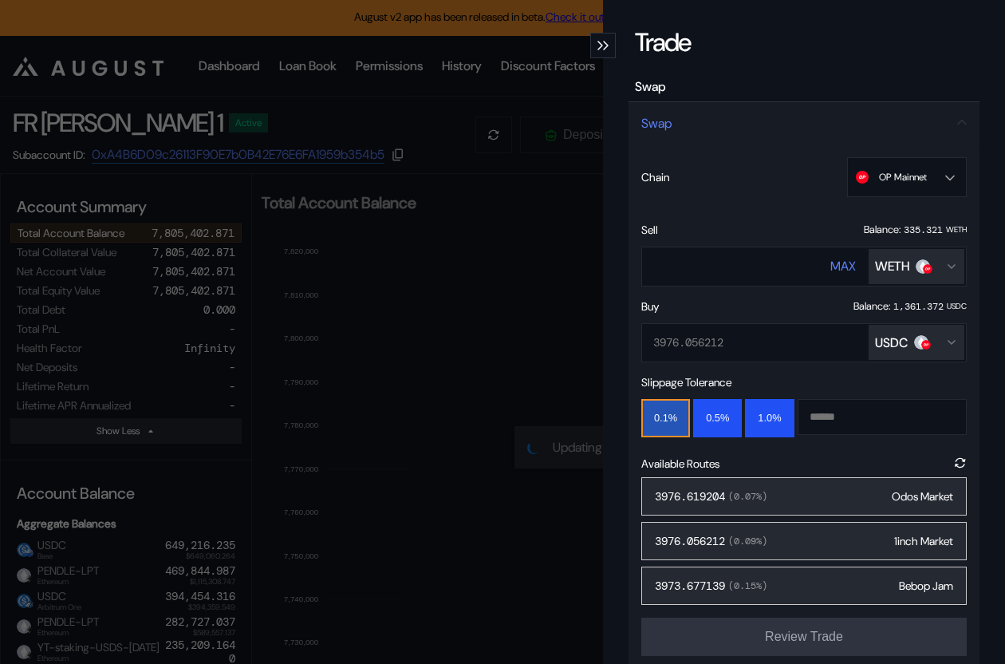
click at [790, 485] on div "3976.619204 ( 0.07 %) Odos Market" at bounding box center [803, 496] width 325 height 38
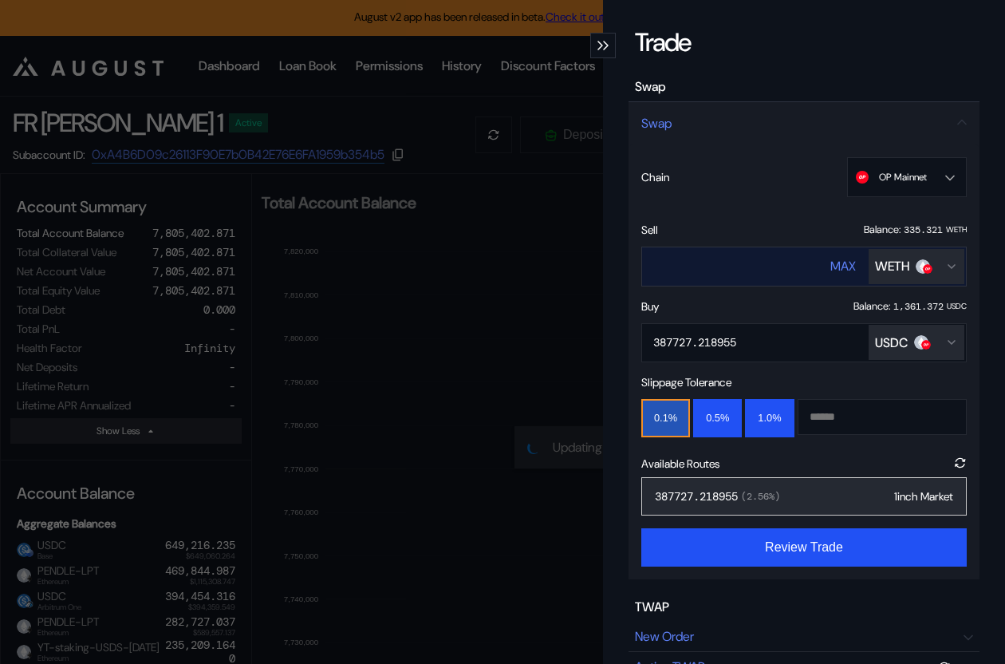
click at [726, 268] on input "***" at bounding box center [721, 266] width 158 height 33
type input "*"
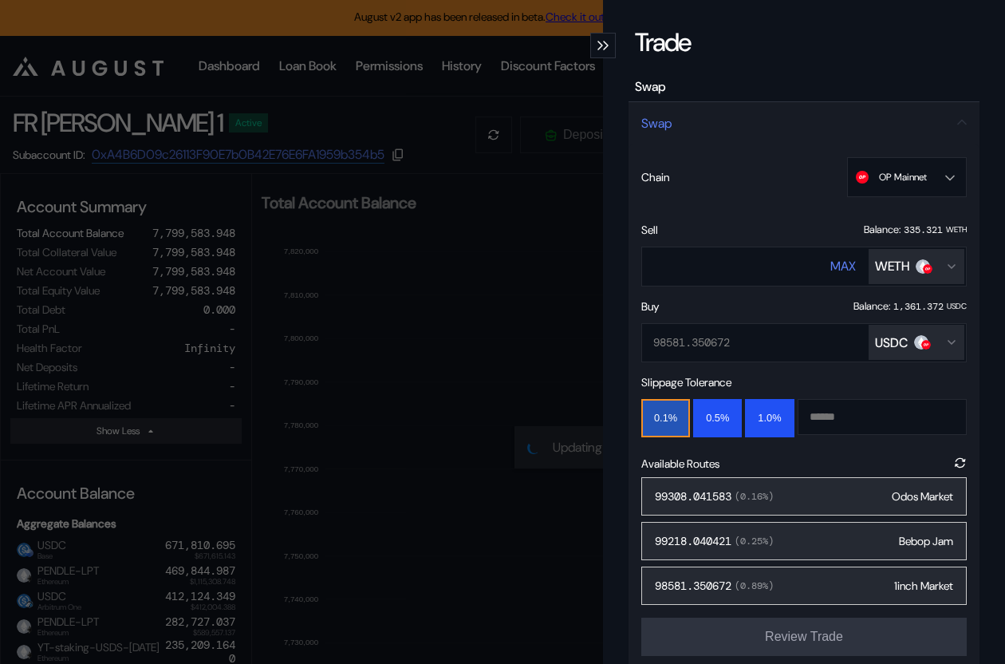
click at [787, 487] on div "99308.041583 ( 0.16 %) Odos Market" at bounding box center [803, 496] width 325 height 38
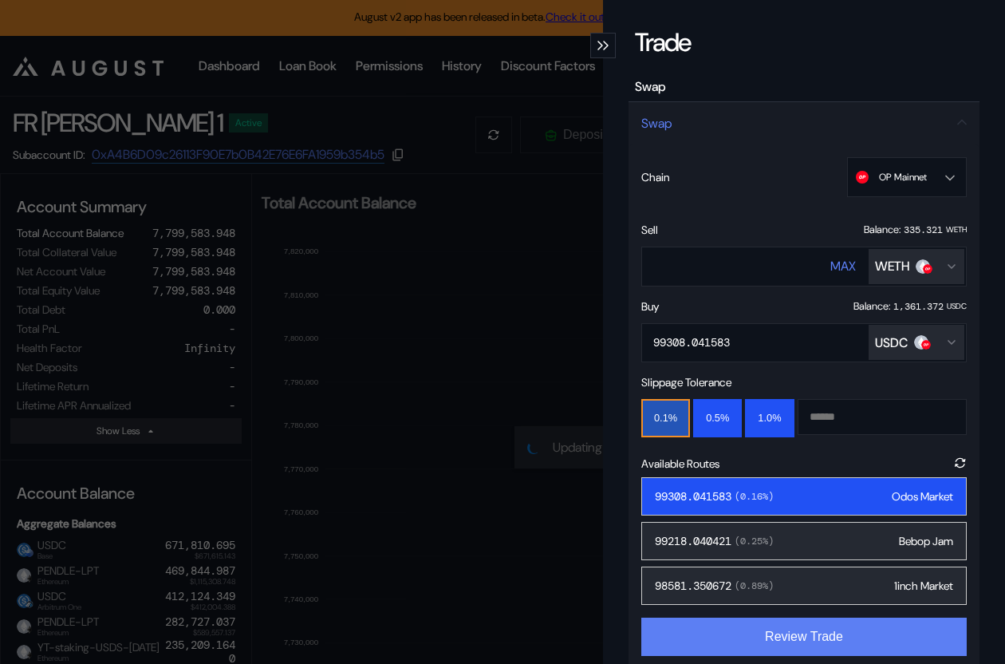
click at [804, 637] on button "Review Trade" at bounding box center [803, 636] width 325 height 38
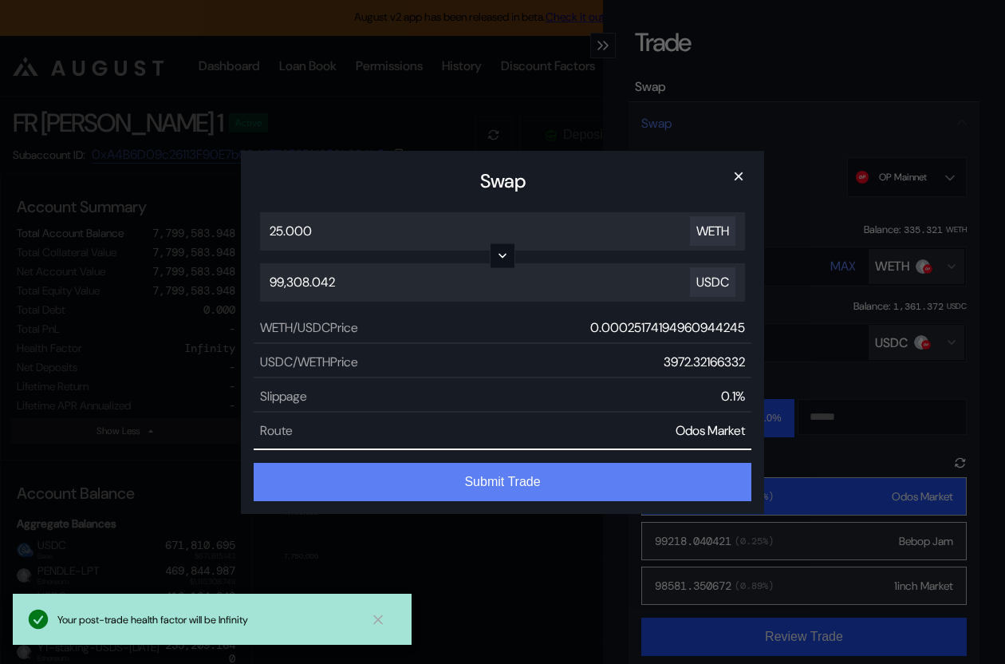
click at [540, 475] on button "Submit Trade" at bounding box center [503, 482] width 498 height 38
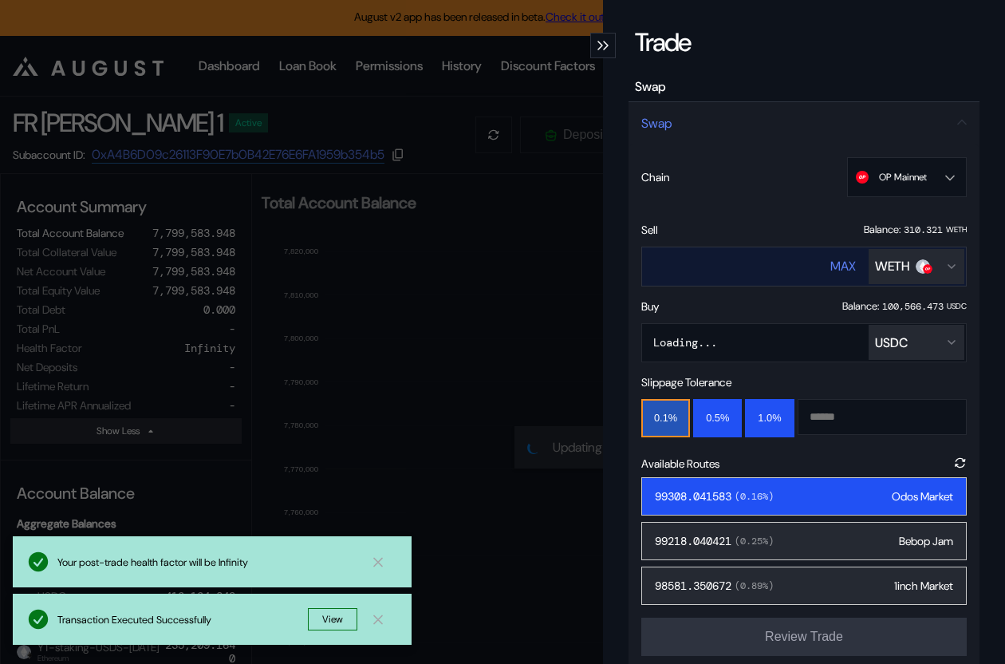
click at [704, 266] on input "**" at bounding box center [721, 266] width 158 height 33
type input "*"
type input "**"
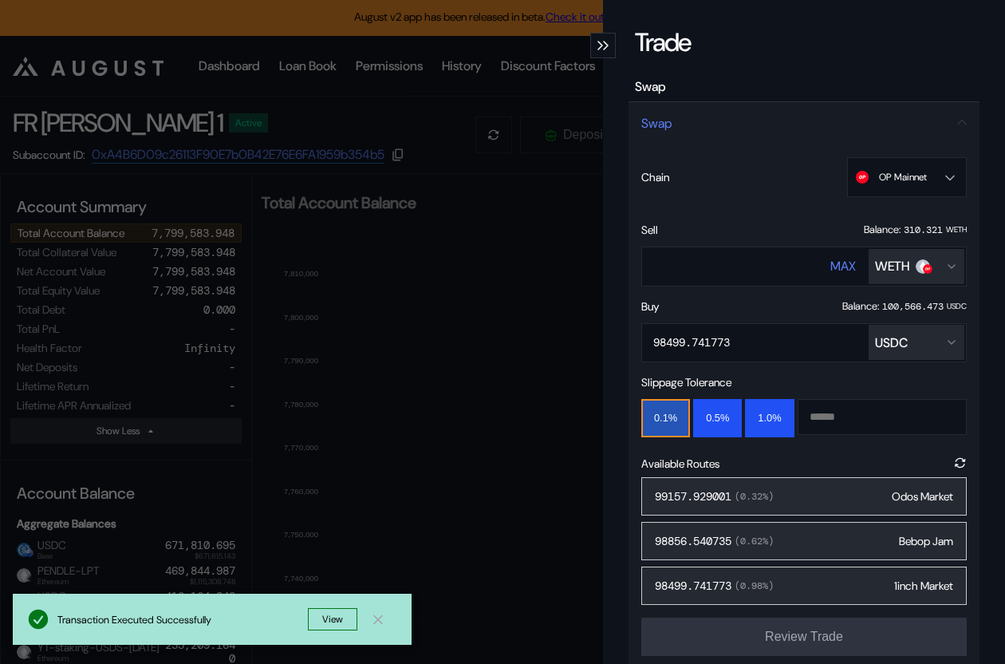
click at [720, 501] on div "99157.929001 ( 0.32 %)" at bounding box center [714, 496] width 119 height 14
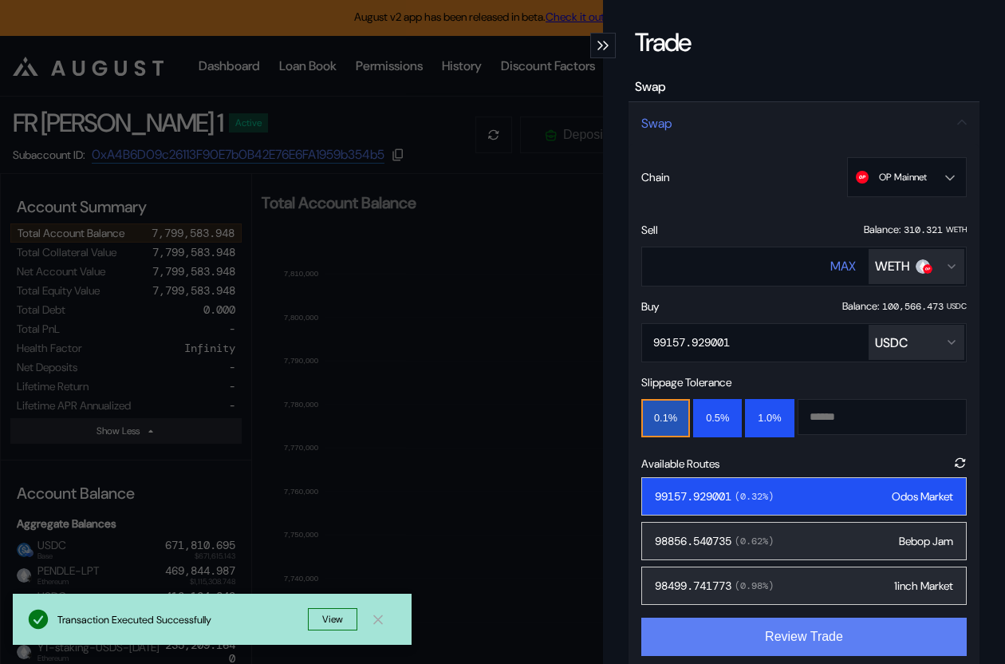
click at [753, 638] on button "Review Trade" at bounding box center [803, 636] width 325 height 38
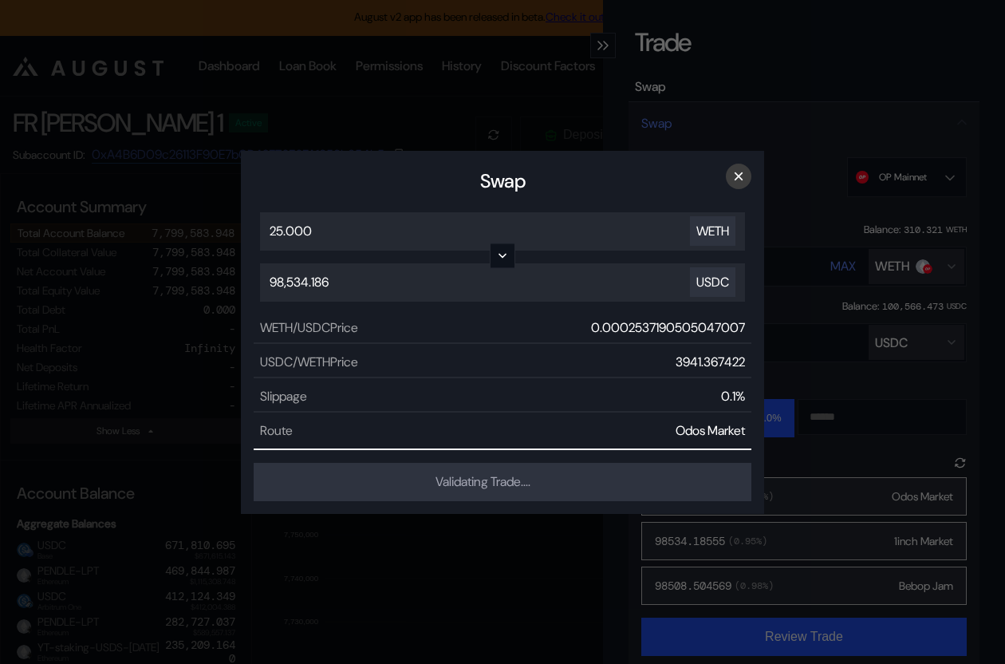
click at [738, 169] on button "×" at bounding box center [739, 177] width 26 height 26
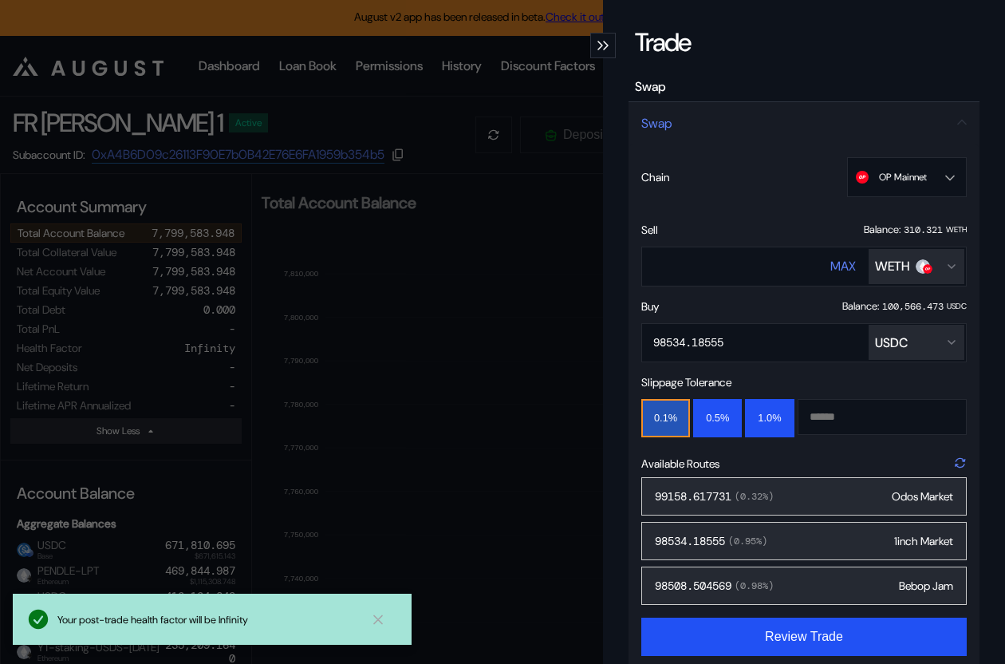
click at [960, 461] on icon "modal" at bounding box center [960, 463] width 17 height 17
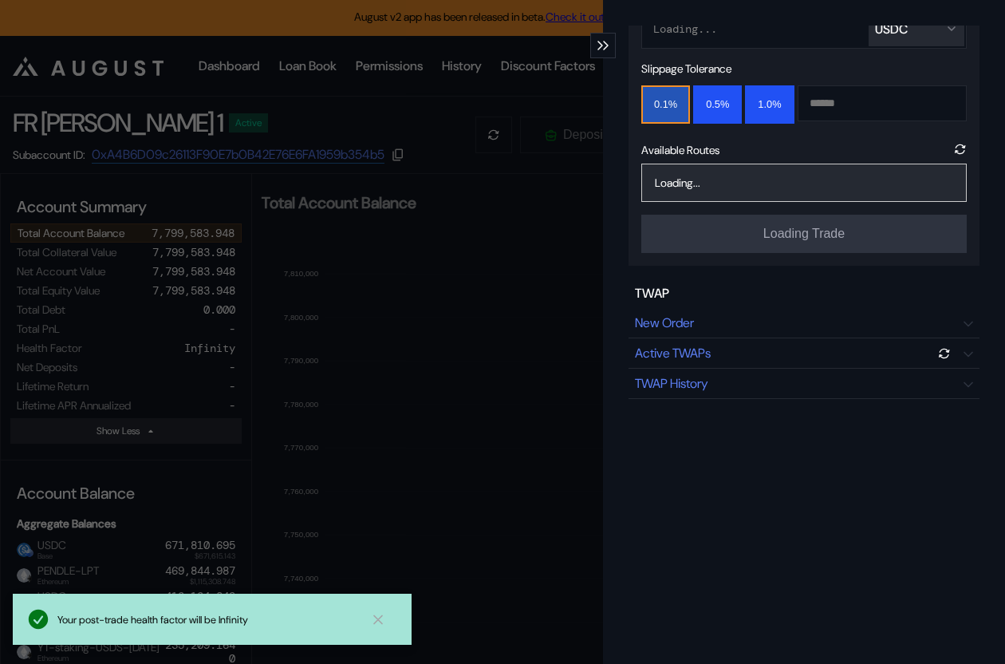
scroll to position [314, 0]
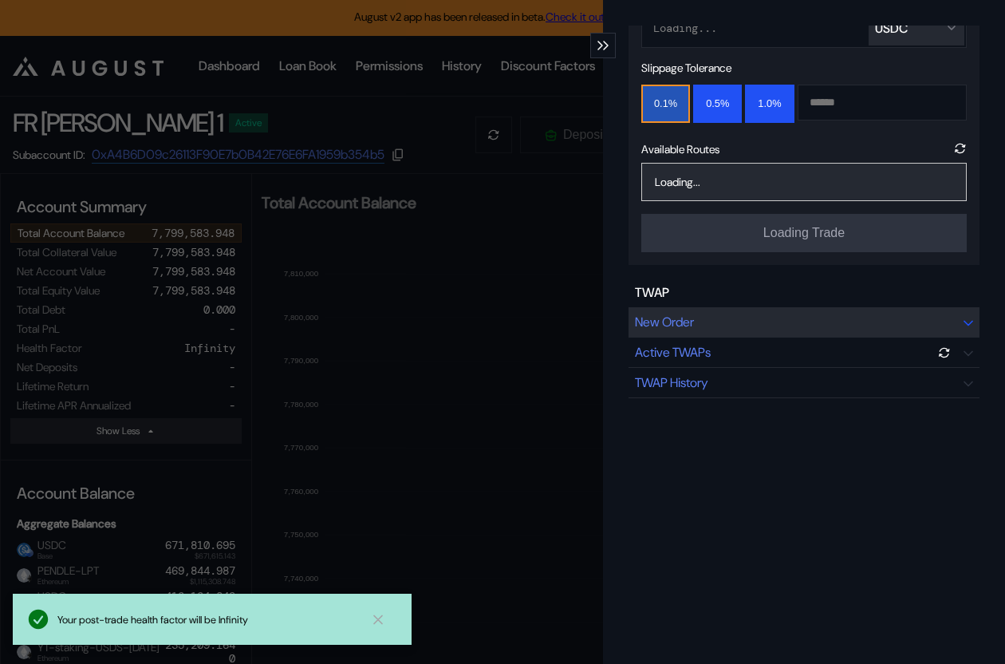
click at [696, 333] on div "New Order" at bounding box center [804, 322] width 351 height 30
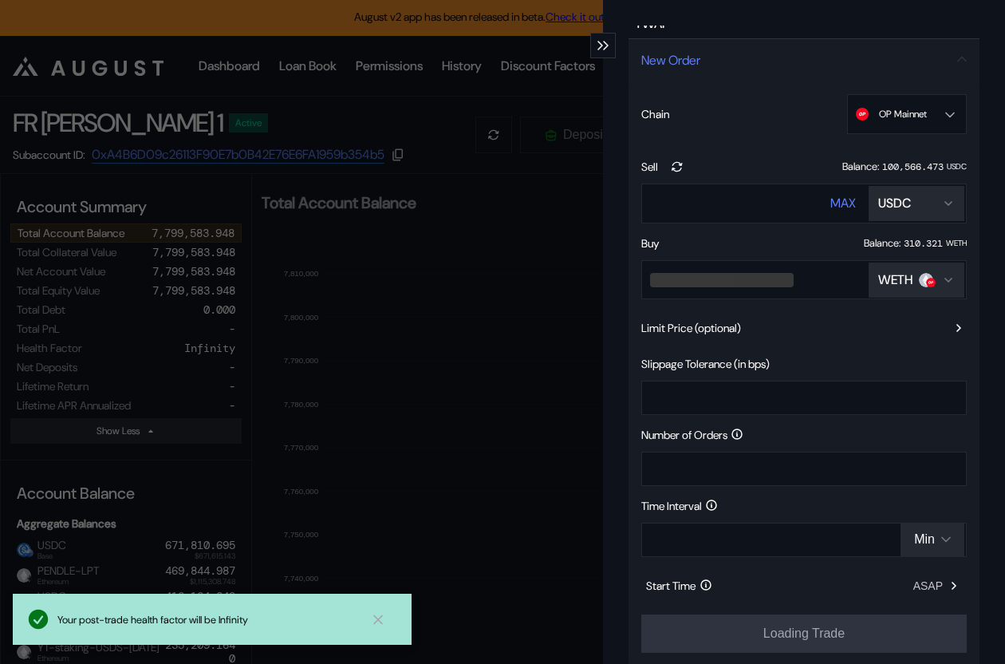
scroll to position [585, 0]
type input "**********"
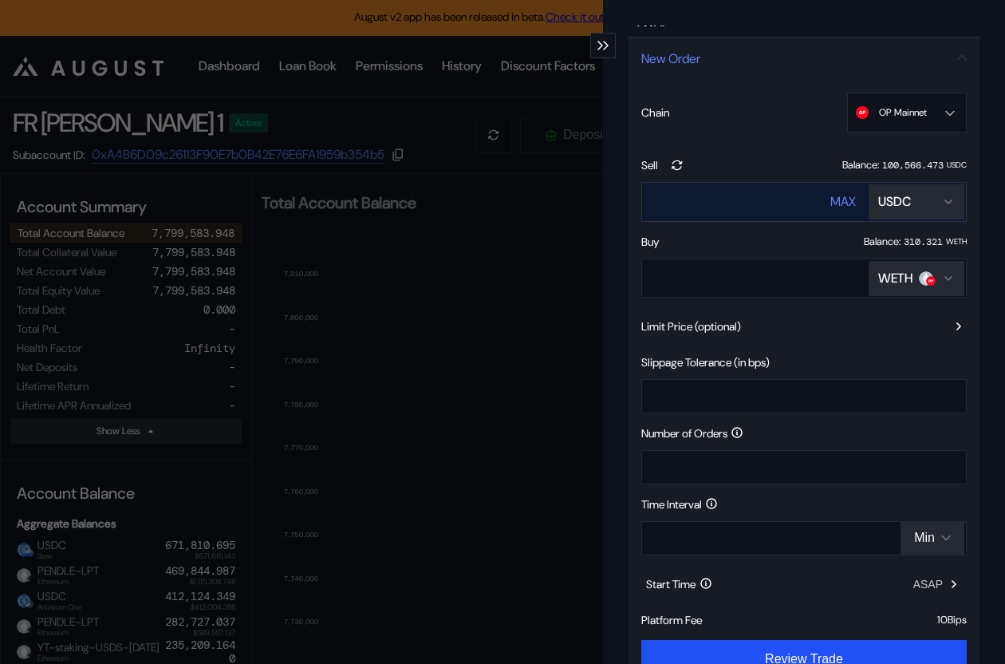
click at [724, 215] on input "****" at bounding box center [721, 201] width 158 height 33
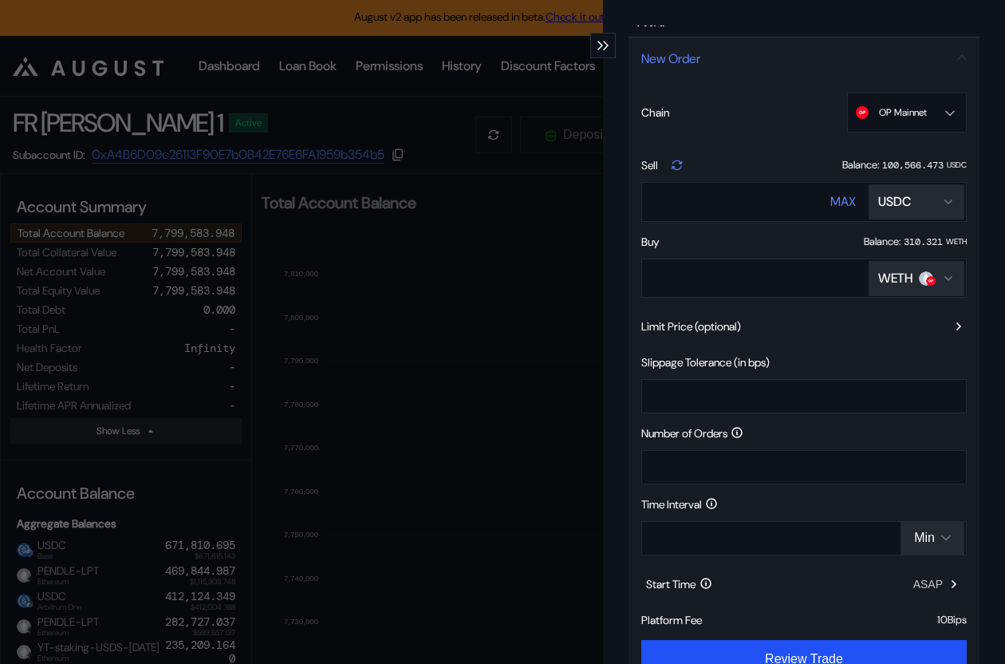
scroll to position [629, 0]
click at [675, 161] on icon "modal" at bounding box center [677, 165] width 14 height 14
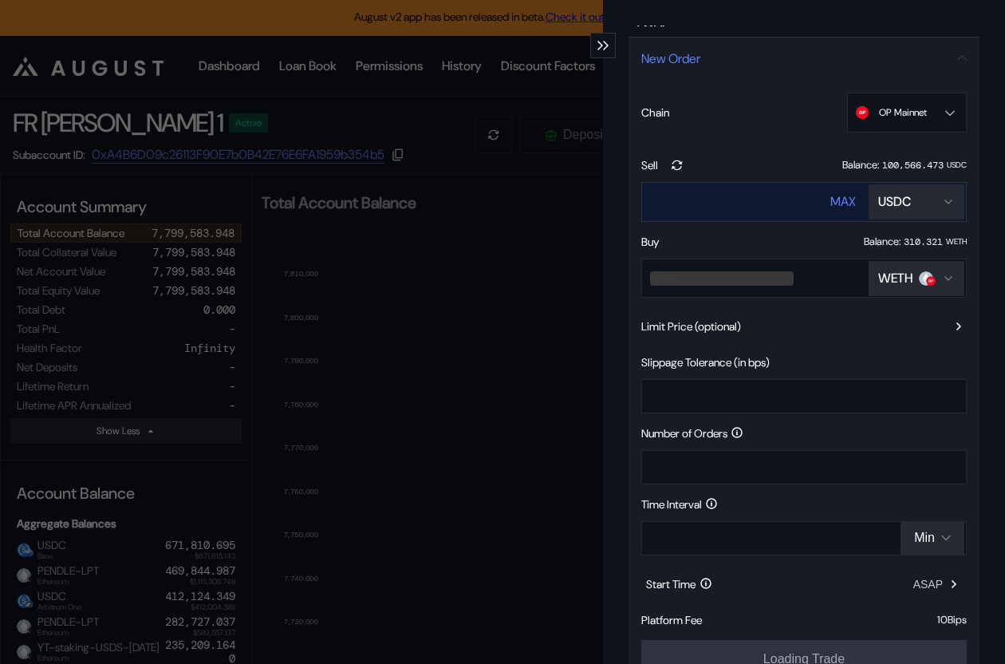
click at [902, 203] on div "USDC" at bounding box center [894, 201] width 33 height 17
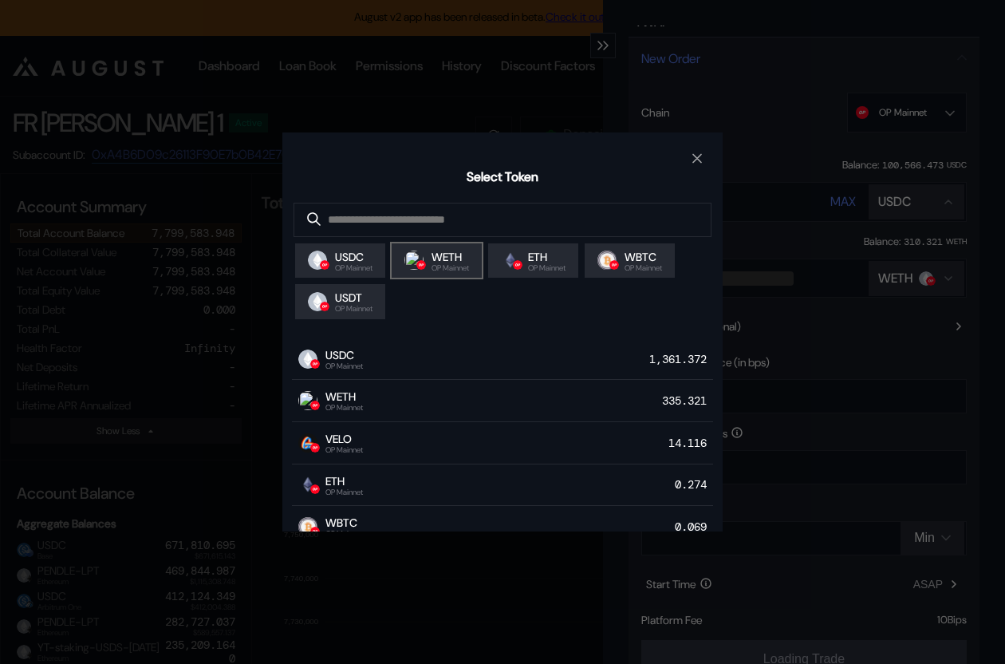
click at [456, 264] on span "WETH" at bounding box center [450, 257] width 37 height 14
type input "**********"
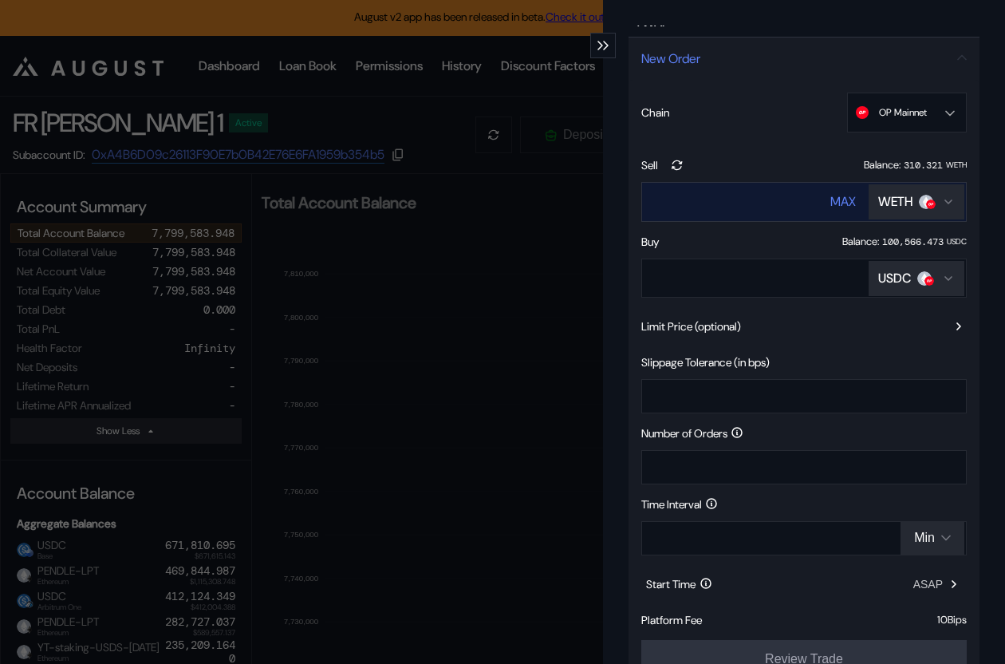
click at [704, 203] on input "****" at bounding box center [721, 201] width 158 height 33
type input "*"
type input "**********"
type input "***"
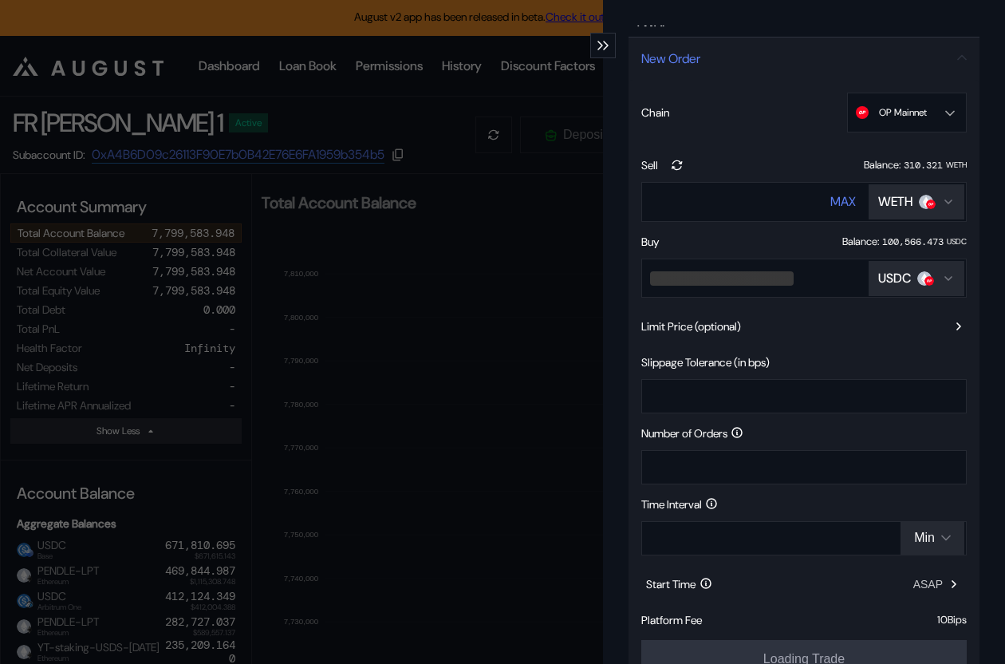
type input "**********"
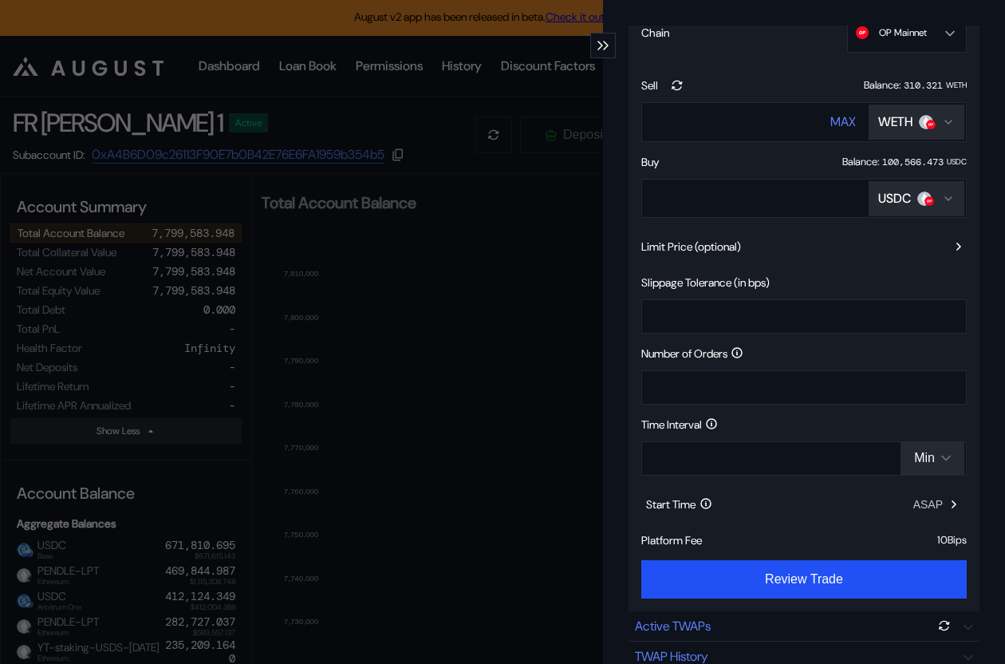
scroll to position [712, 0]
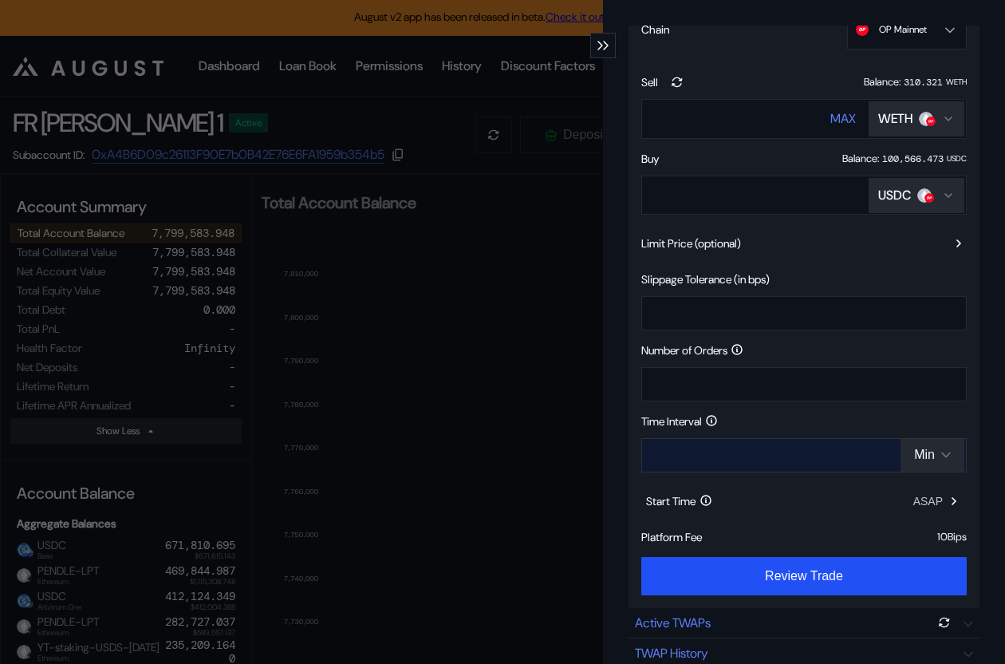
type input "***"
click at [669, 462] on input "*" at bounding box center [755, 455] width 226 height 33
type input "**********"
type input "*"
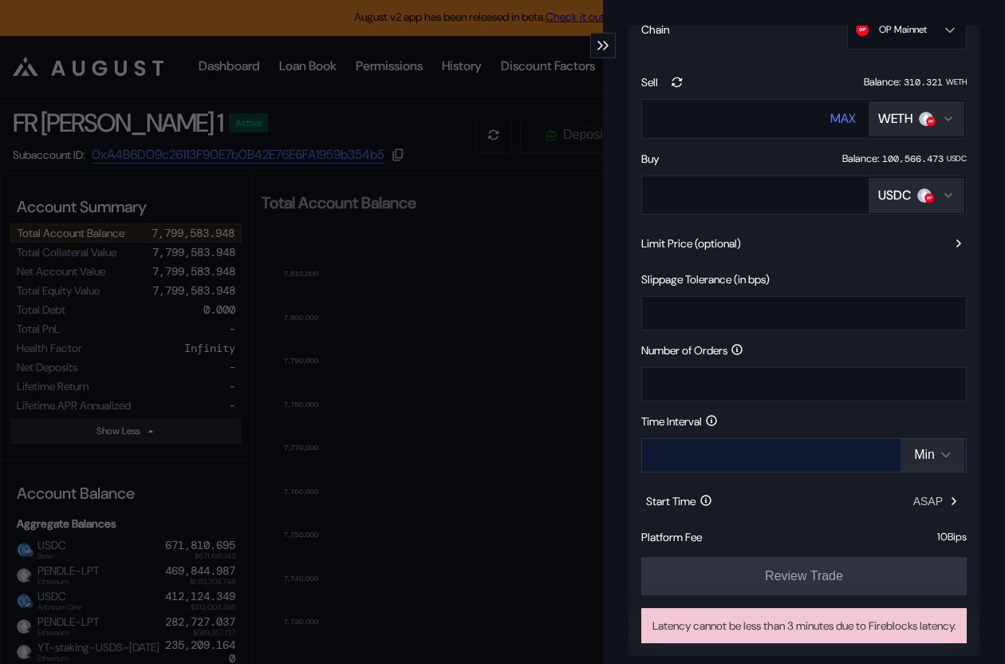
type input "*"
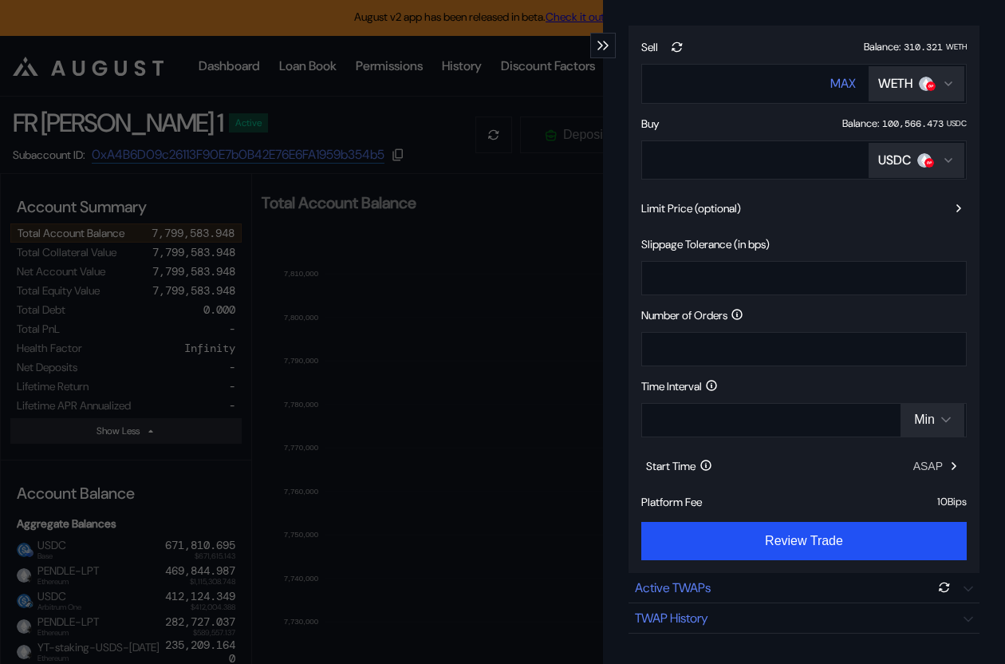
scroll to position [750, 0]
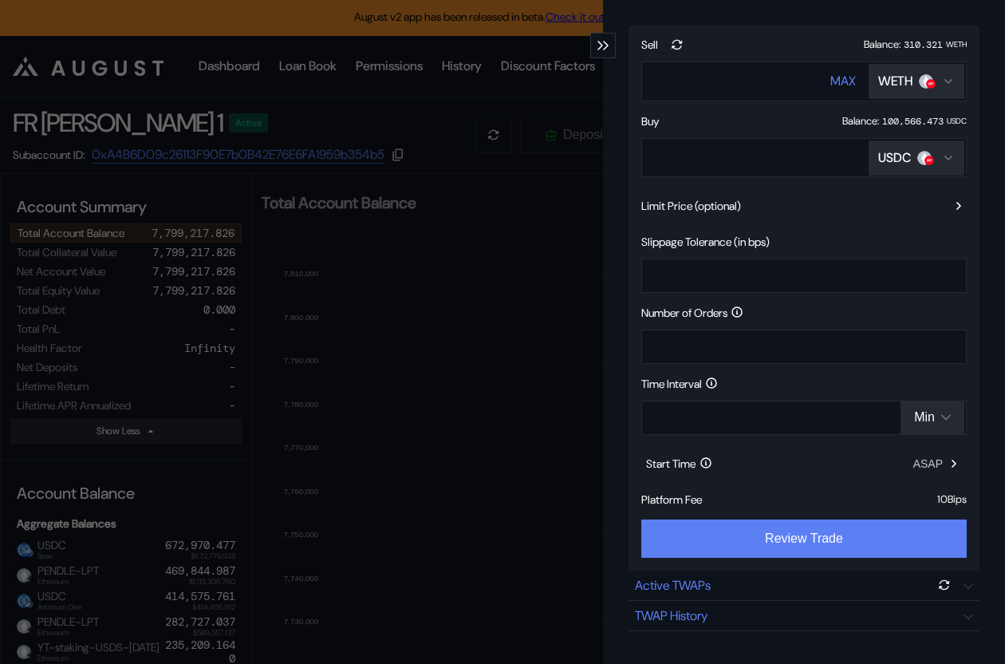
click at [842, 546] on button "Review Trade" at bounding box center [803, 538] width 325 height 38
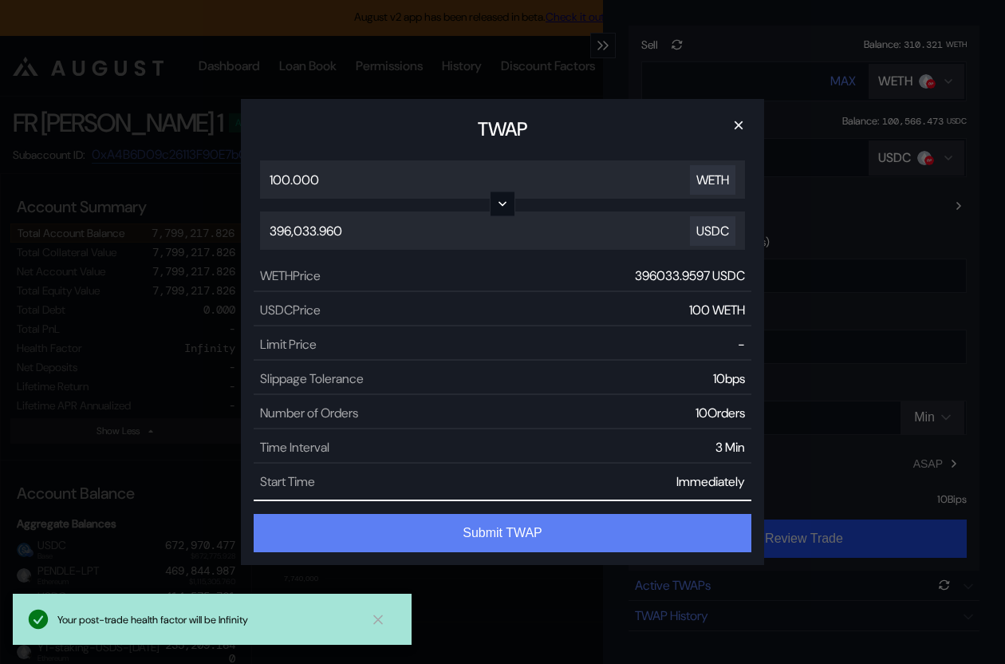
click at [564, 529] on button "Submit TWAP" at bounding box center [503, 533] width 498 height 38
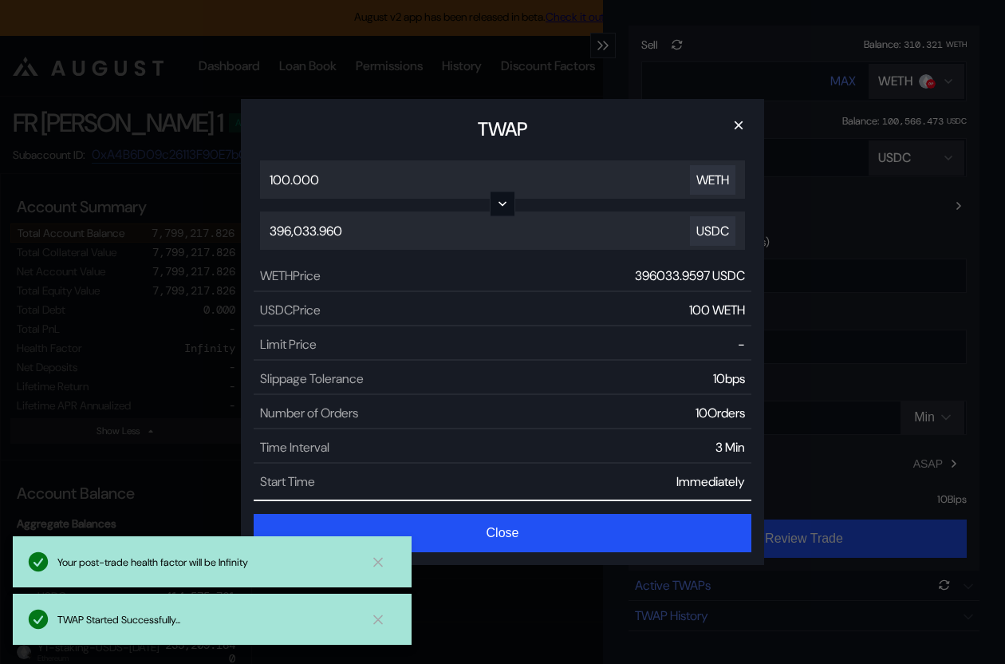
click at [163, 313] on div "TWAP × 100.000 WETH 396,033.960 USDC WETH Price 396033.9597 USDC USDC Price 100…" at bounding box center [502, 332] width 1005 height 664
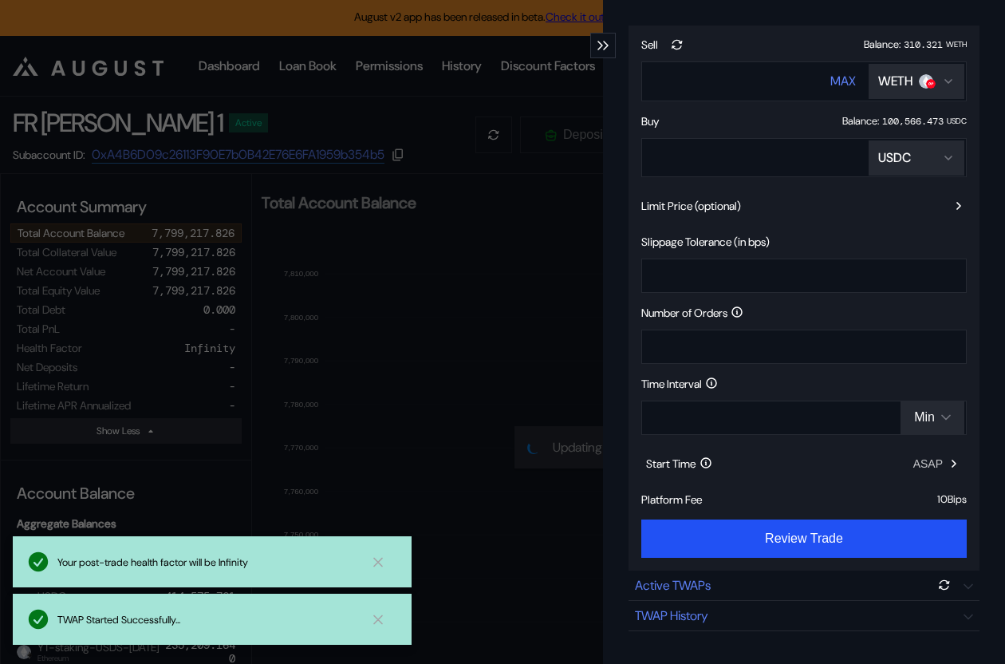
scroll to position [794, 0]
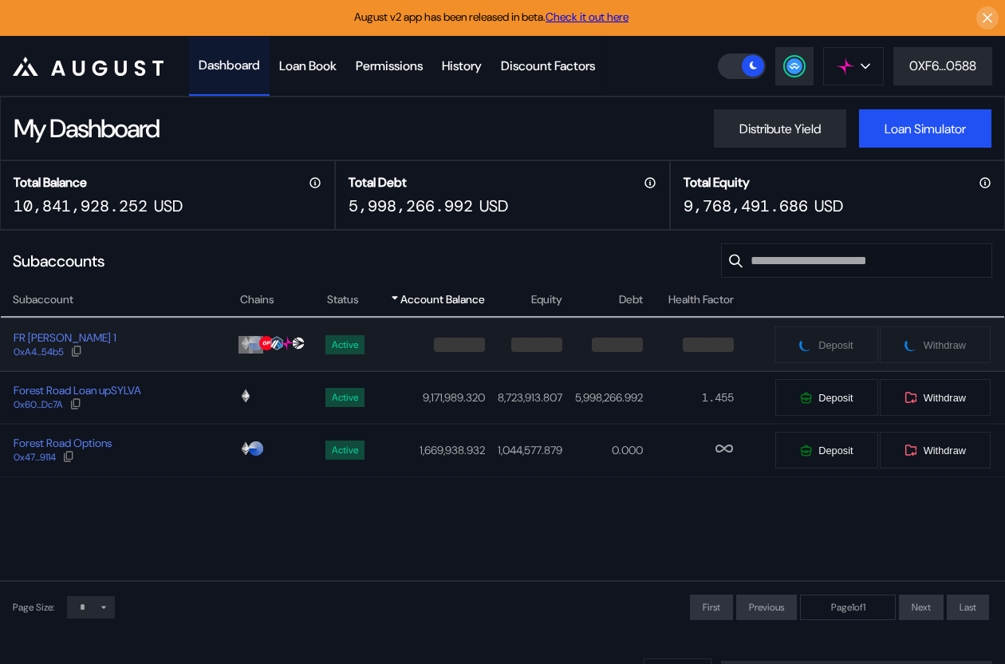
click at [207, 353] on div "FR [PERSON_NAME] 1 0xA4...54b5" at bounding box center [120, 344] width 238 height 29
select select "*"
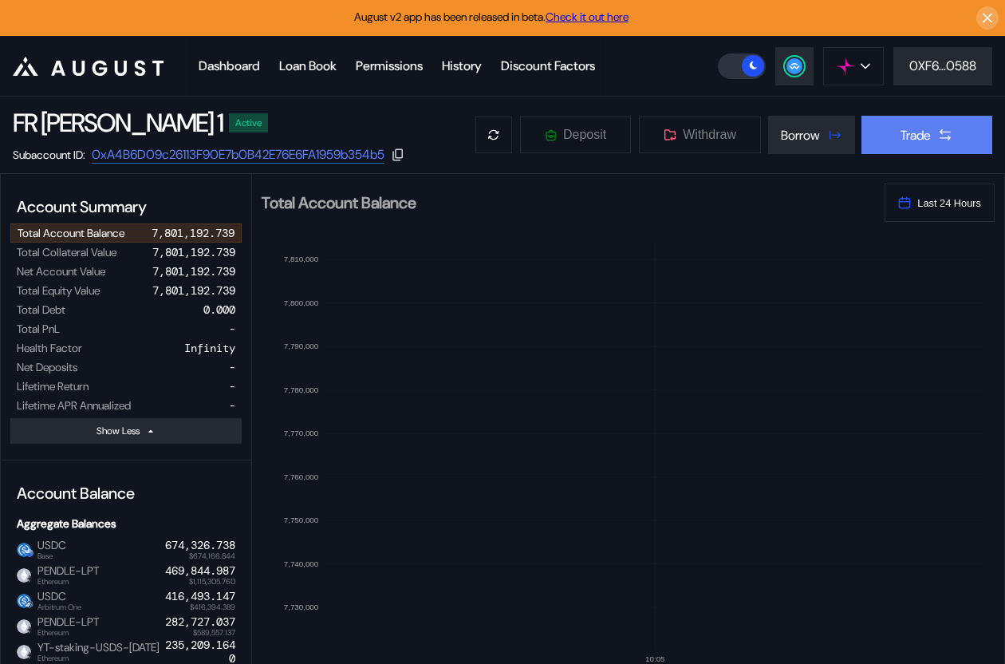
click at [916, 130] on div "Trade" at bounding box center [916, 135] width 30 height 17
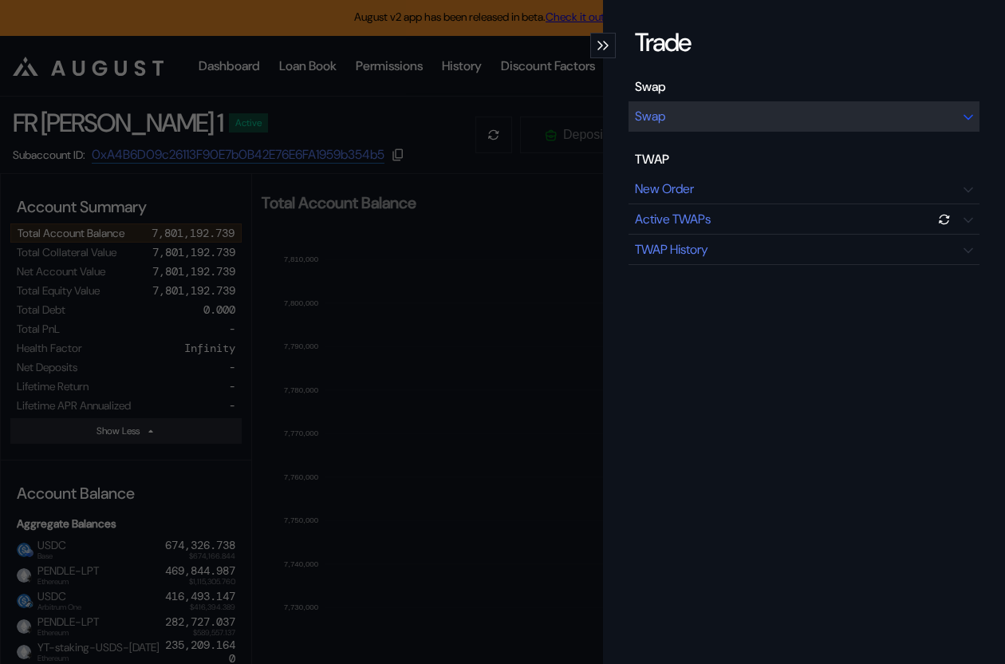
click at [850, 127] on div "Swap" at bounding box center [804, 116] width 351 height 30
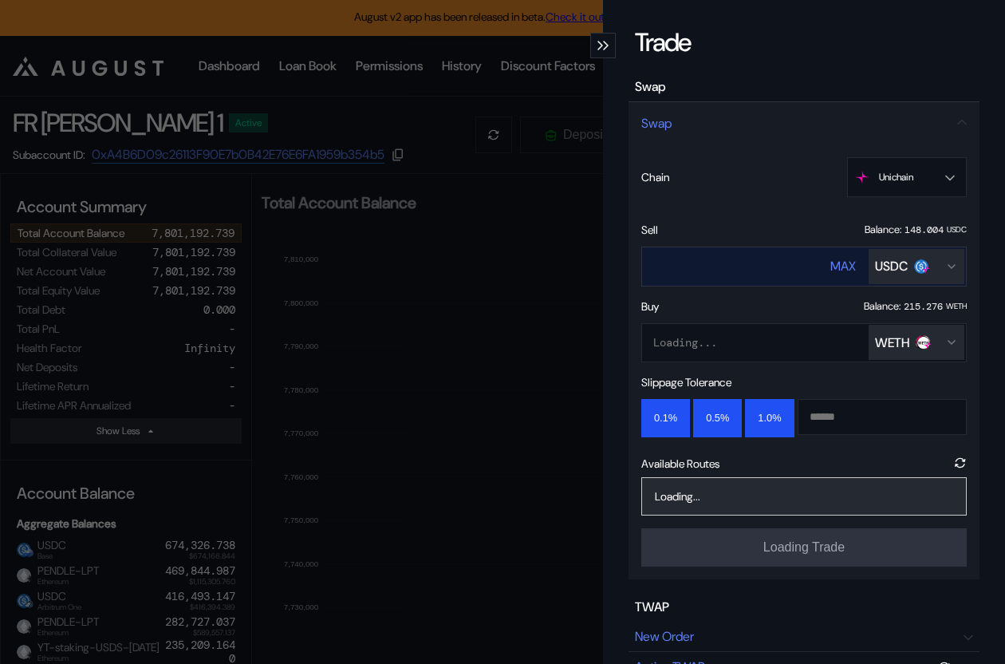
click at [881, 264] on div "USDC" at bounding box center [891, 266] width 33 height 17
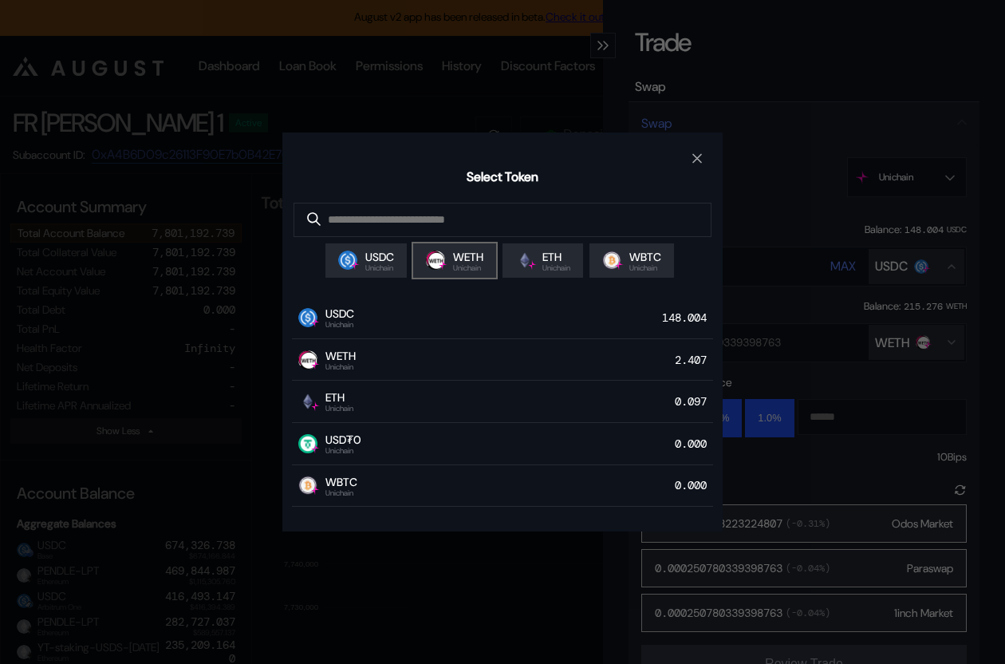
click at [463, 262] on span "WETH" at bounding box center [468, 257] width 30 height 14
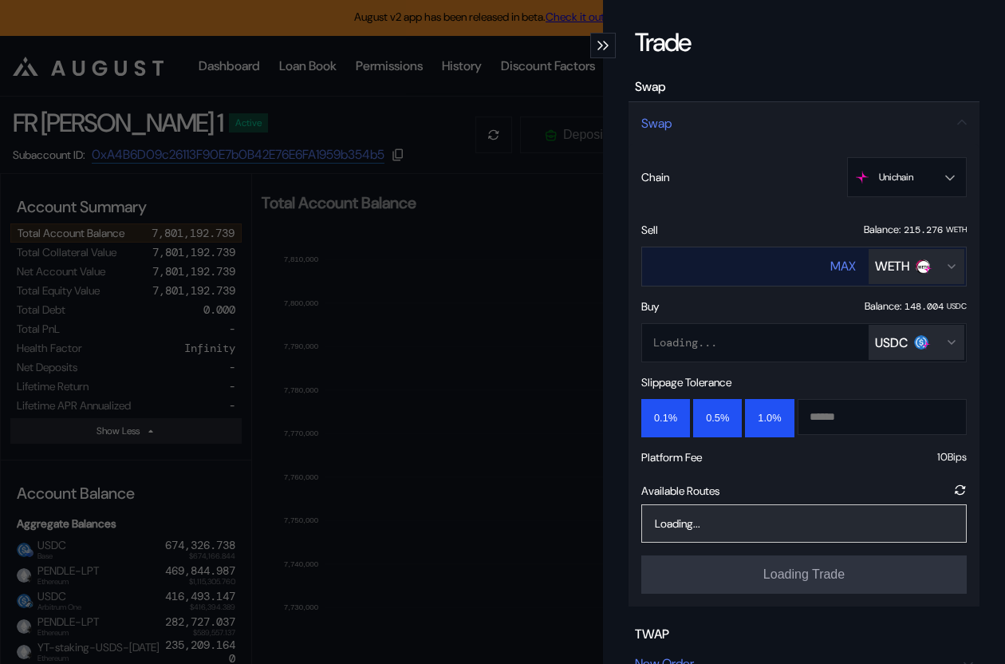
click at [707, 262] on input "****" at bounding box center [721, 266] width 158 height 33
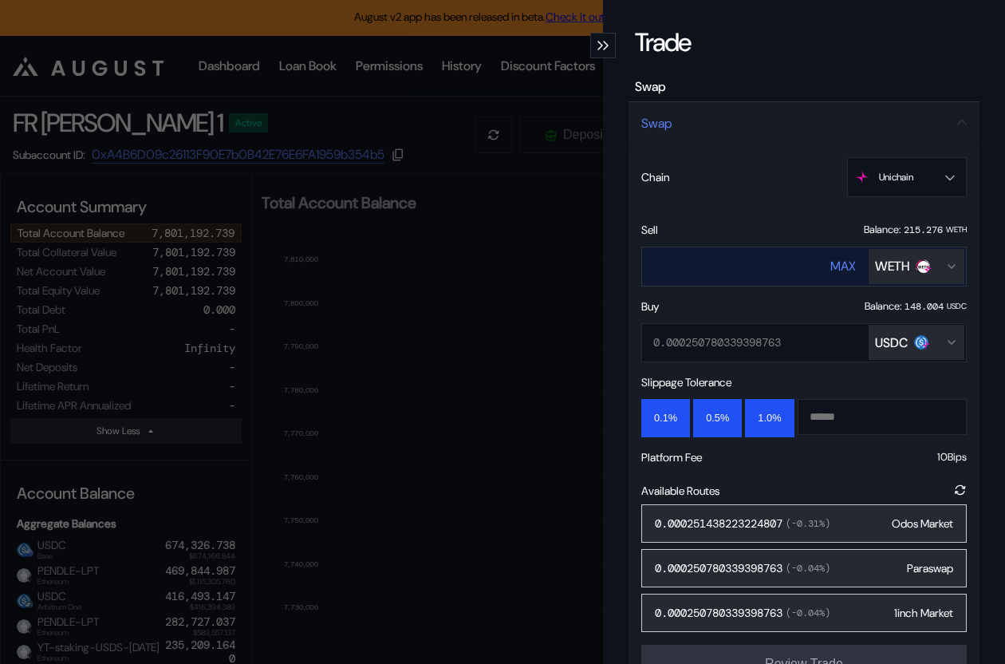
click at [707, 262] on input "****" at bounding box center [721, 266] width 158 height 33
type input "*"
type input "***"
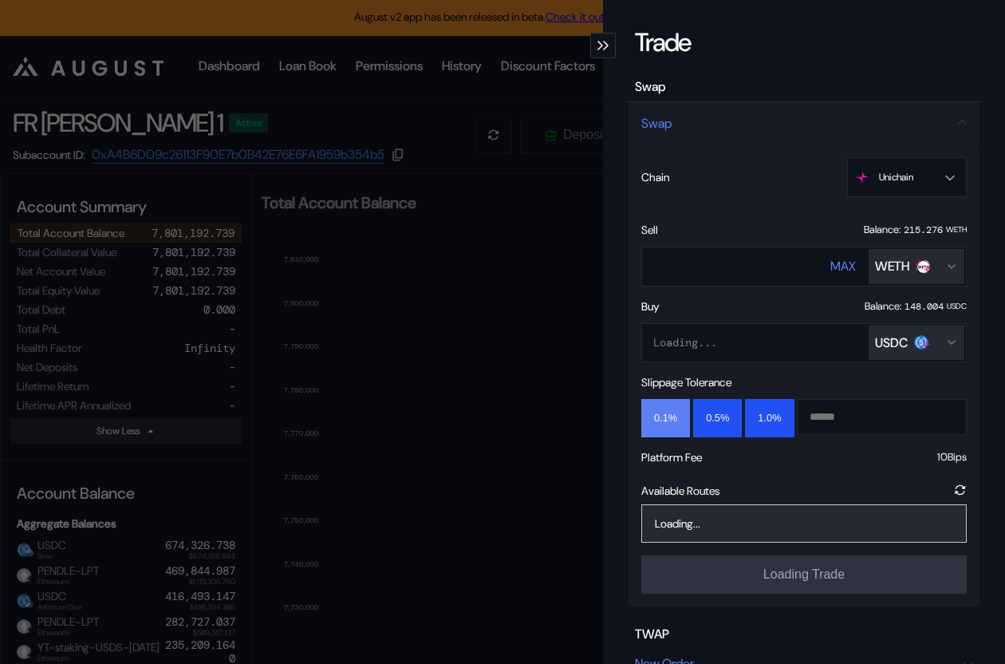
click at [661, 413] on button "0.1%" at bounding box center [665, 418] width 49 height 38
click at [794, 522] on div "425816.359256 ( 0.20 %) 1inch Market" at bounding box center [803, 523] width 325 height 38
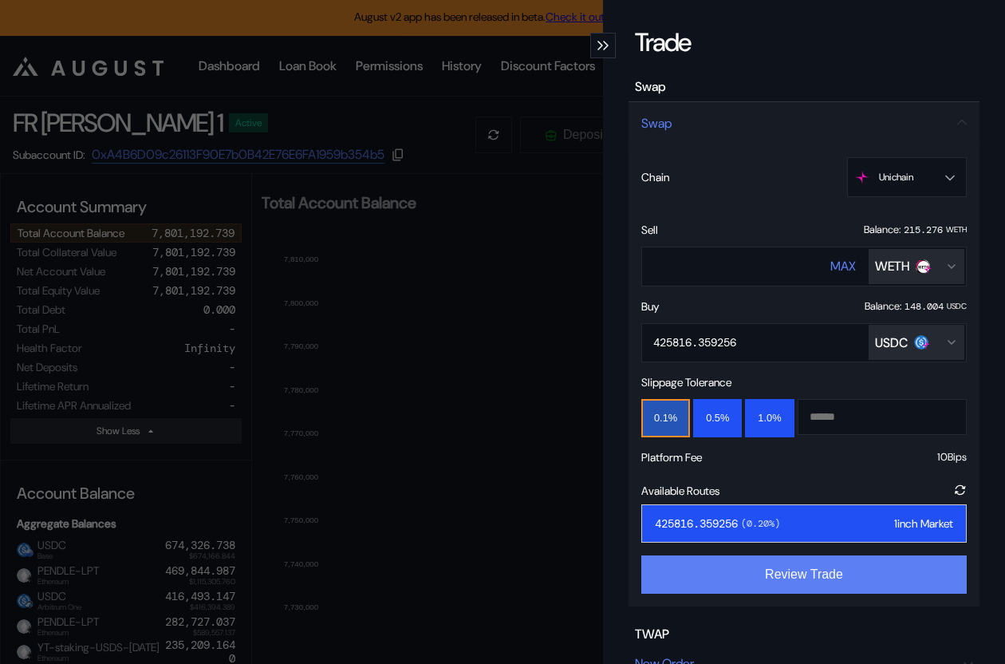
click at [805, 572] on button "Review Trade" at bounding box center [803, 574] width 325 height 38
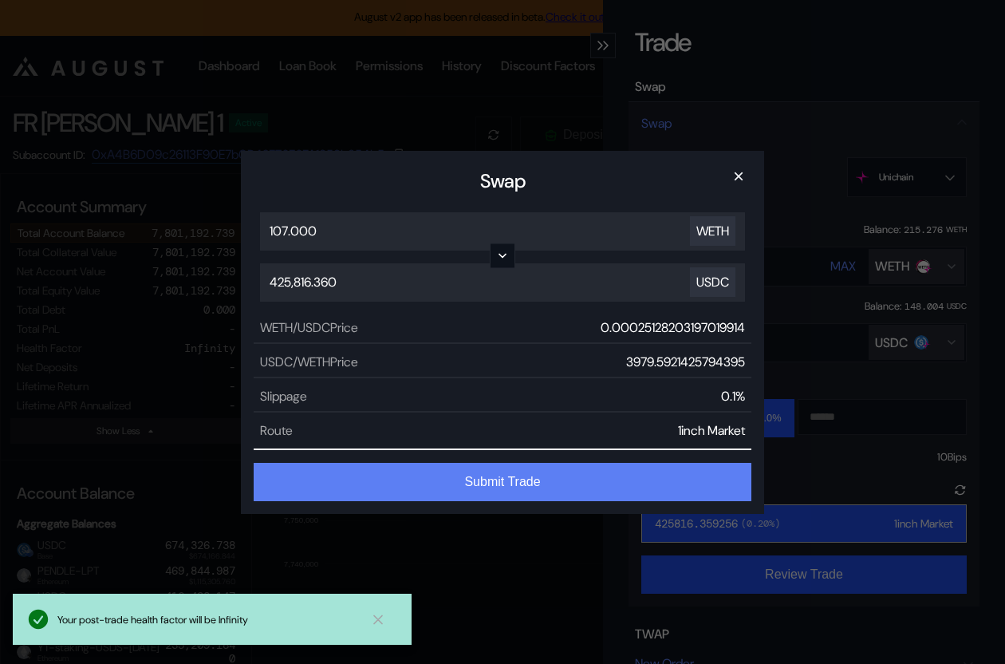
click at [570, 478] on button "Submit Trade" at bounding box center [503, 482] width 498 height 38
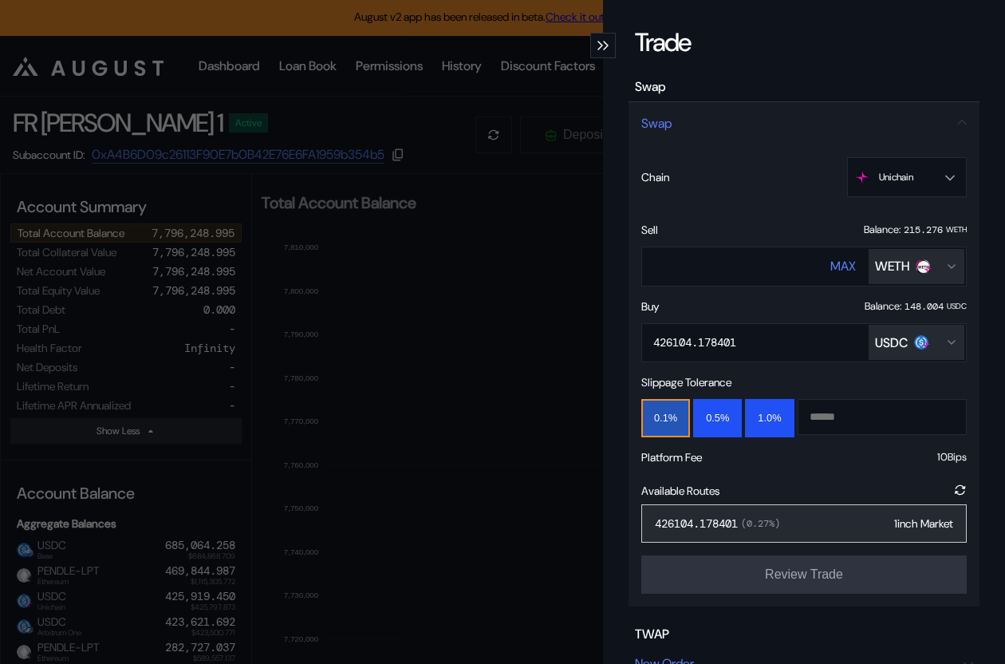
click at [542, 503] on div "Trade Swap Swap Chain Unichain Ethereum Base OP Mainnet Arbitrum One Unichain S…" at bounding box center [502, 332] width 1005 height 664
click at [542, 503] on icon "10:07 7,720,000 7,730,000 7,740,000 7,750,000 7,760,000 7,770,000 7,780,000 7,7…" at bounding box center [628, 447] width 752 height 451
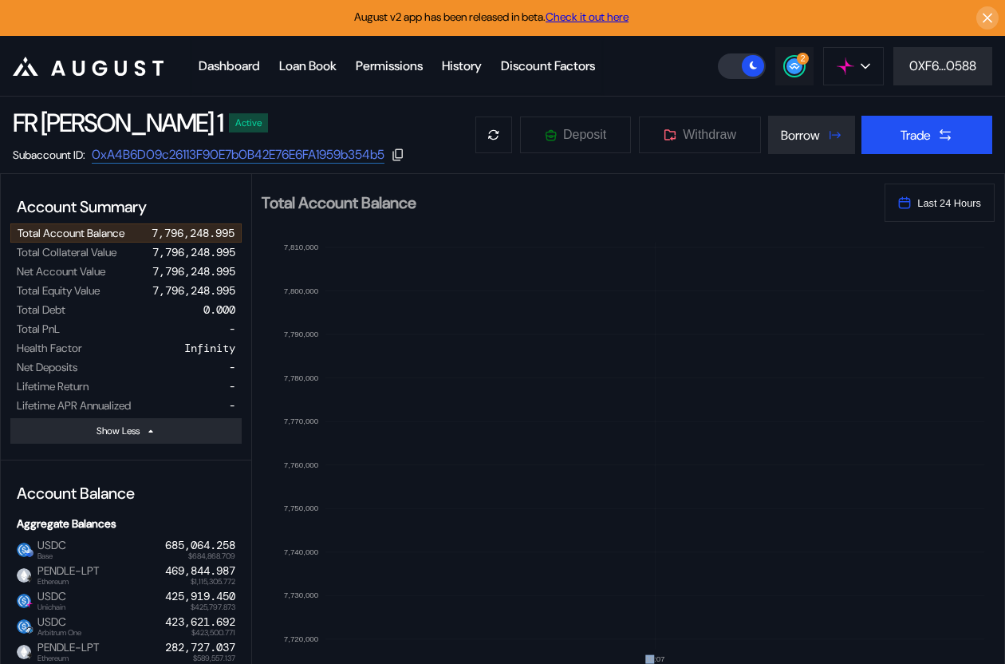
click at [802, 60] on div "2" at bounding box center [803, 59] width 12 height 12
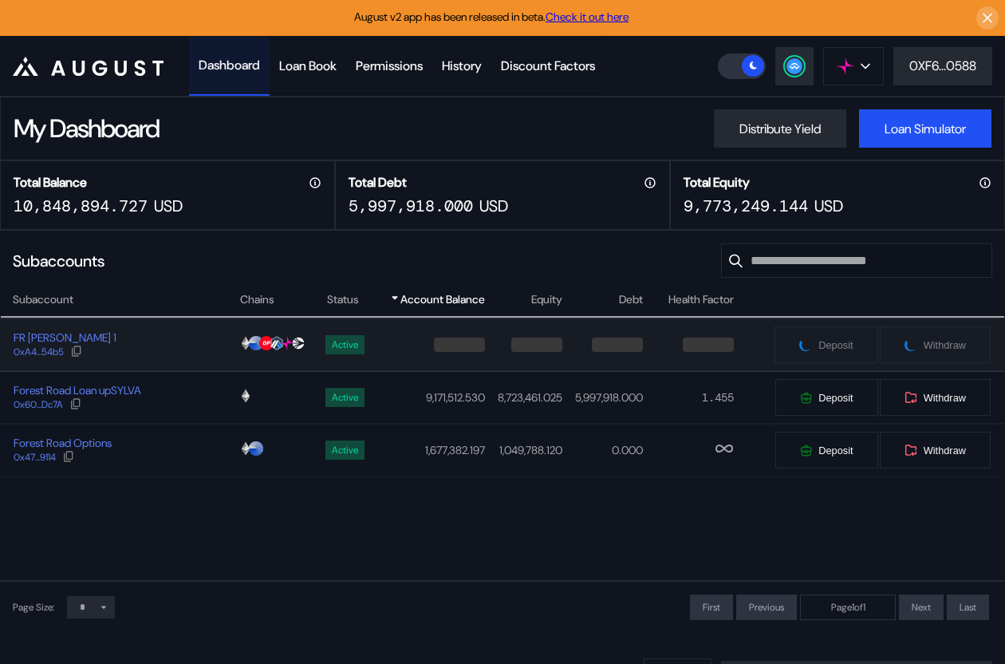
click at [195, 351] on div "FR Sylva Strategist 1 0xA4...54b5" at bounding box center [120, 344] width 238 height 29
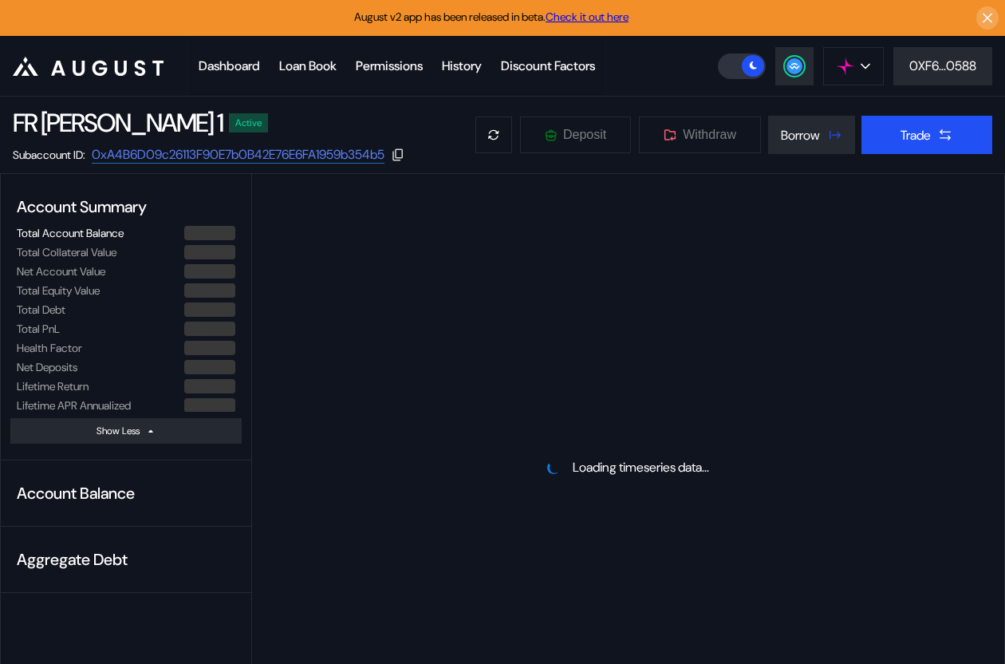
select select "*"
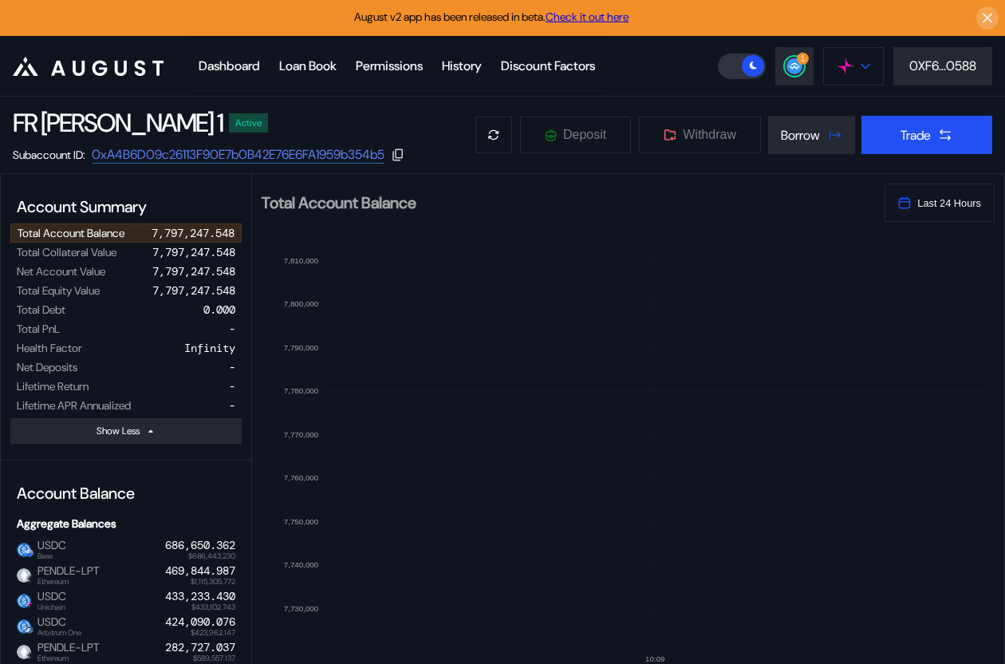
click at [856, 71] on button at bounding box center [853, 66] width 61 height 38
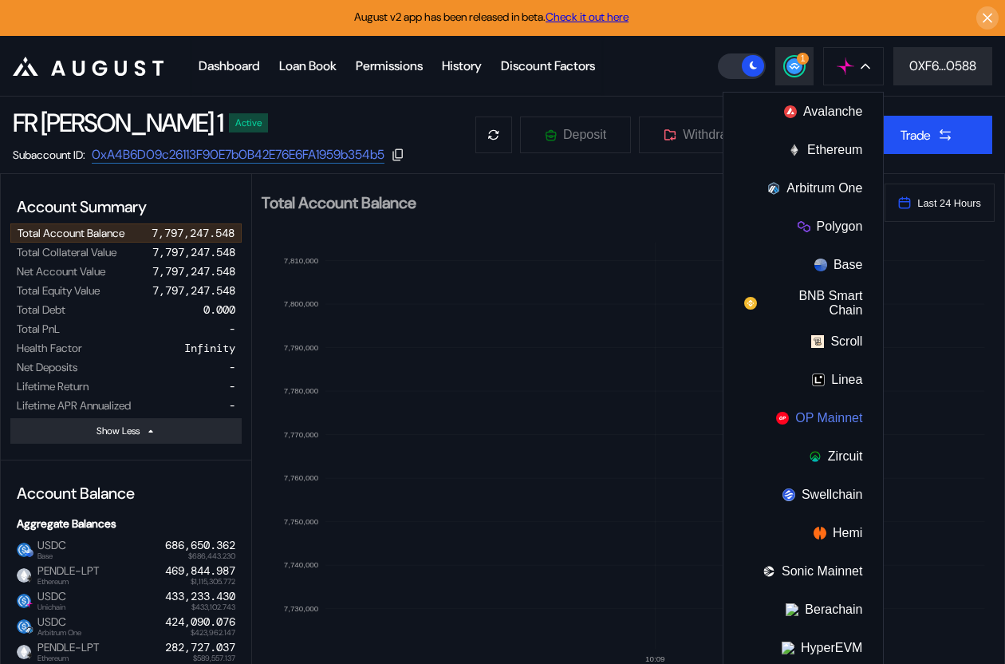
click at [813, 416] on button "OP Mainnet" at bounding box center [803, 418] width 160 height 38
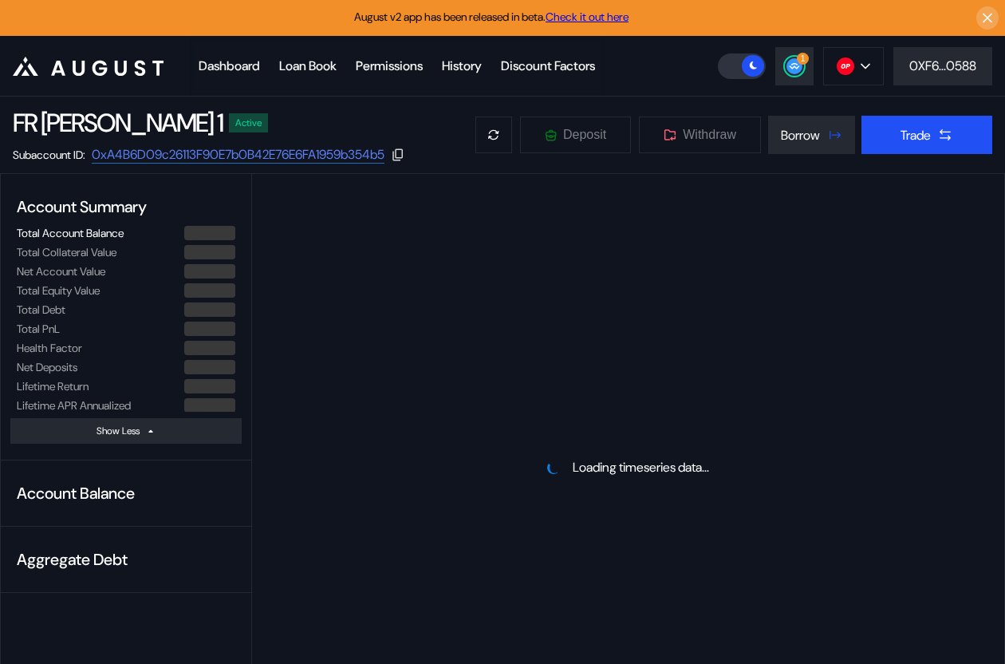
select select "*"
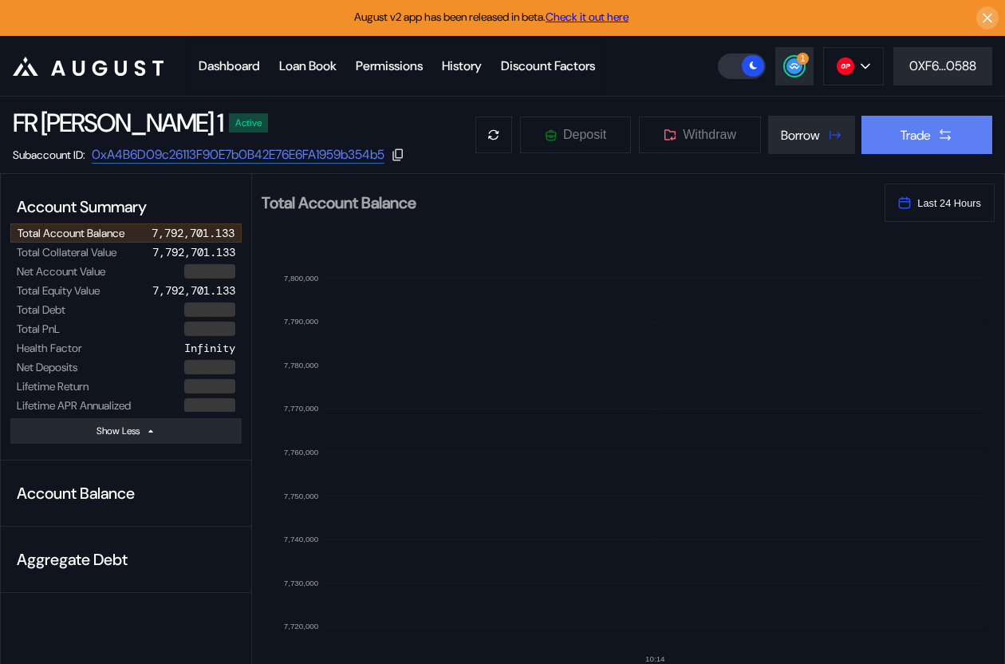
click at [920, 127] on div "Trade" at bounding box center [916, 135] width 30 height 17
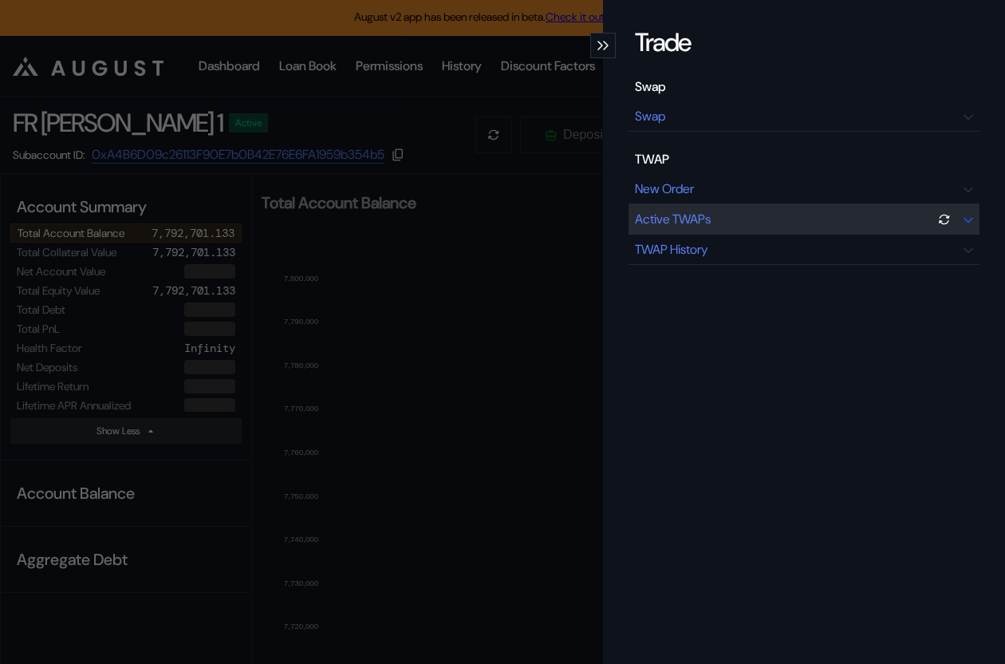
click at [804, 213] on div "Active TWAPs" at bounding box center [804, 219] width 351 height 30
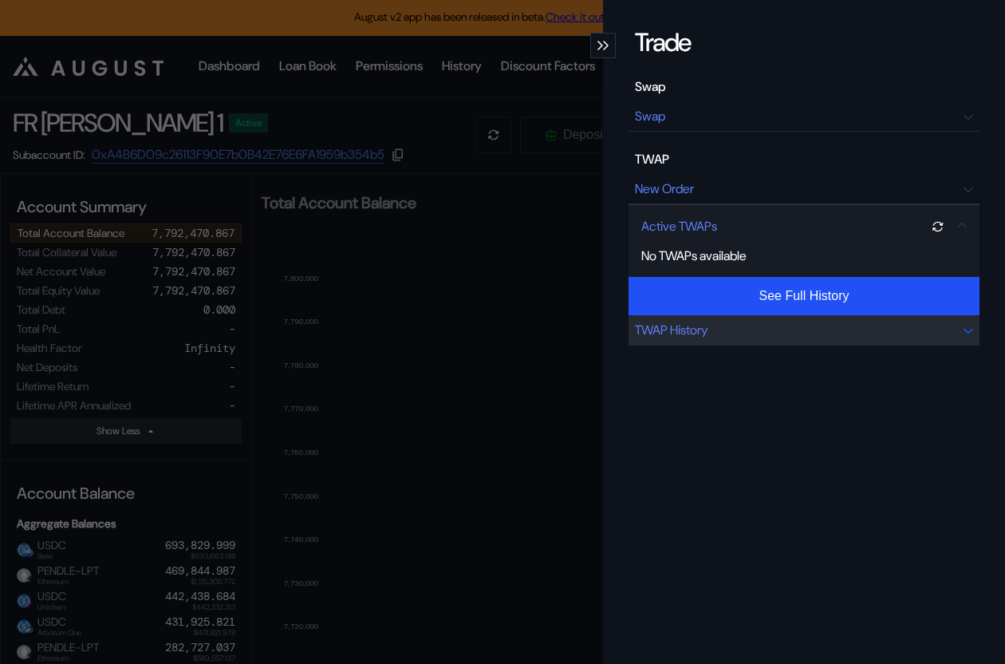
click at [772, 329] on div "TWAP History" at bounding box center [804, 330] width 351 height 30
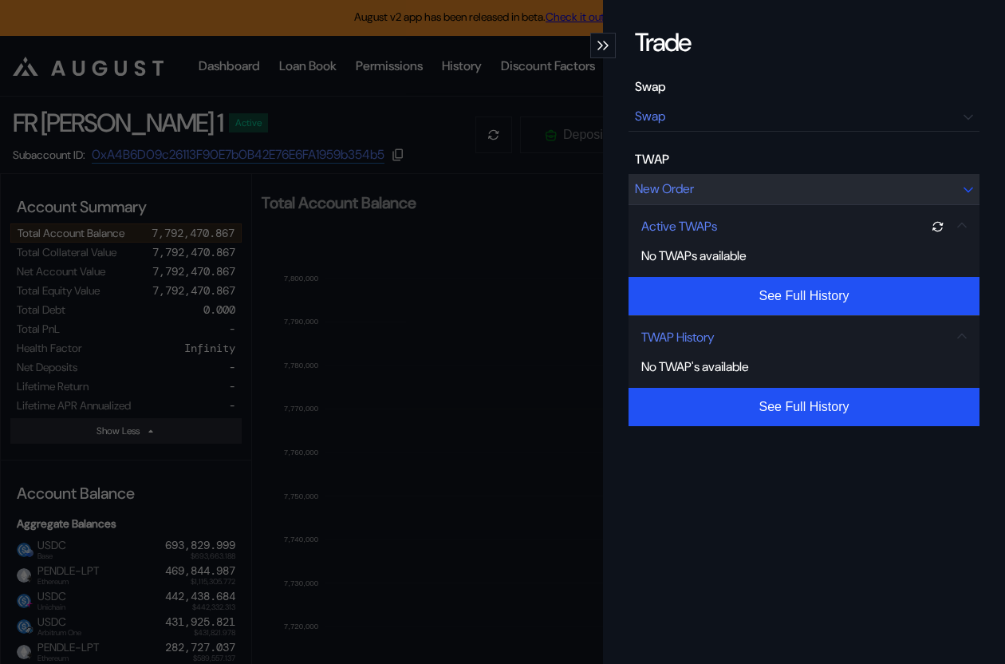
click at [760, 188] on div "New Order" at bounding box center [804, 189] width 351 height 30
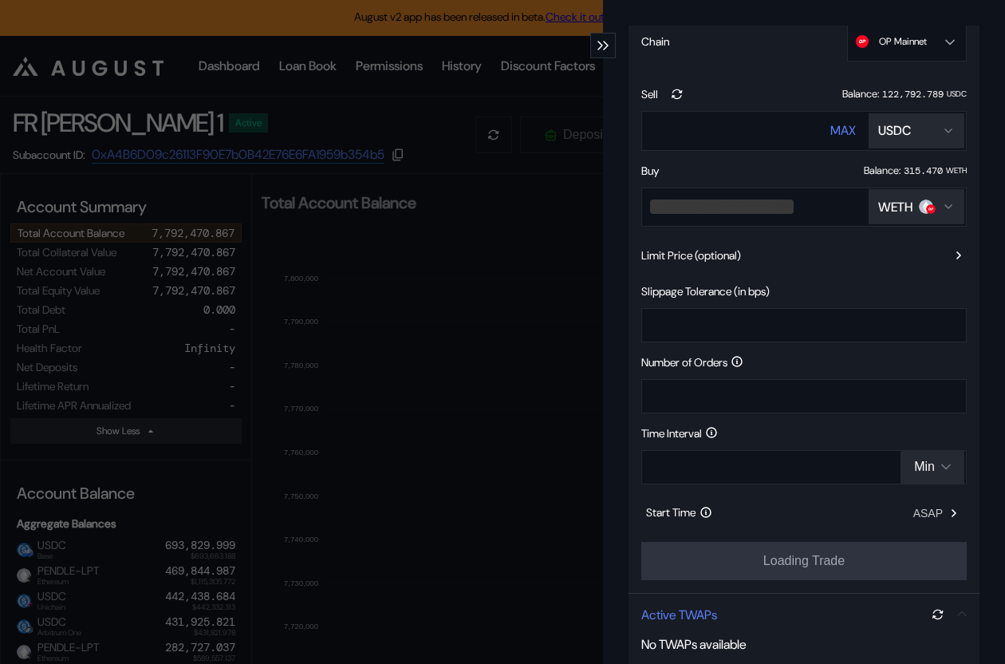
scroll to position [211, 0]
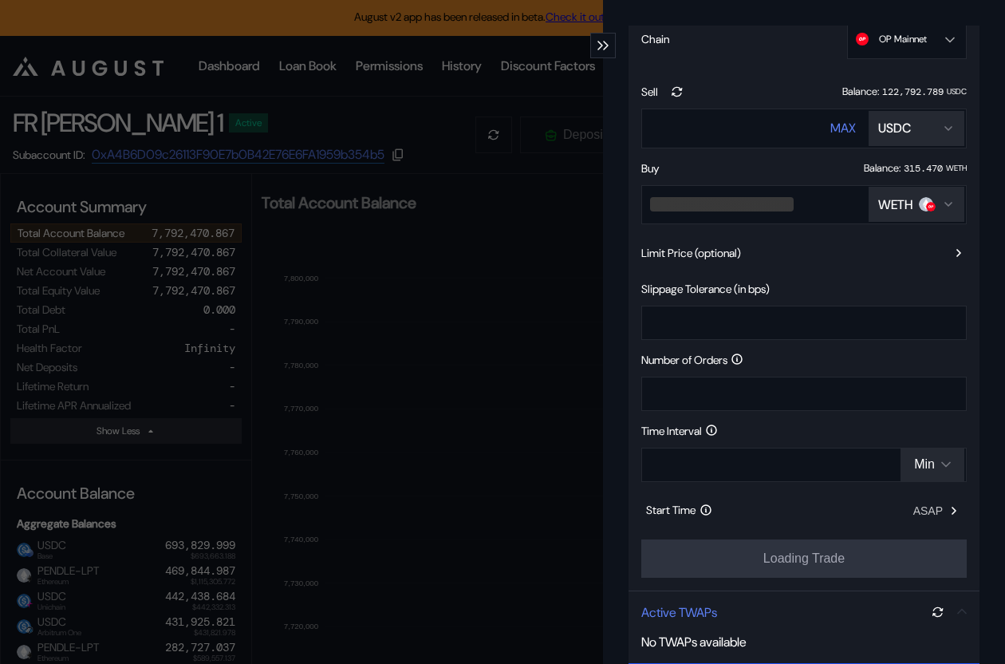
type input "**********"
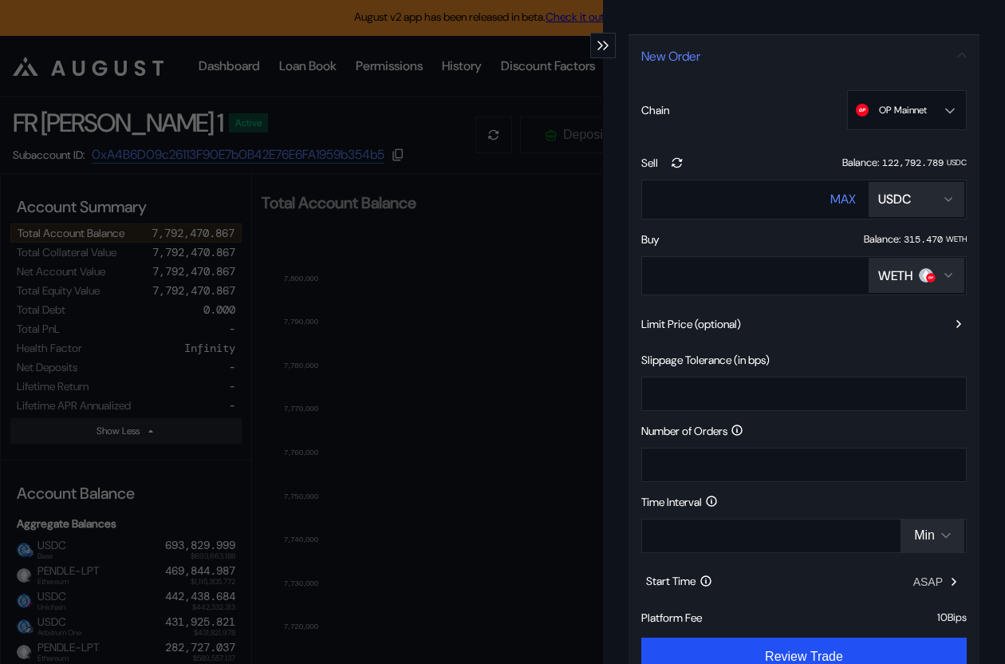
scroll to position [112, 0]
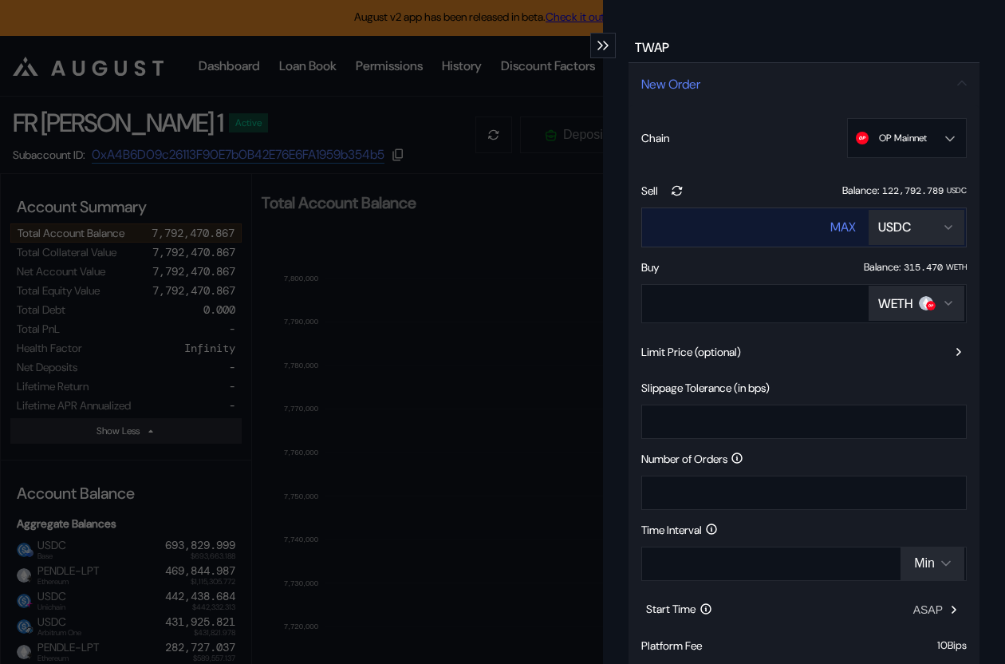
click at [917, 226] on div "USDC" at bounding box center [916, 227] width 77 height 17
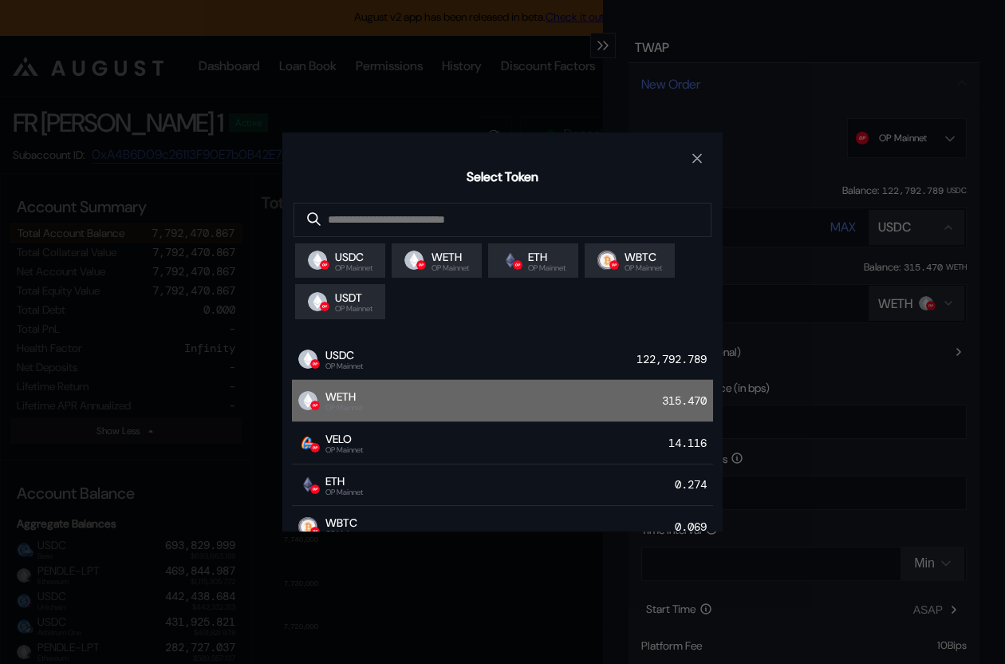
click at [483, 400] on div "WETH OP Mainnet 315.470" at bounding box center [502, 401] width 421 height 42
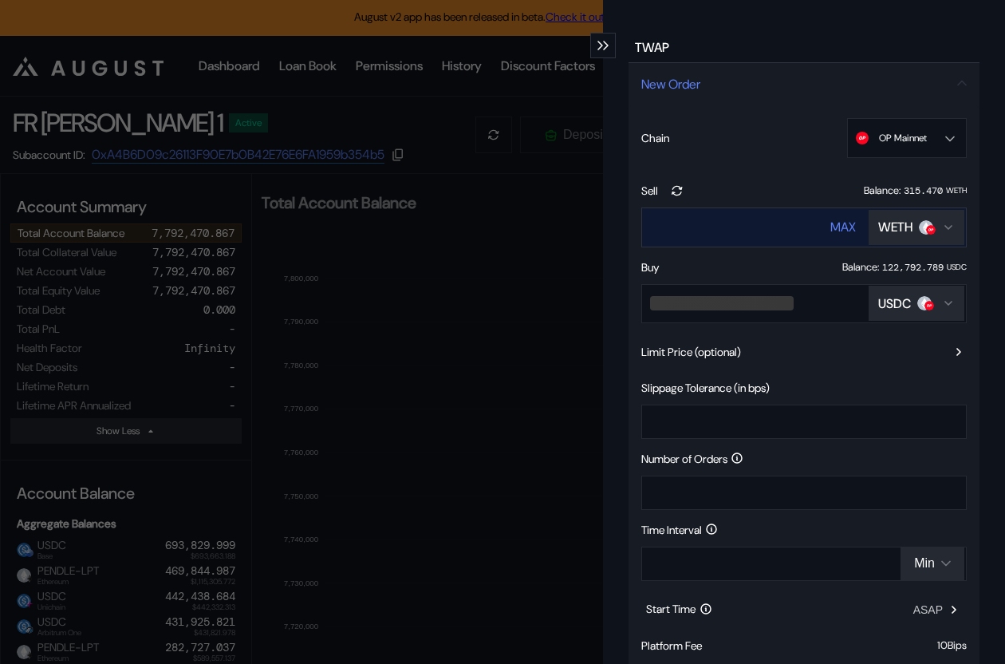
click at [680, 231] on input "****" at bounding box center [721, 227] width 158 height 33
type input "*"
type input "**"
type input "**********"
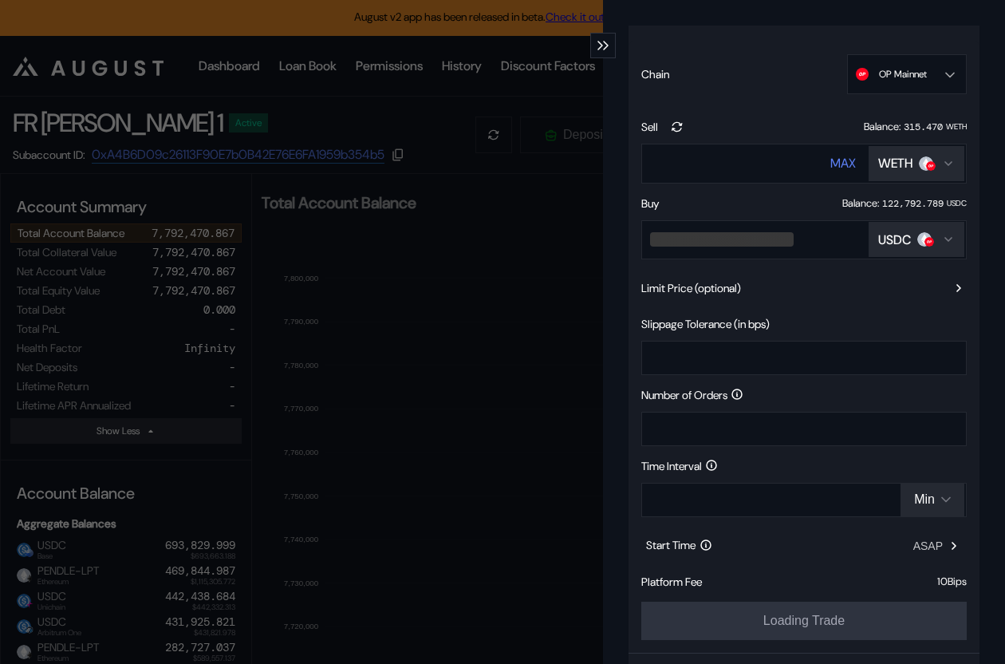
scroll to position [178, 0]
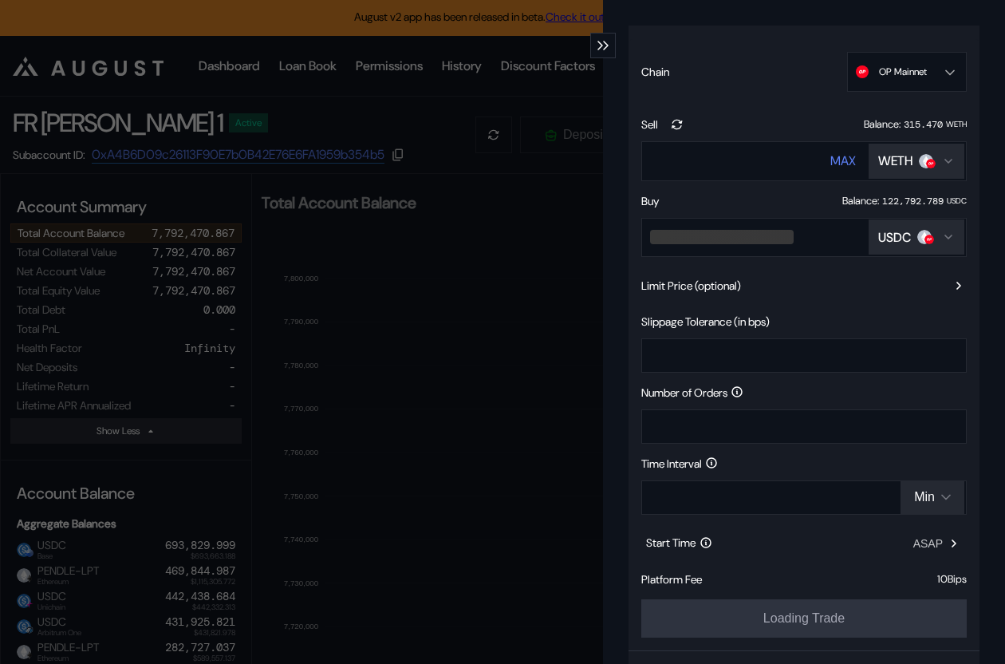
type input "**********"
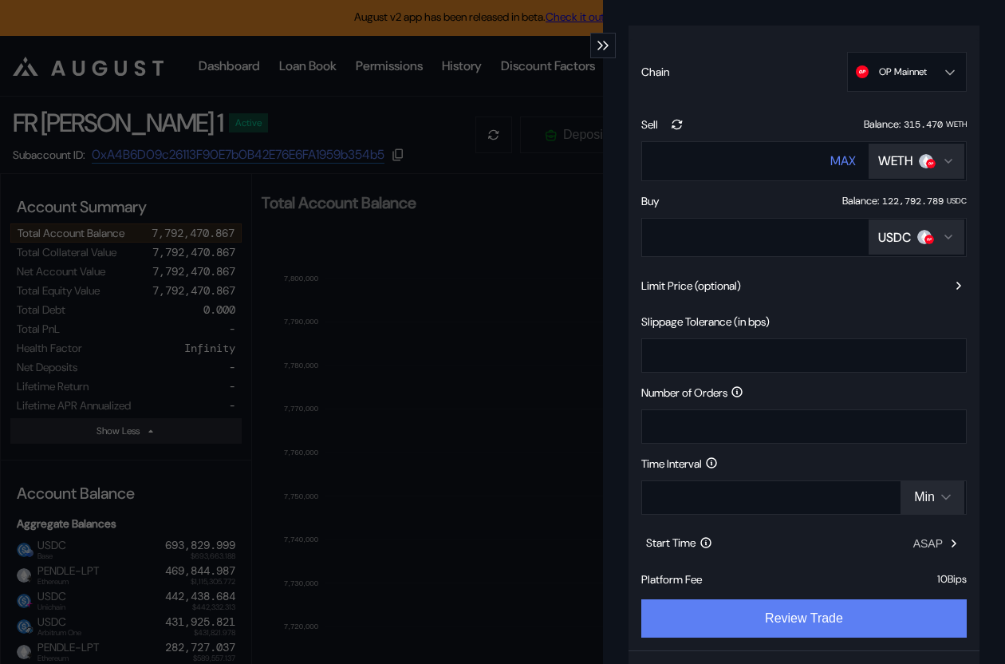
click at [769, 625] on button "Review Trade" at bounding box center [803, 618] width 325 height 38
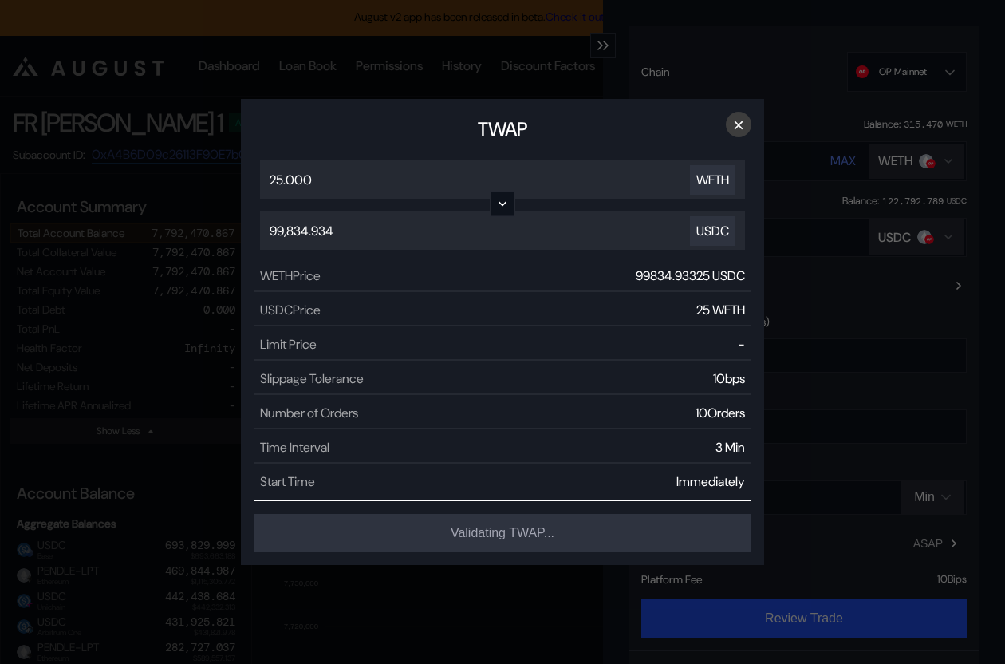
click at [743, 125] on button "×" at bounding box center [739, 125] width 26 height 26
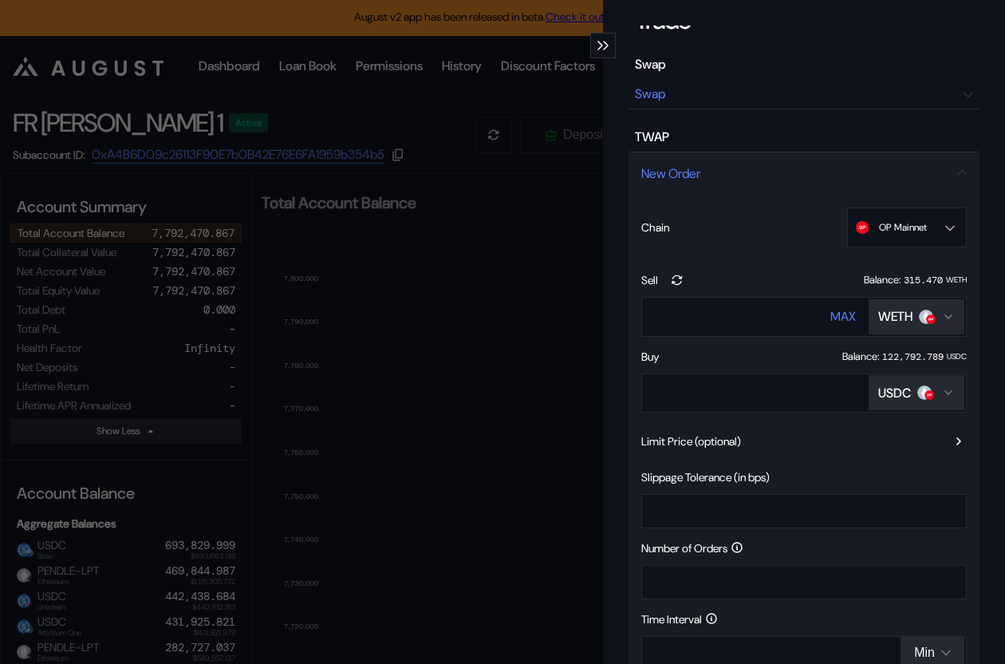
scroll to position [0, 0]
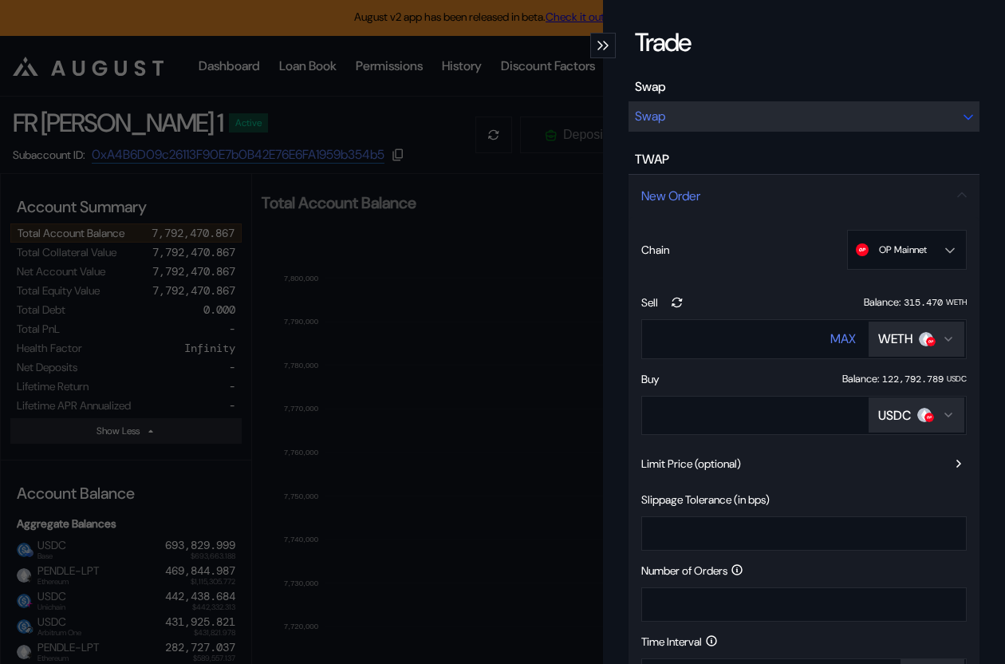
click at [675, 112] on div "Swap" at bounding box center [804, 116] width 351 height 30
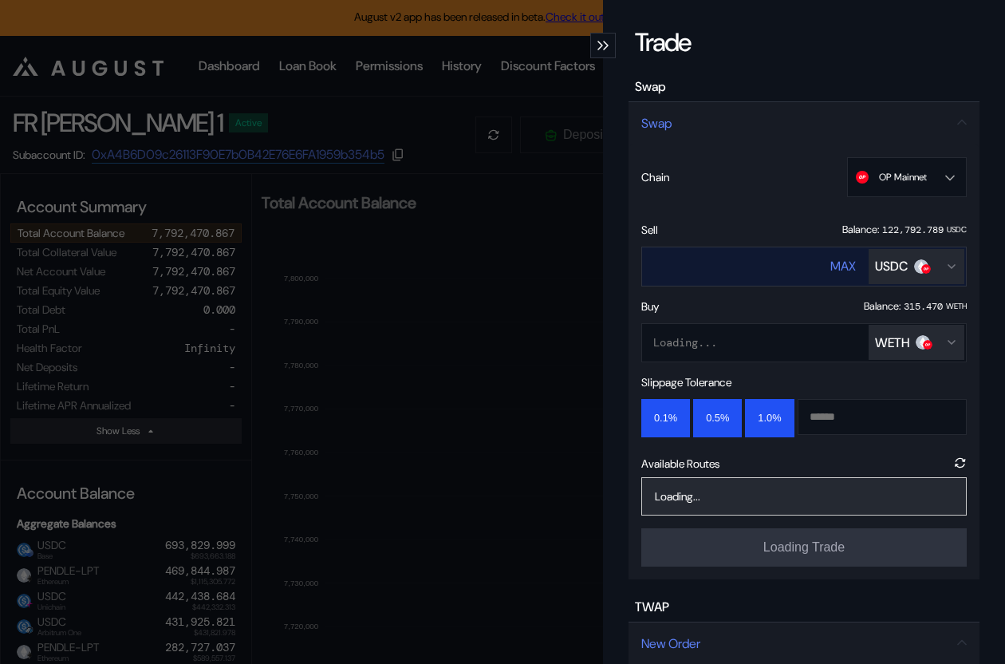
click at [895, 270] on div "USDC" at bounding box center [891, 266] width 33 height 17
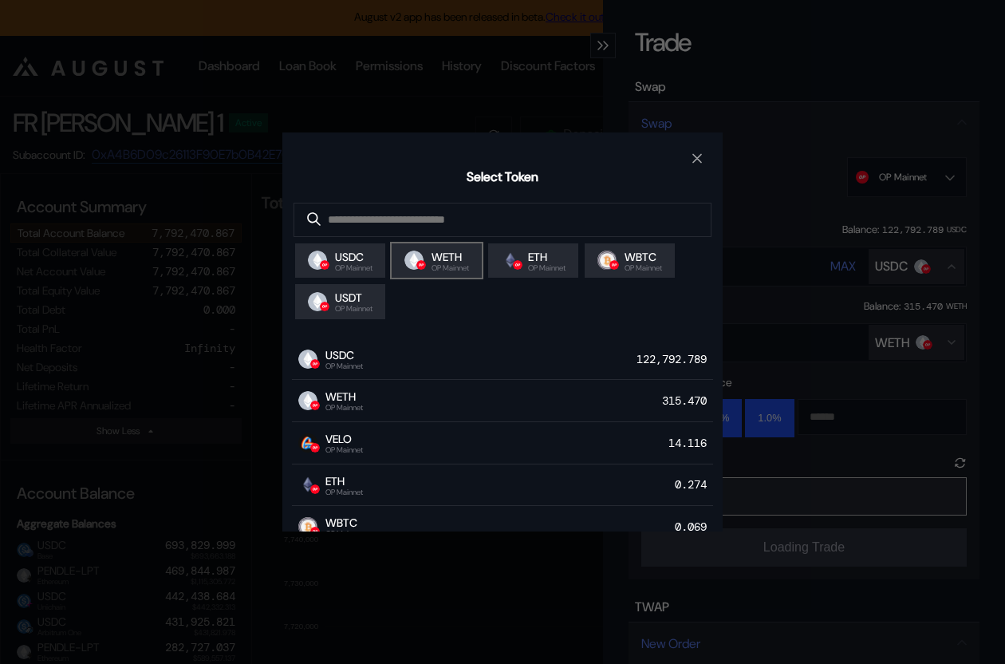
click at [455, 264] on span "WETH" at bounding box center [450, 257] width 37 height 14
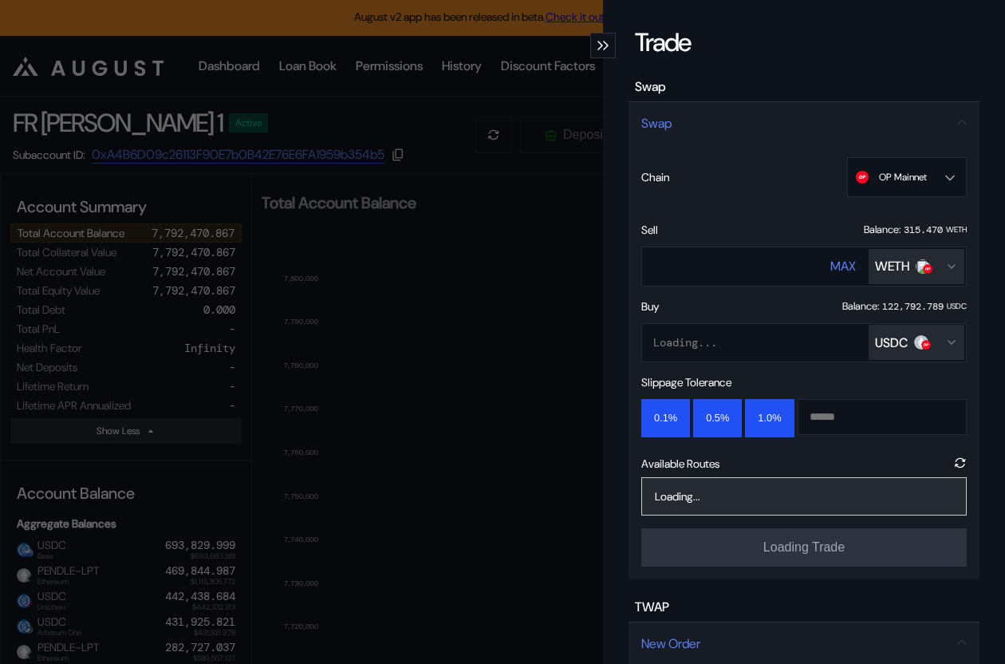
click at [722, 245] on div "Sell Balance: 315.470 WETH **** MAX WETH" at bounding box center [803, 255] width 325 height 64
click at [685, 269] on input "****" at bounding box center [721, 266] width 158 height 33
type input "*"
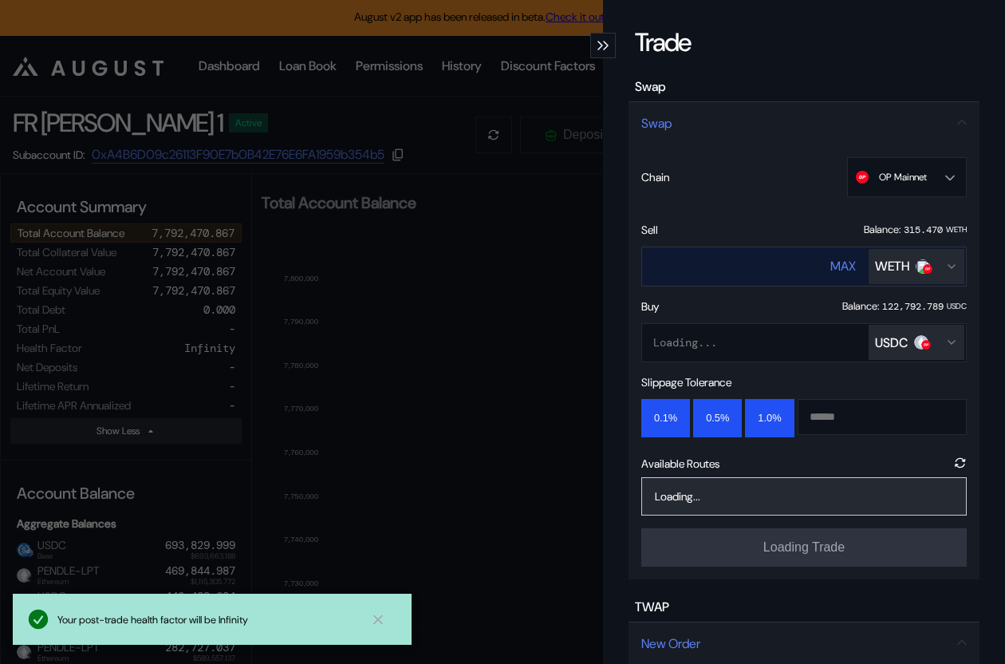
type input "**"
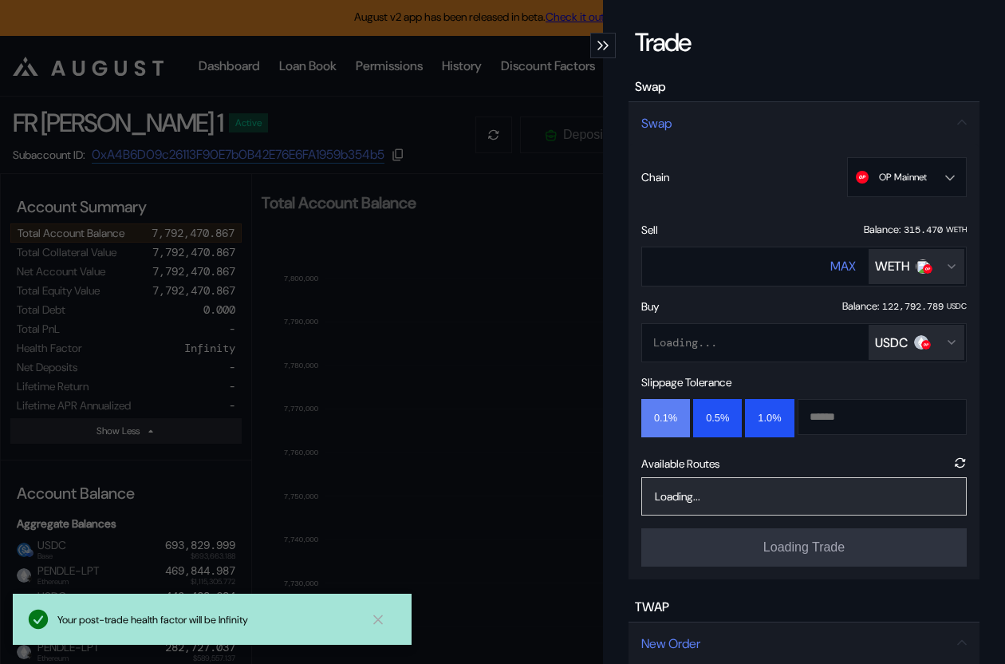
click at [664, 412] on button "0.1%" at bounding box center [665, 418] width 49 height 38
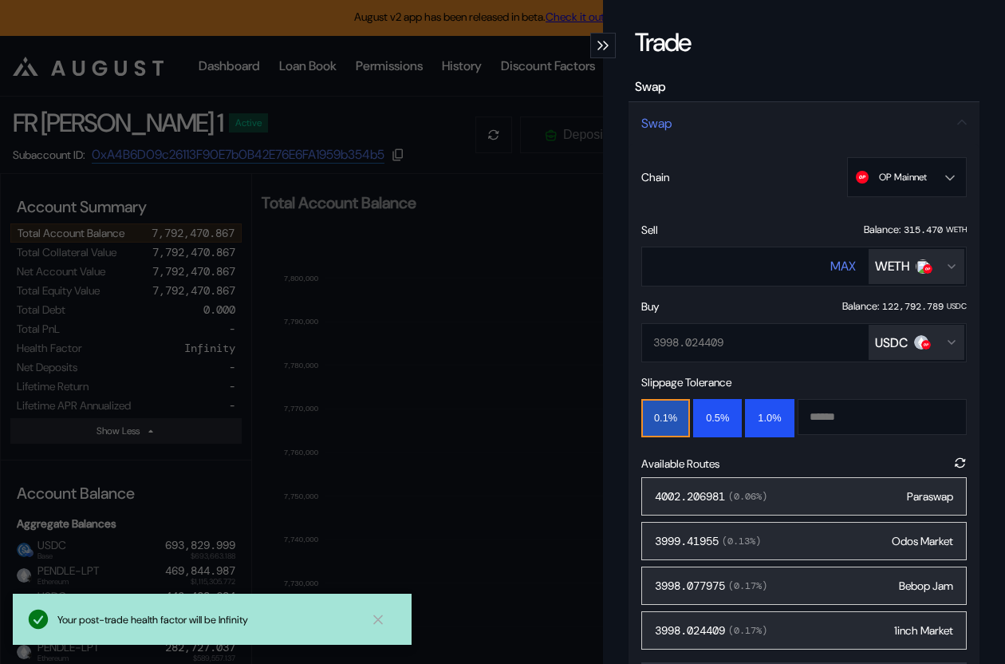
click at [806, 499] on div "4002.206981 ( 0.06 %) Paraswap" at bounding box center [803, 496] width 325 height 38
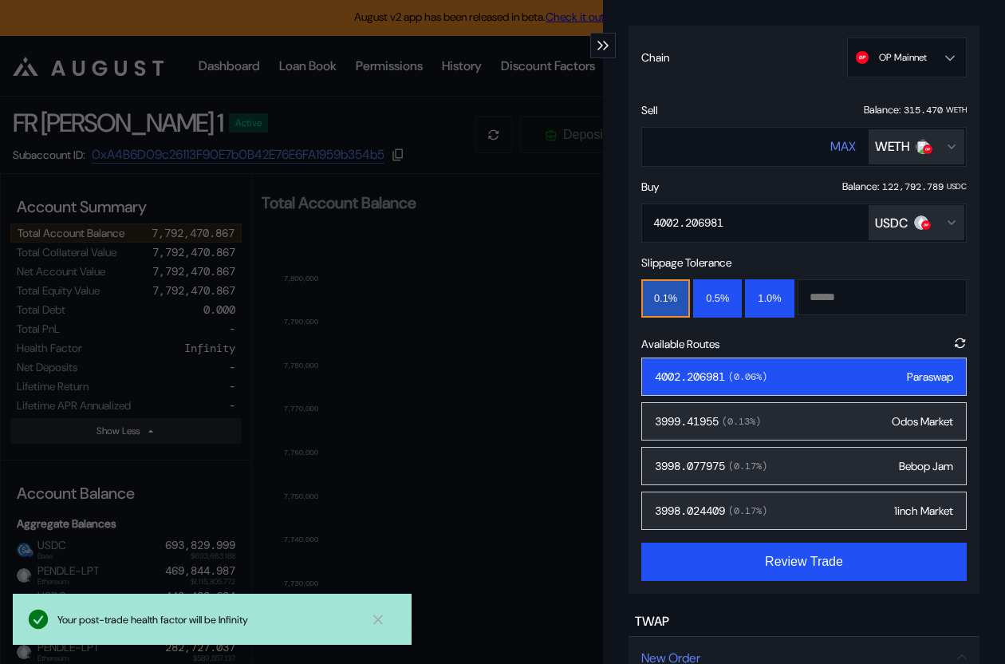
scroll to position [223, 0]
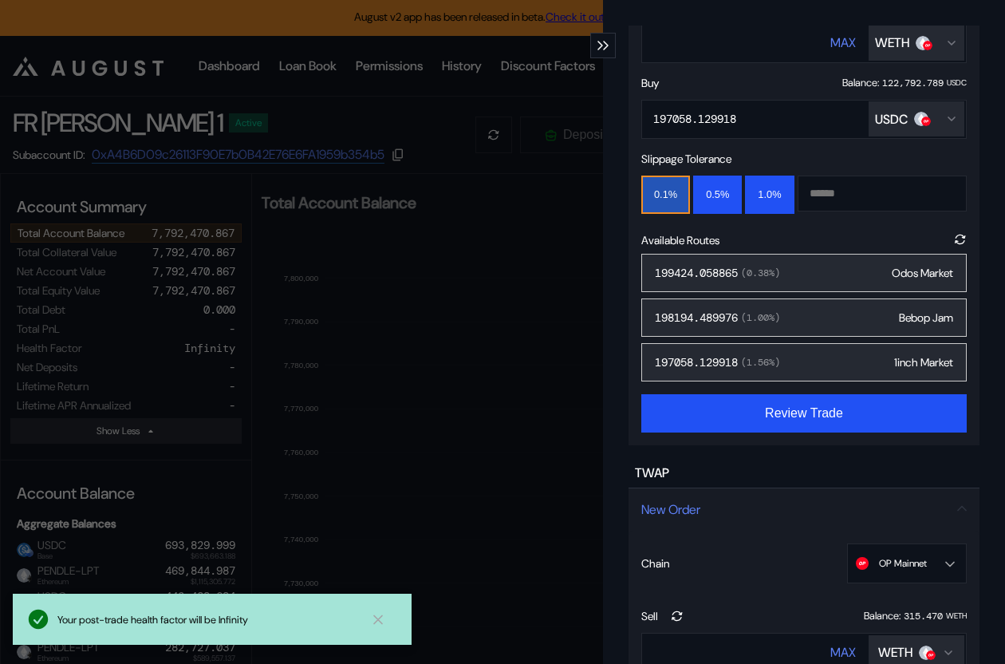
click at [813, 272] on div "199424.058865 ( 0.38 %) Odos Market" at bounding box center [803, 273] width 325 height 38
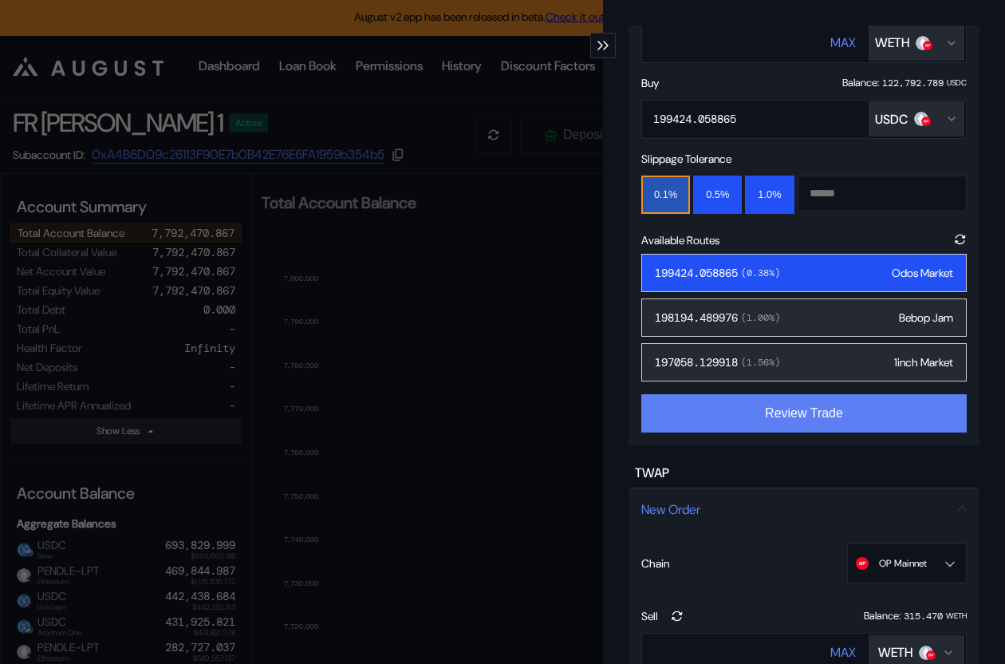
click at [782, 406] on button "Review Trade" at bounding box center [803, 413] width 325 height 38
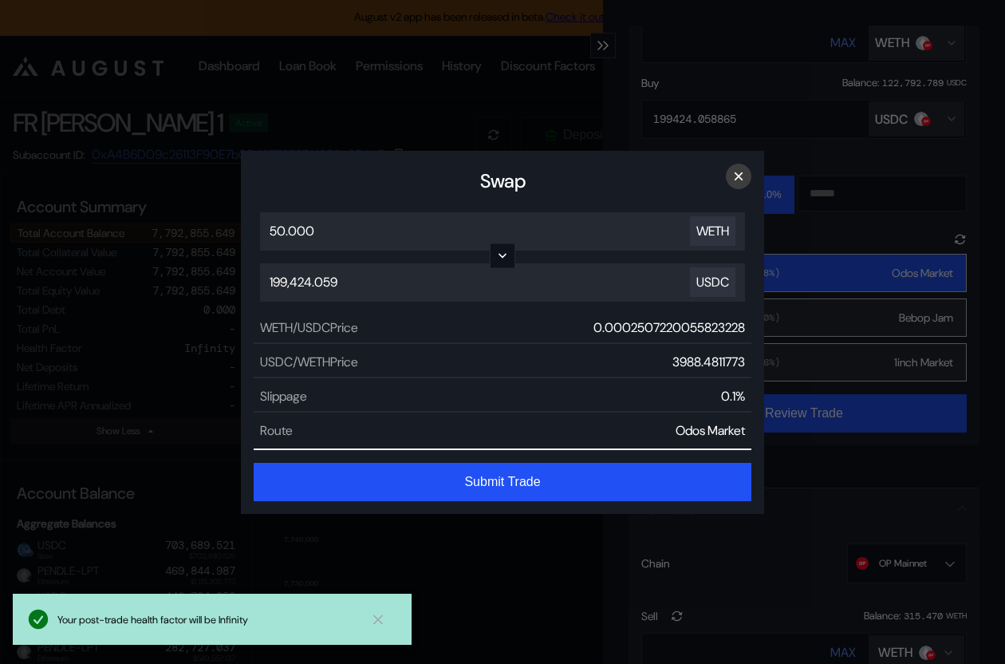
click at [737, 169] on button "×" at bounding box center [739, 177] width 26 height 26
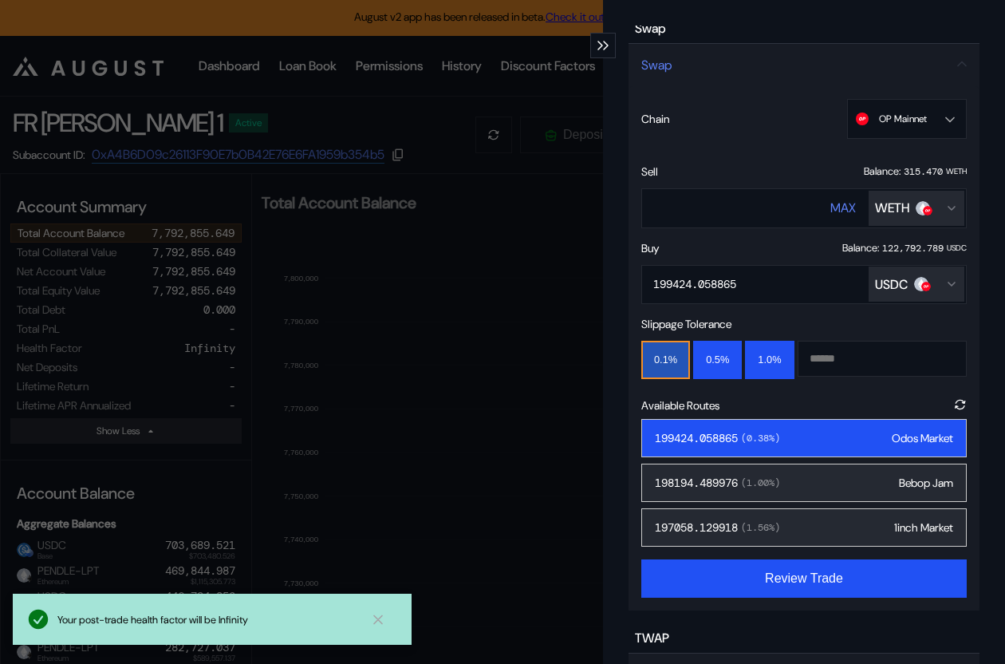
scroll to position [57, 0]
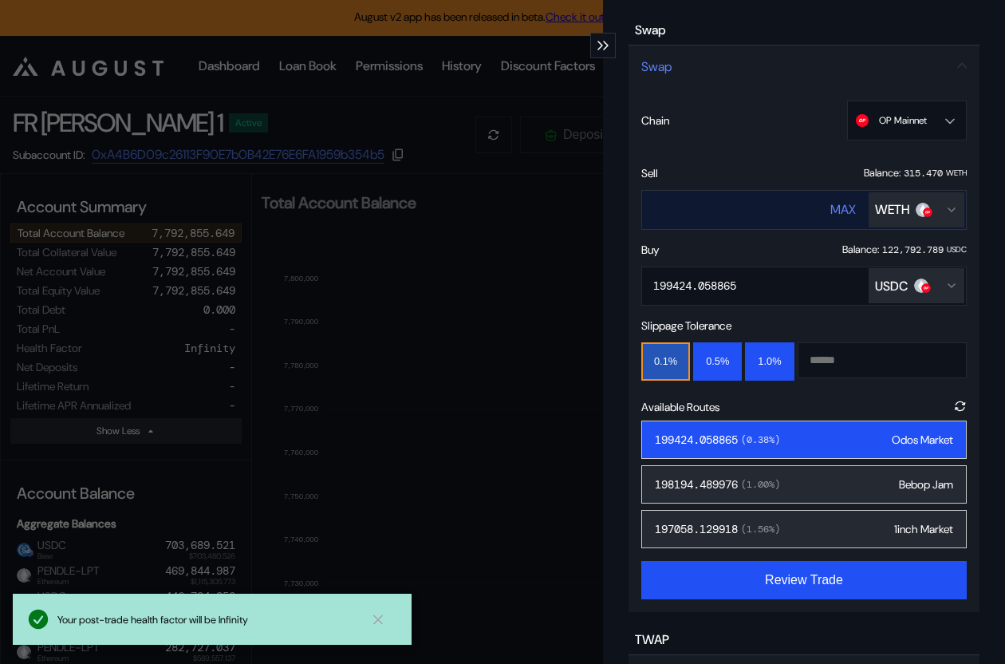
click at [679, 208] on input "**" at bounding box center [721, 209] width 158 height 33
type input "*"
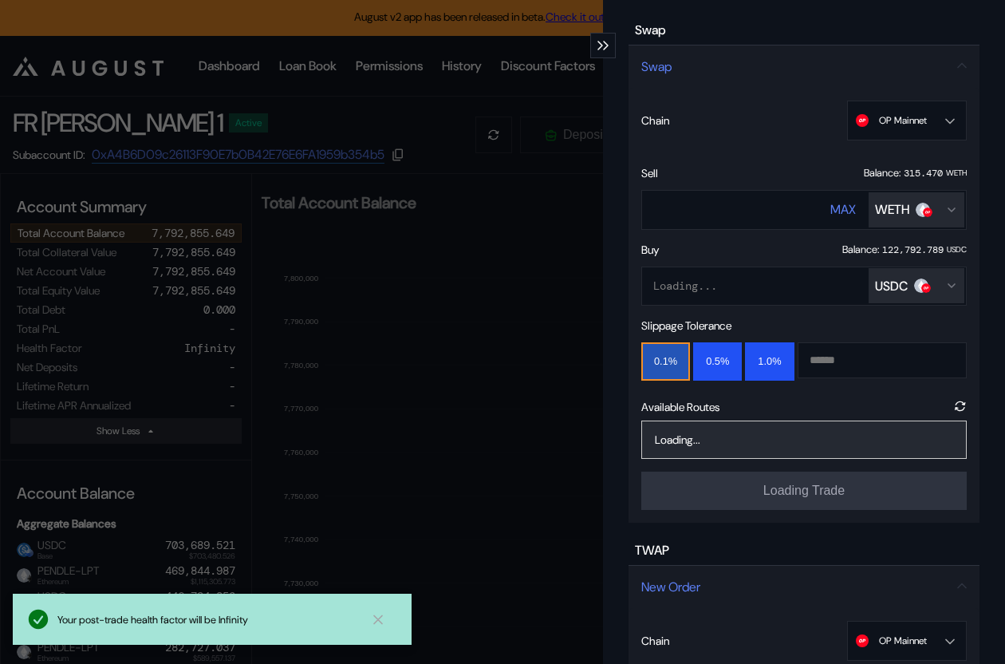
type input "**"
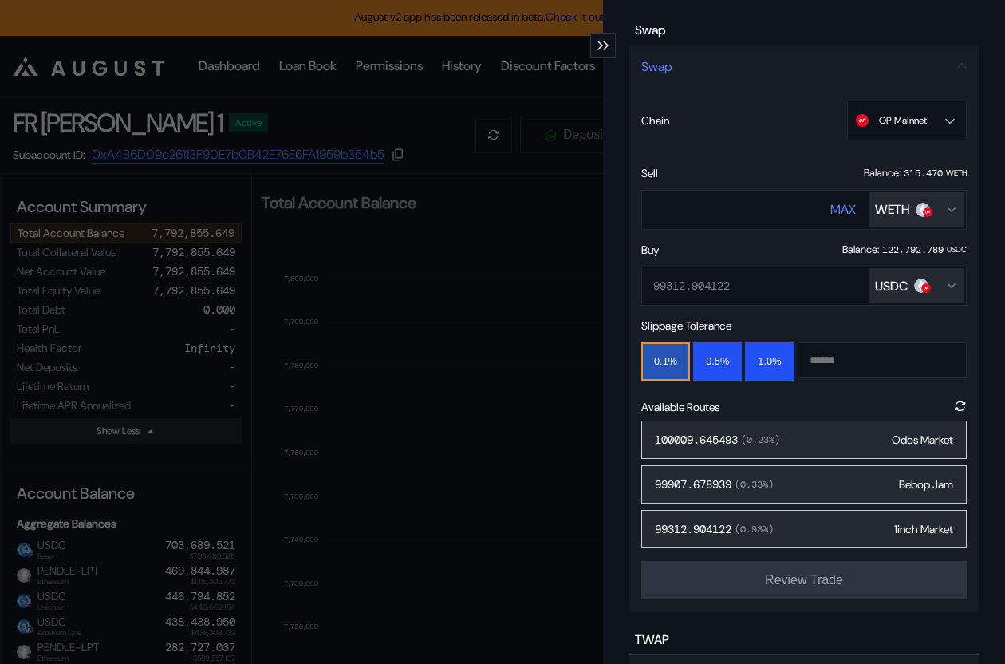
click at [739, 423] on div "100009.645493 ( 0.23 %) Odos Market" at bounding box center [803, 439] width 325 height 38
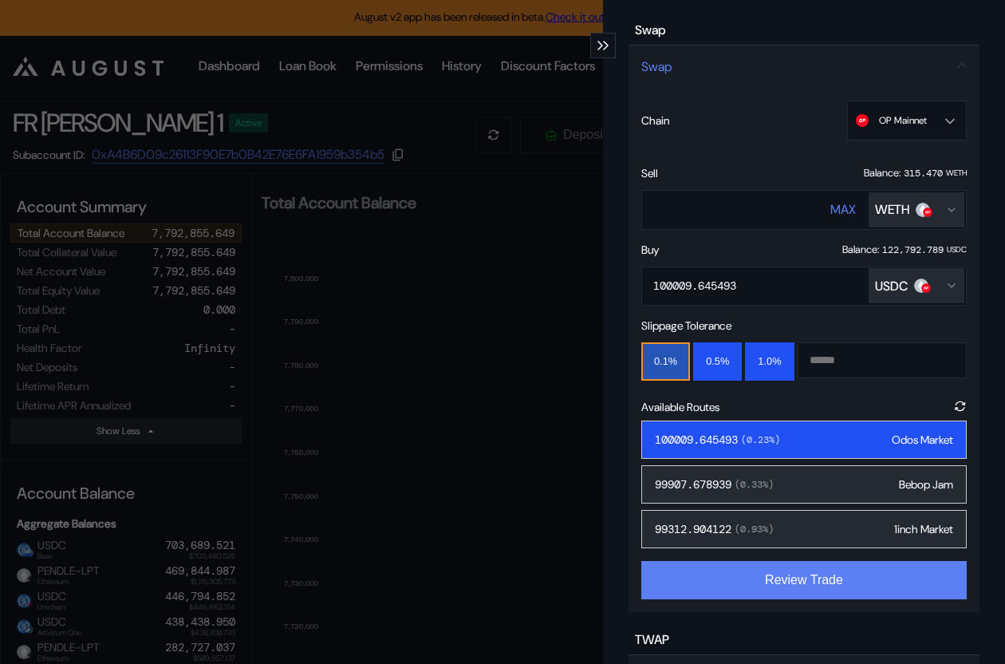
click at [764, 580] on button "Review Trade" at bounding box center [803, 580] width 325 height 38
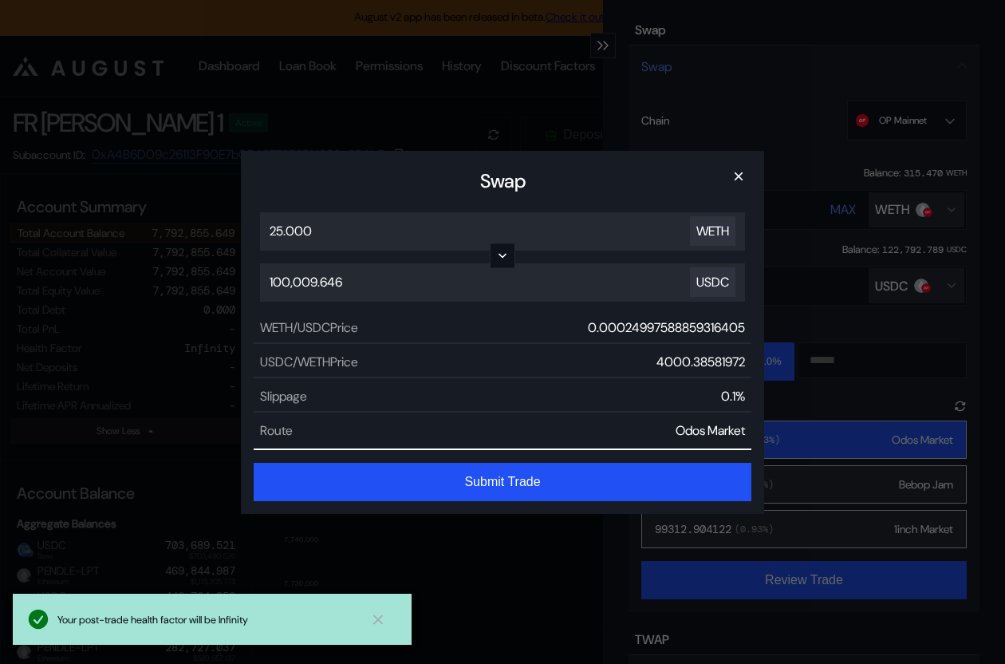
click at [541, 478] on button "Submit Trade" at bounding box center [503, 482] width 498 height 38
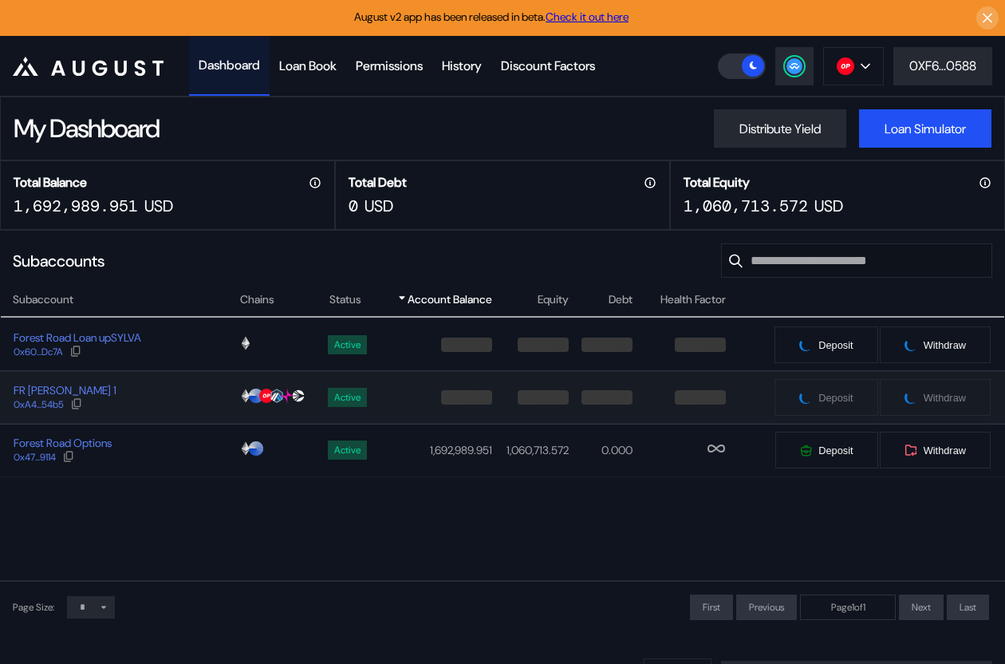
click at [177, 392] on div "FR [PERSON_NAME] 1 0xA4...54b5" at bounding box center [120, 397] width 238 height 29
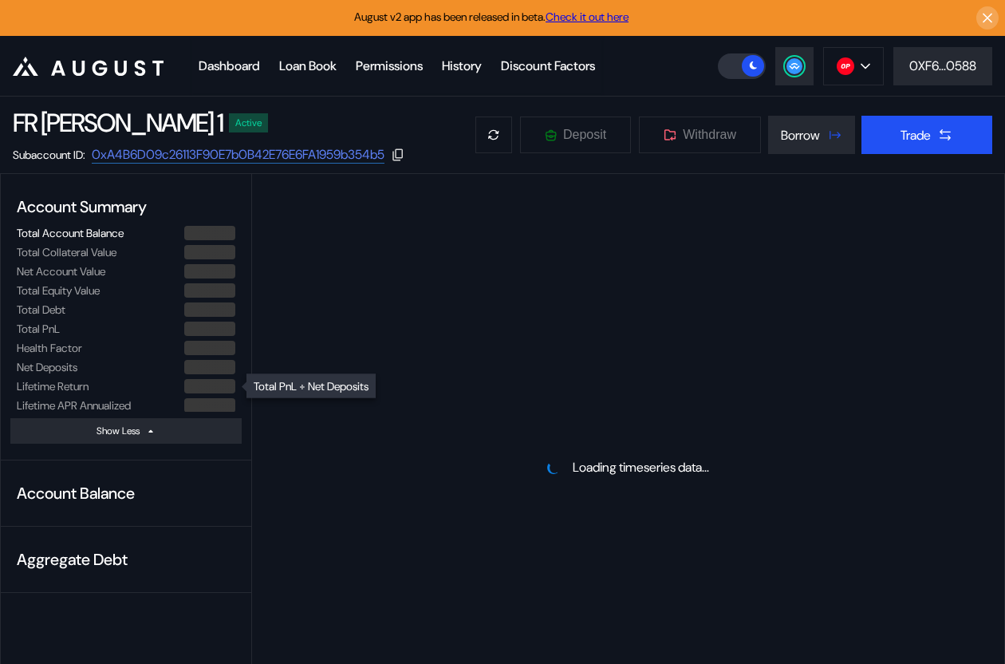
select select "*"
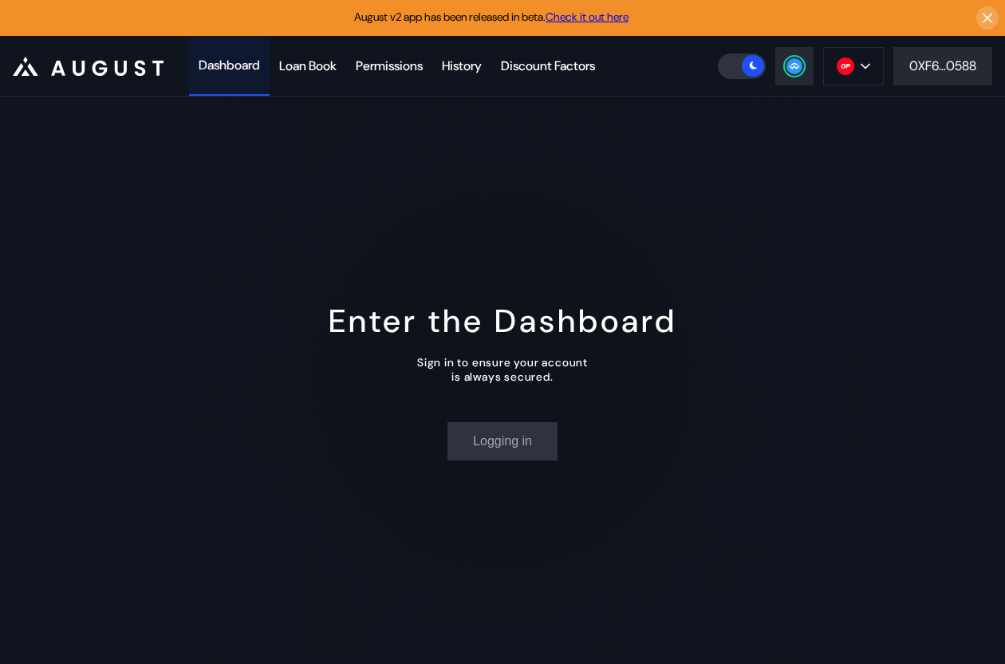
click at [220, 59] on div "Dashboard" at bounding box center [229, 65] width 61 height 17
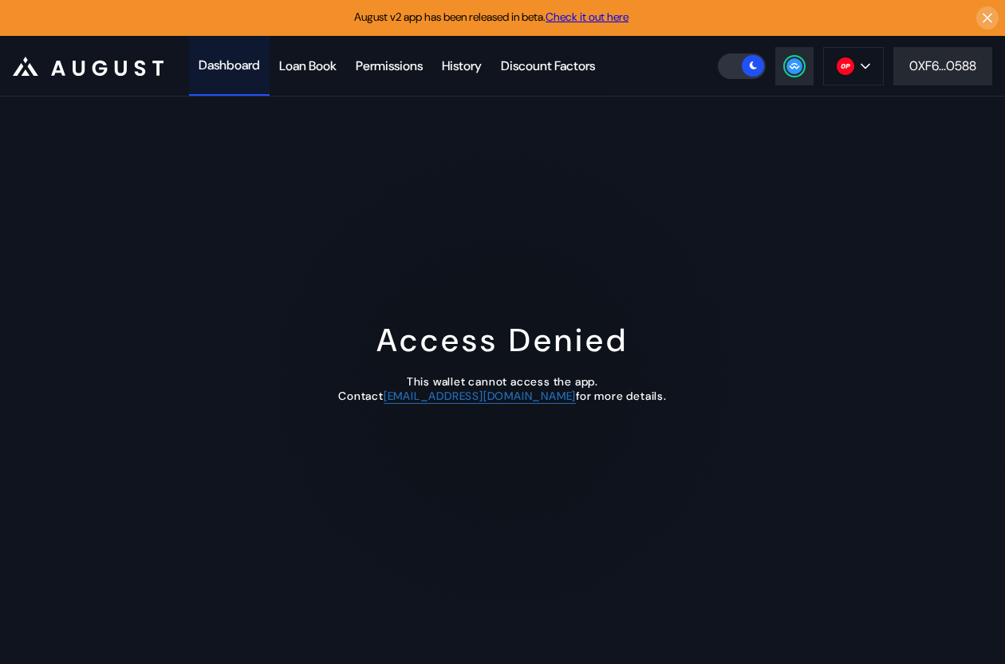
click at [230, 62] on div "Dashboard" at bounding box center [229, 65] width 61 height 17
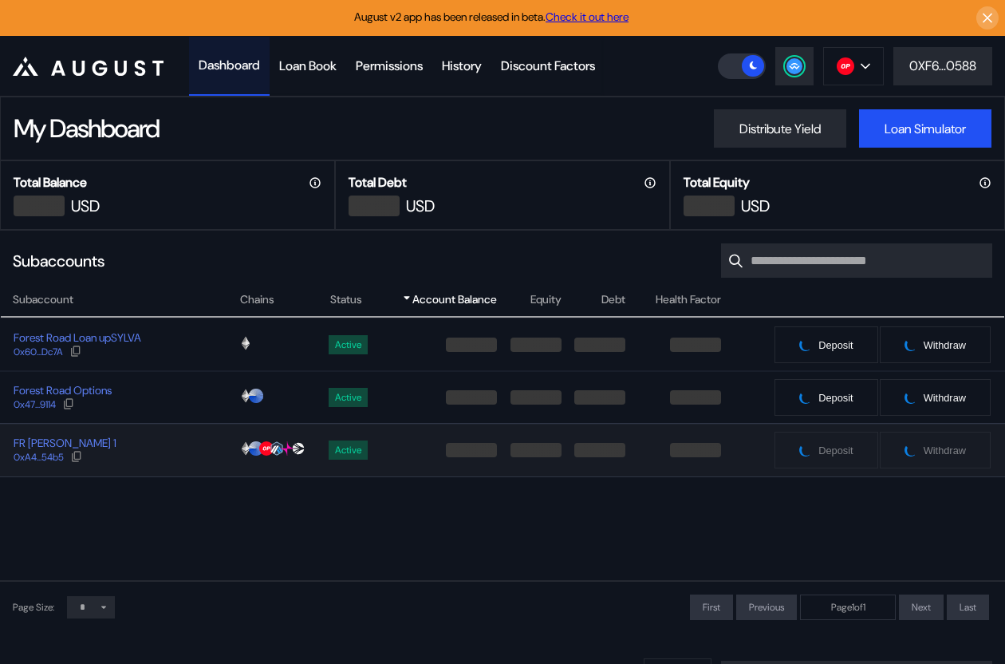
click at [173, 447] on div "FR [PERSON_NAME] 1 0xA4...54b5" at bounding box center [120, 450] width 238 height 29
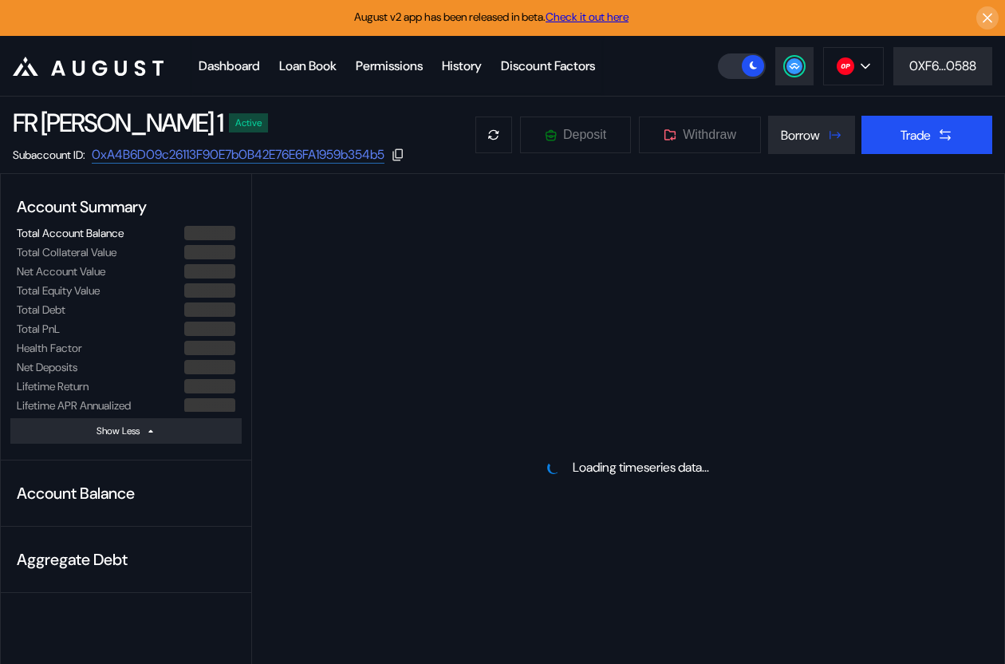
select select "*"
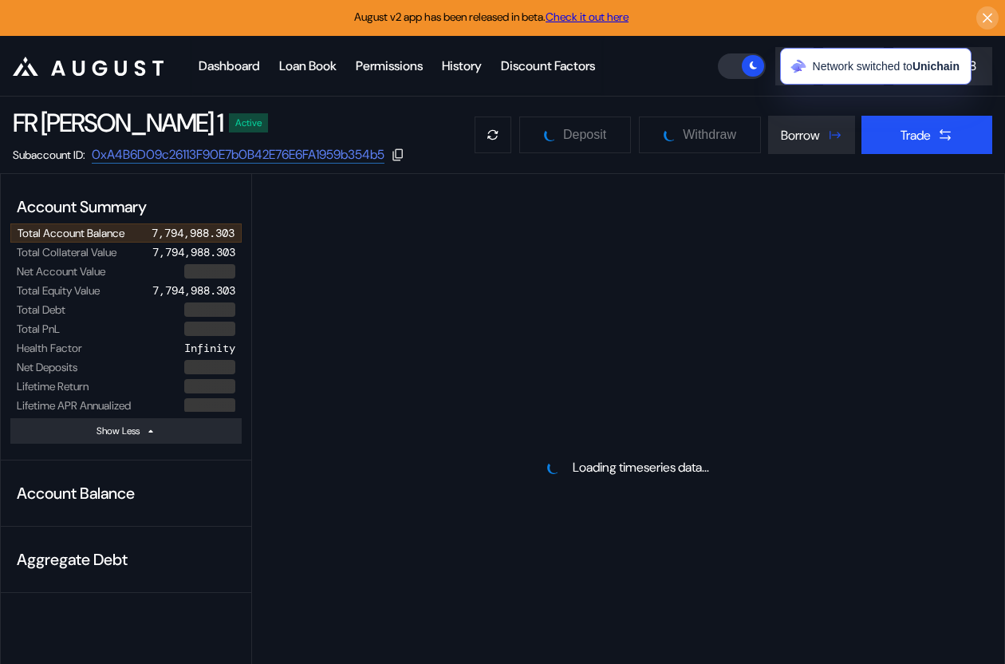
select select "*"
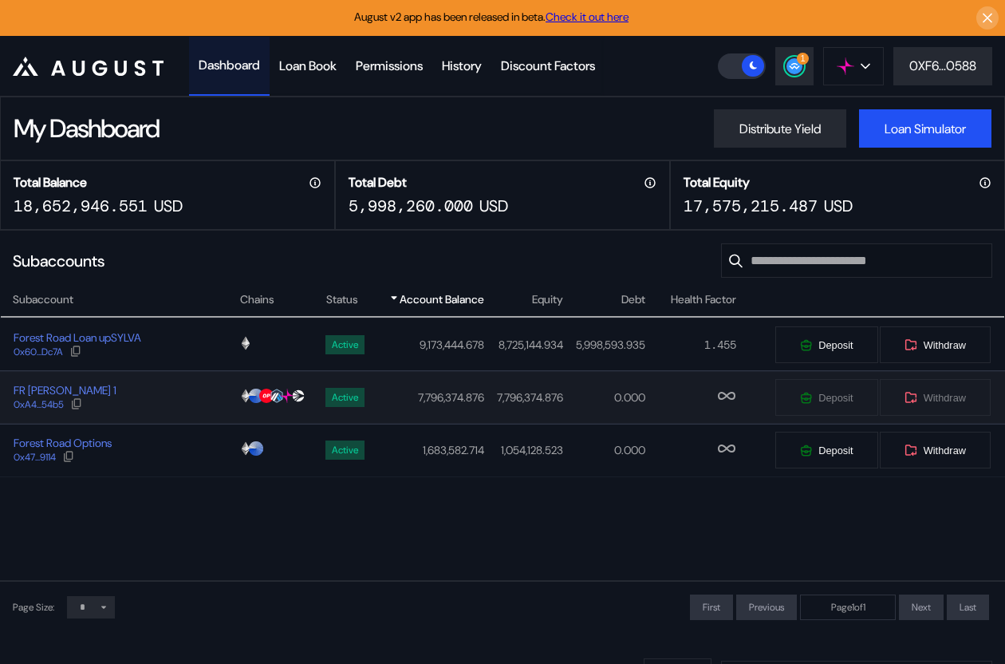
click at [142, 392] on div "FR [PERSON_NAME] 1 0xA4...54b5" at bounding box center [120, 397] width 238 height 29
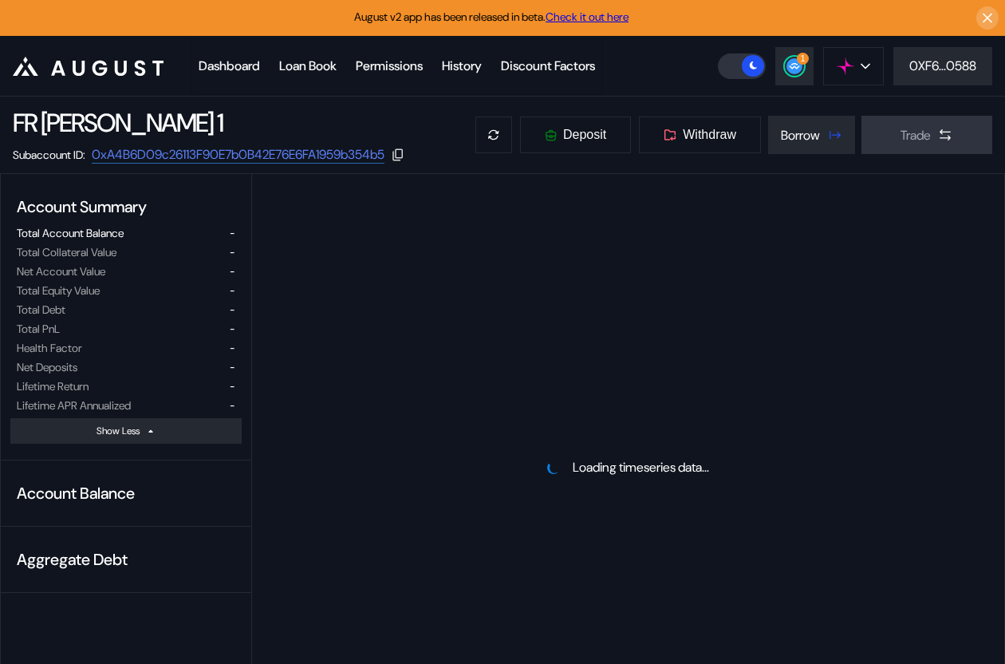
select select "*"
